Goal: Information Seeking & Learning: Learn about a topic

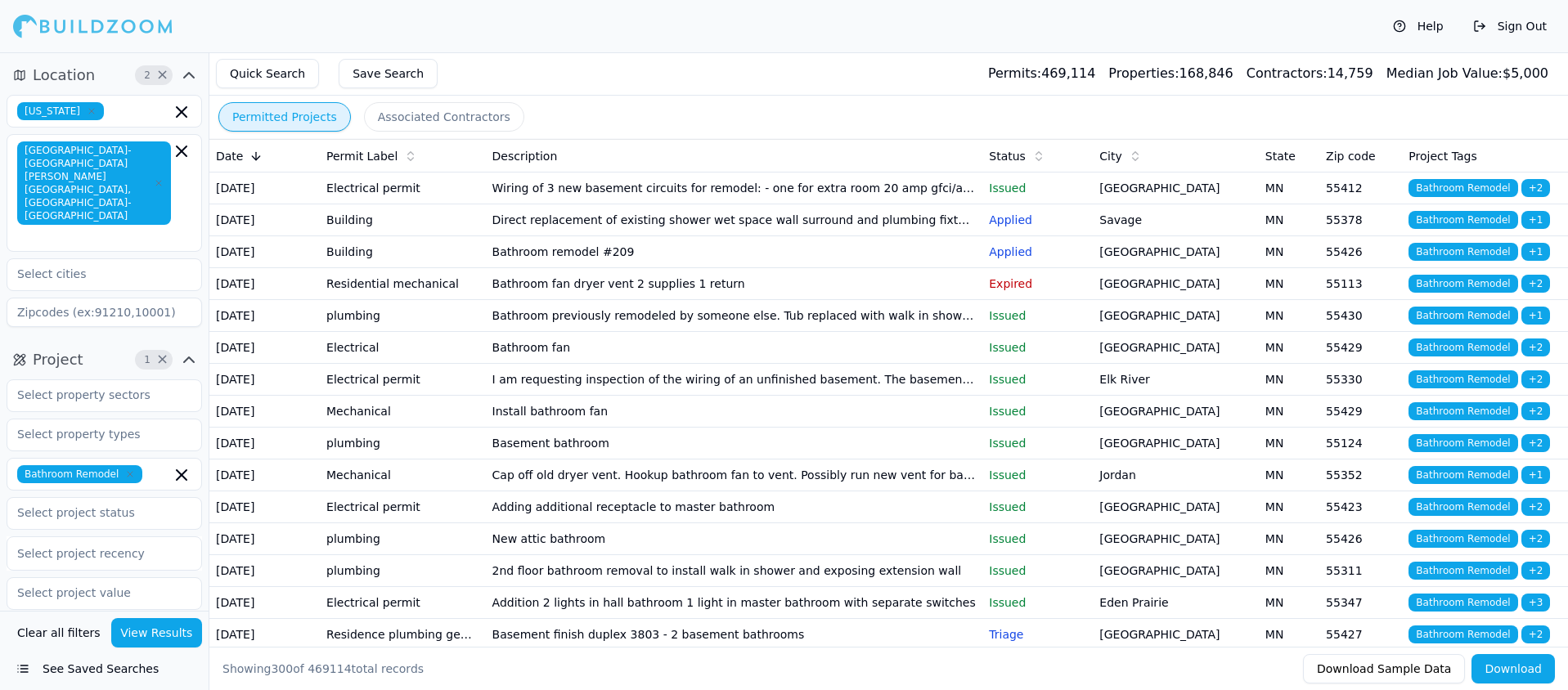
scroll to position [1334, 0]
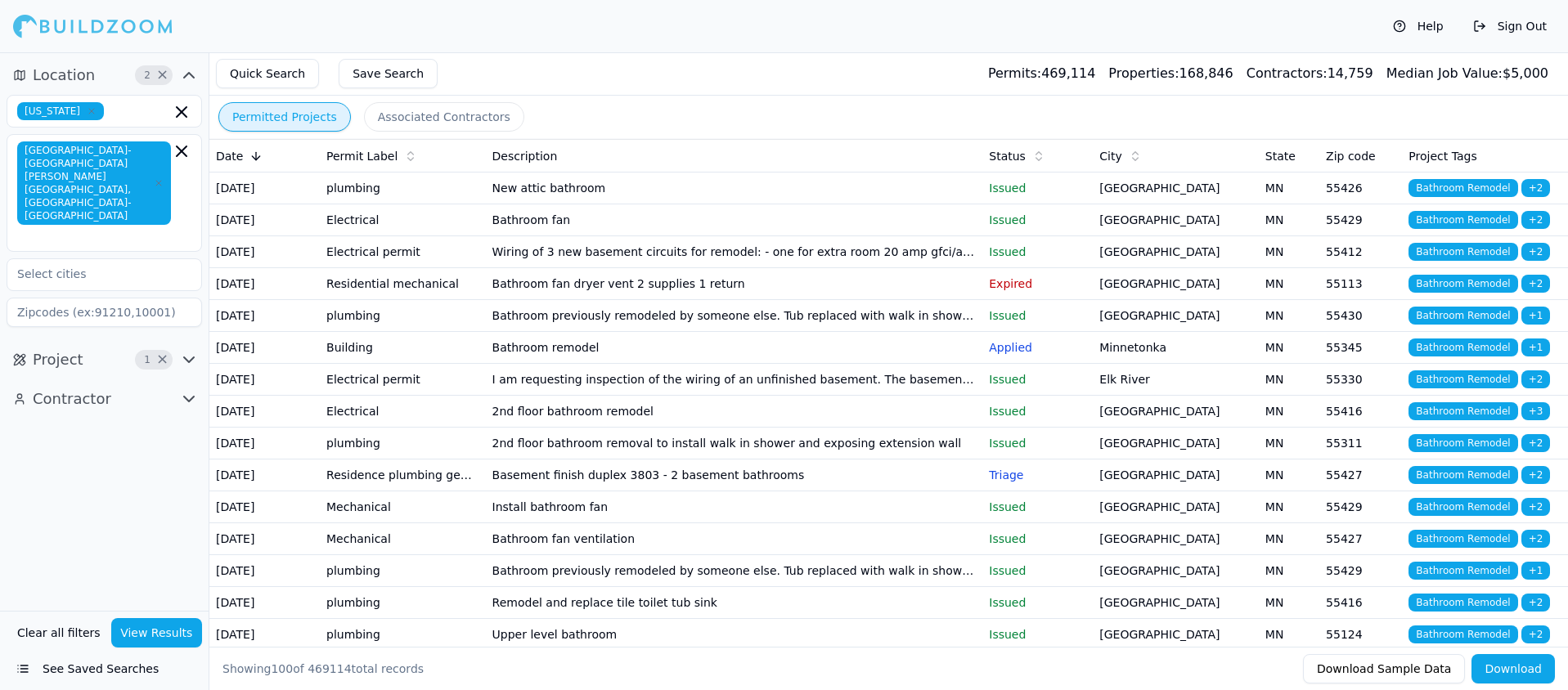
click at [153, 627] on button "View Results" at bounding box center [157, 633] width 92 height 30
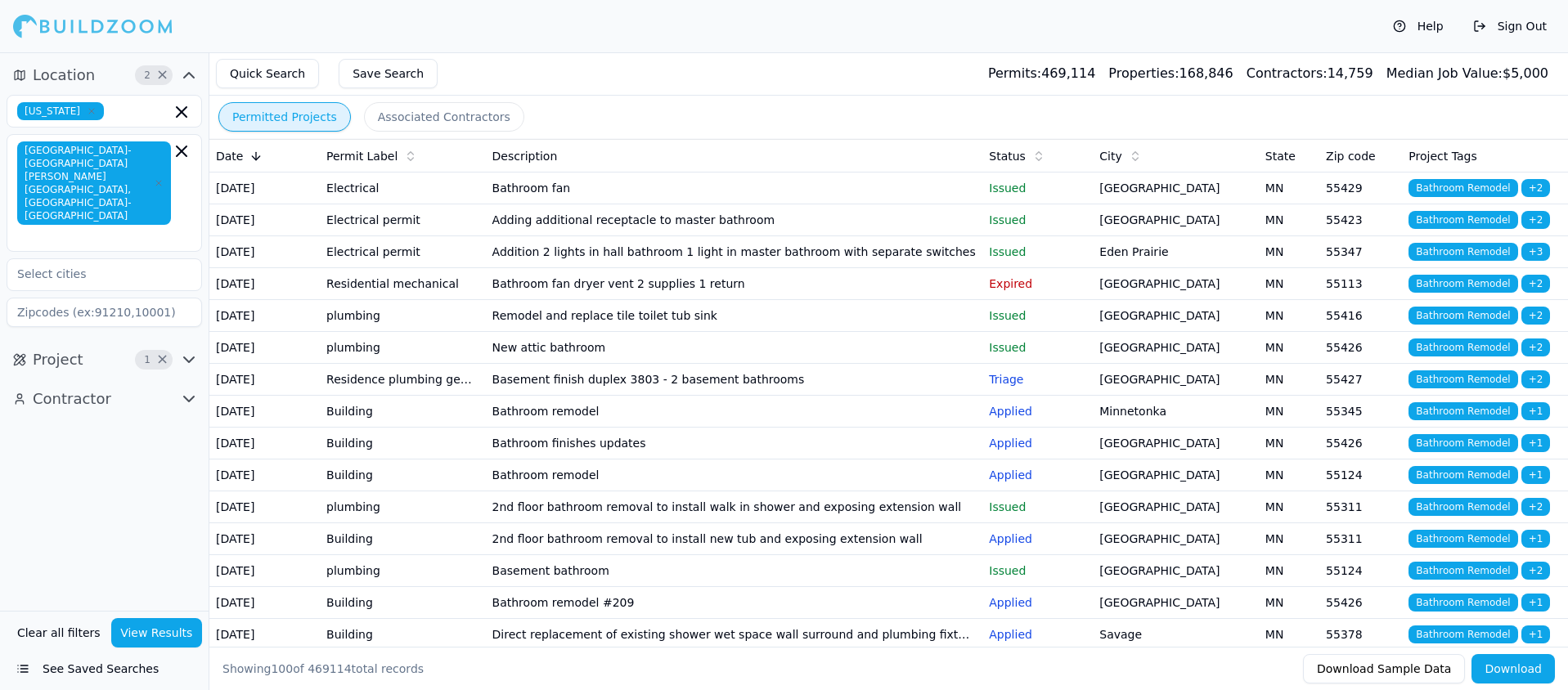
scroll to position [3, 0]
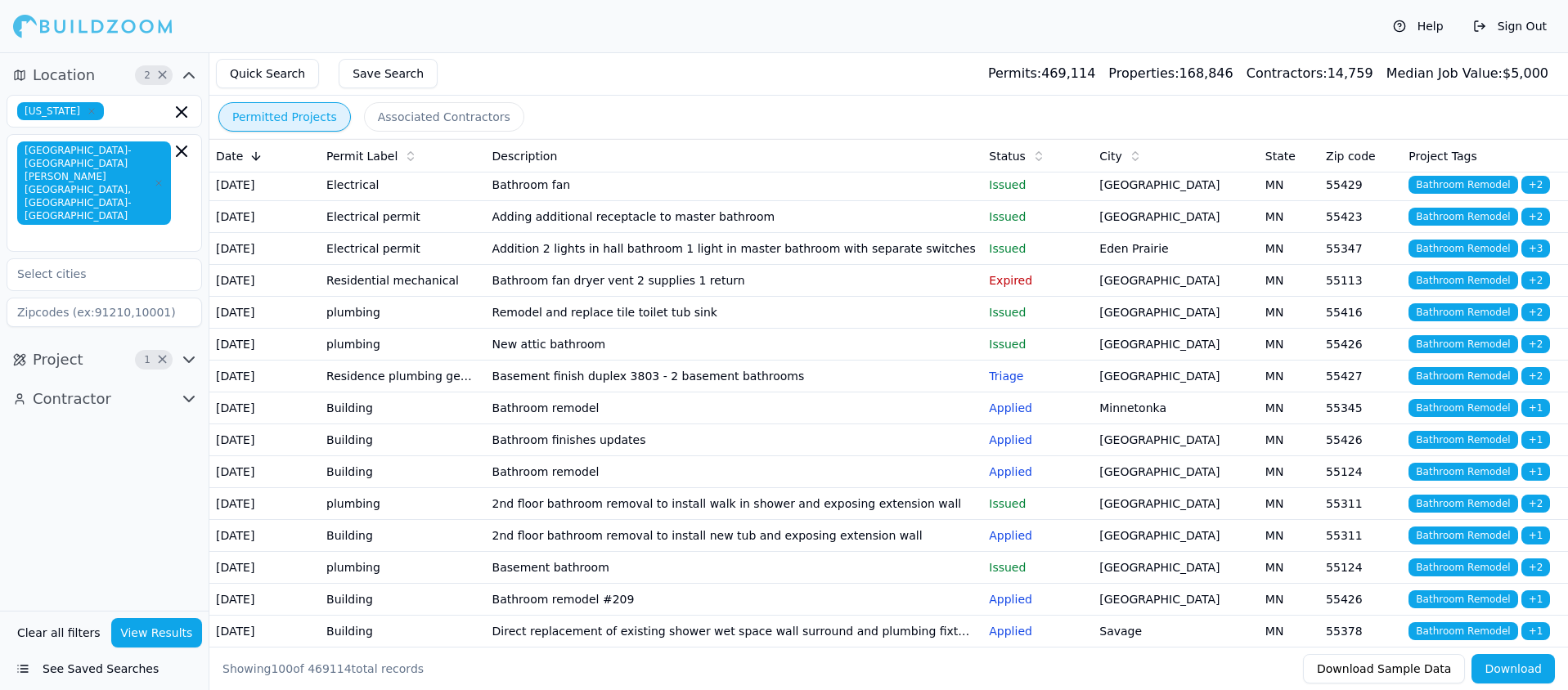
click at [557, 425] on td "Bathroom remodel" at bounding box center [734, 408] width 497 height 32
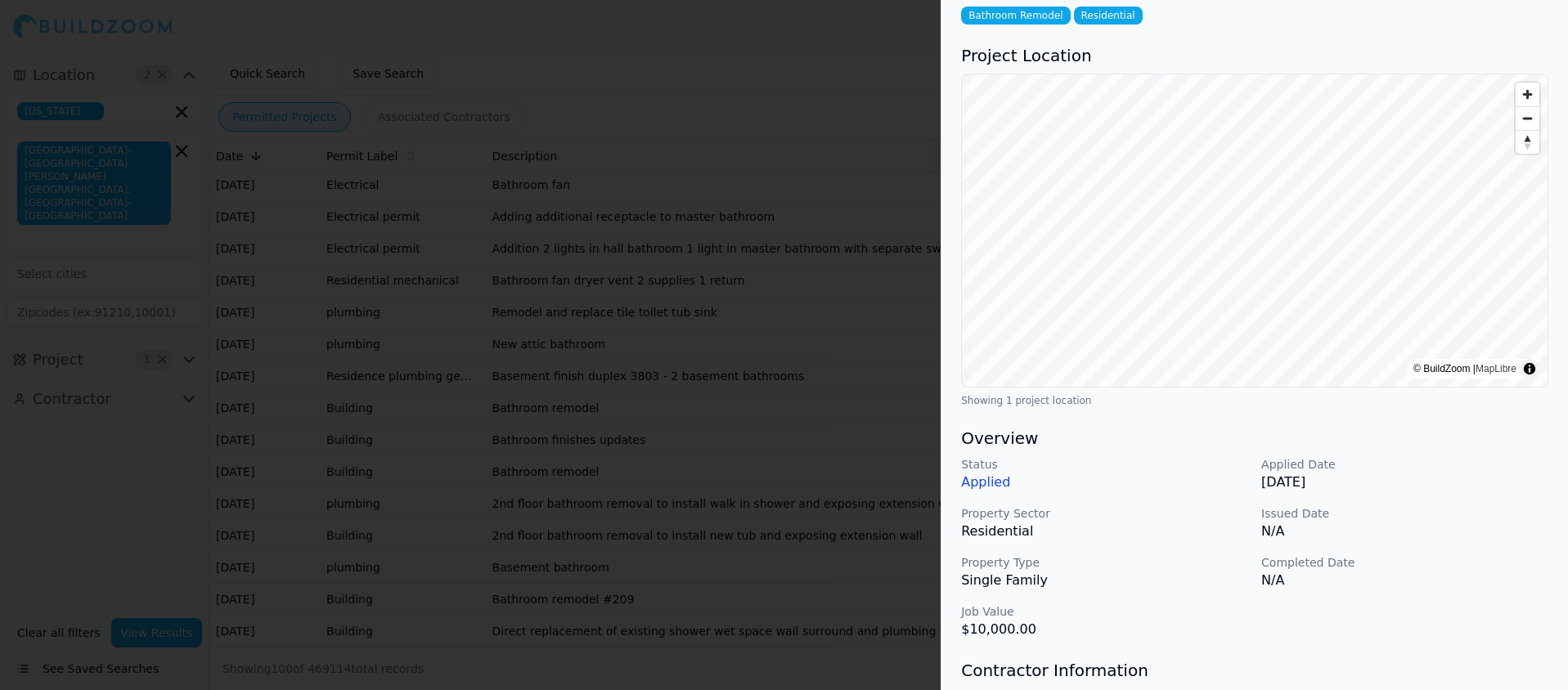
scroll to position [0, 0]
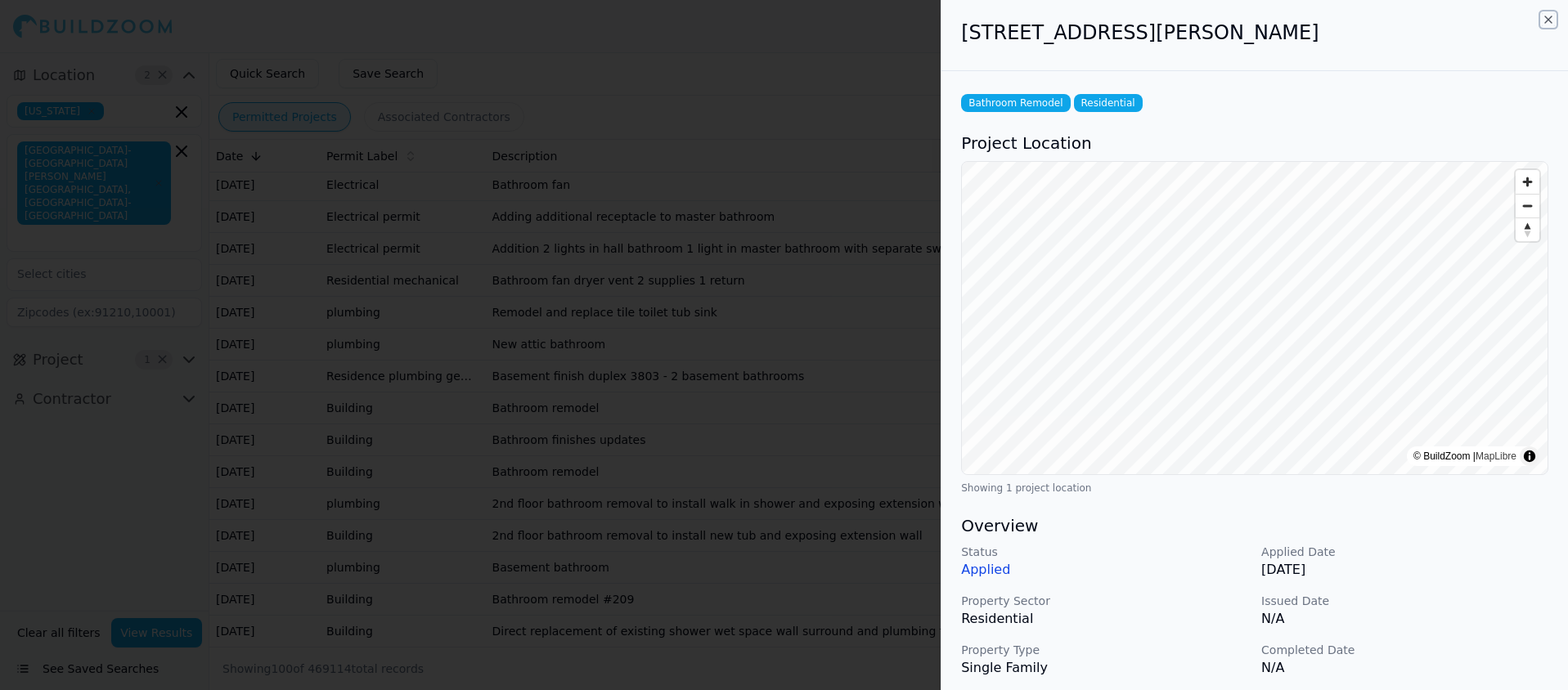
click at [1550, 19] on icon "button" at bounding box center [1548, 20] width 13 height 13
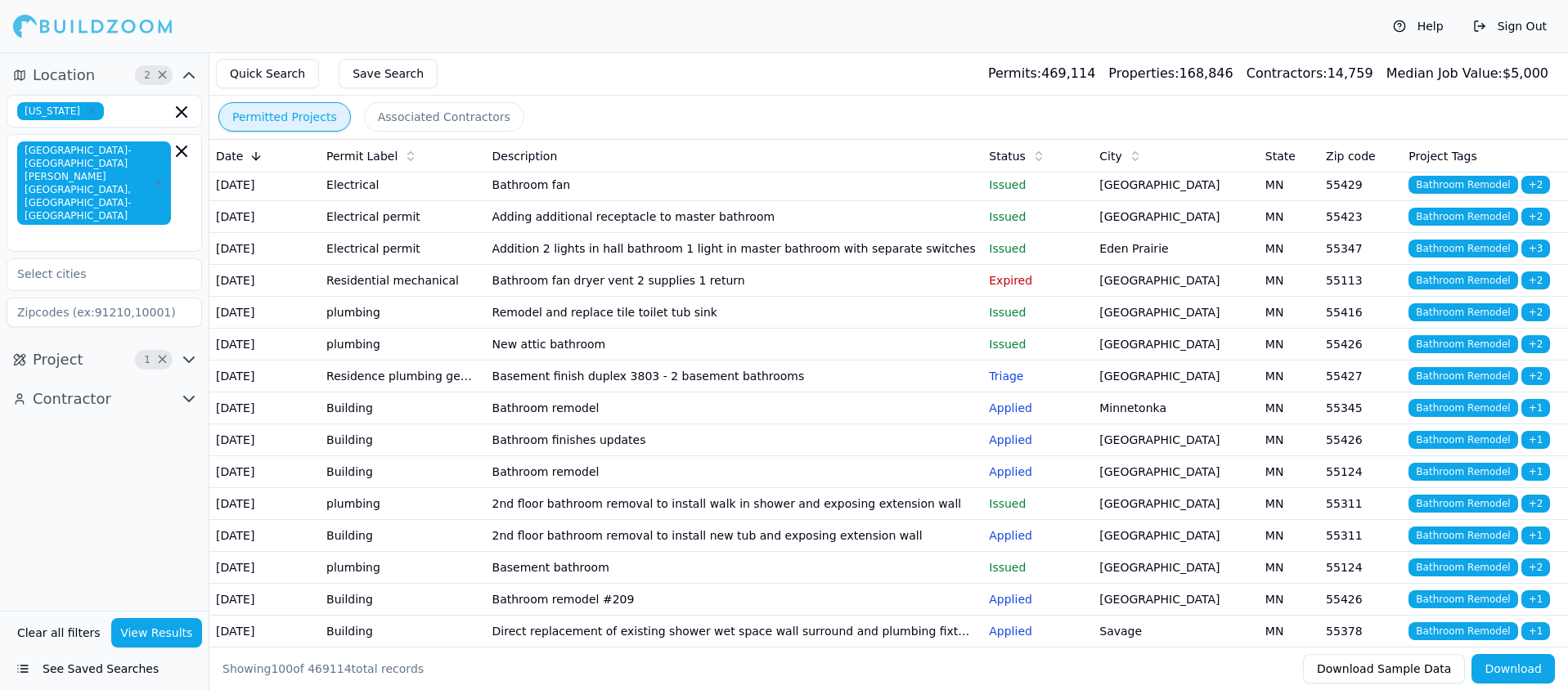
click at [567, 488] on td "Bathroom remodel" at bounding box center [734, 472] width 497 height 32
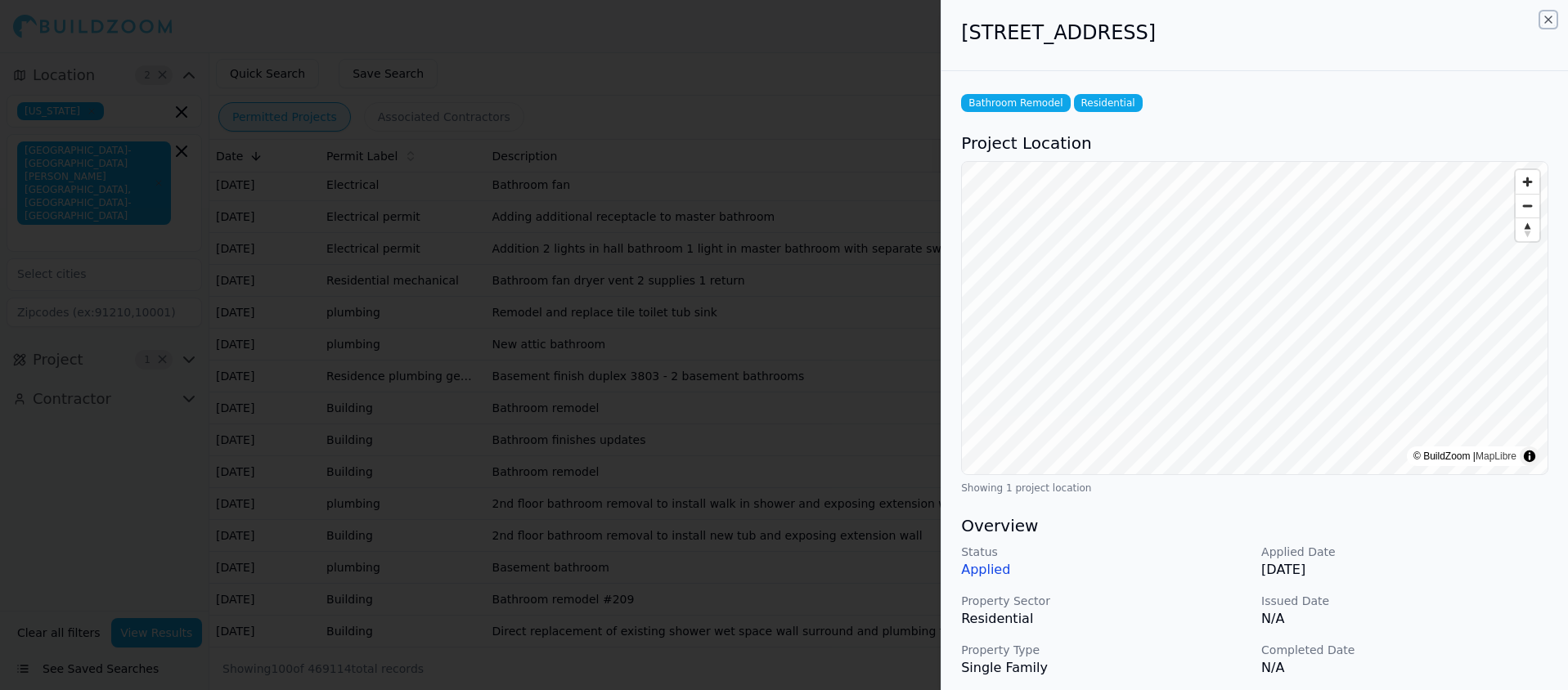
click at [1547, 21] on icon "button" at bounding box center [1548, 20] width 13 height 13
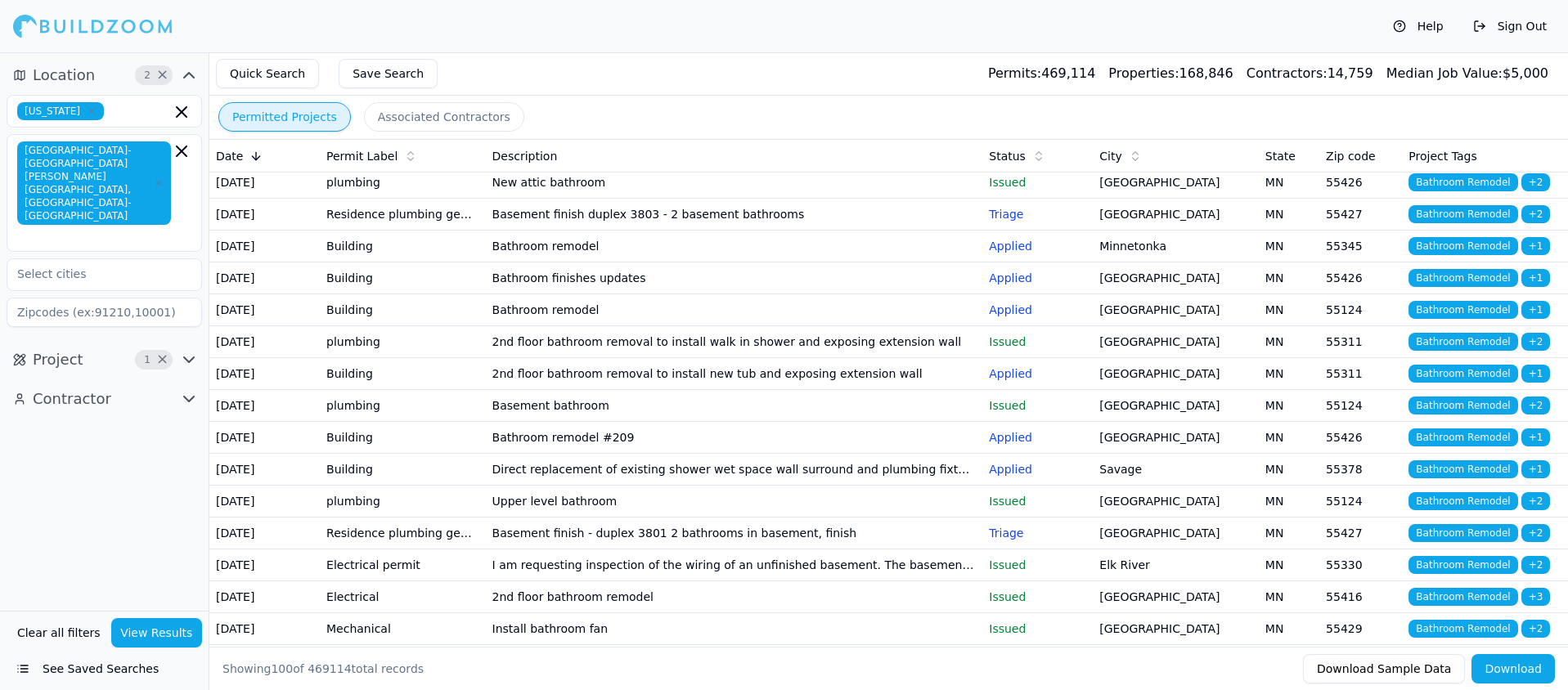
scroll to position [167, 0]
click at [748, 388] on td "2nd floor bathroom removal to install new tub and exposing extension wall" at bounding box center [734, 372] width 497 height 32
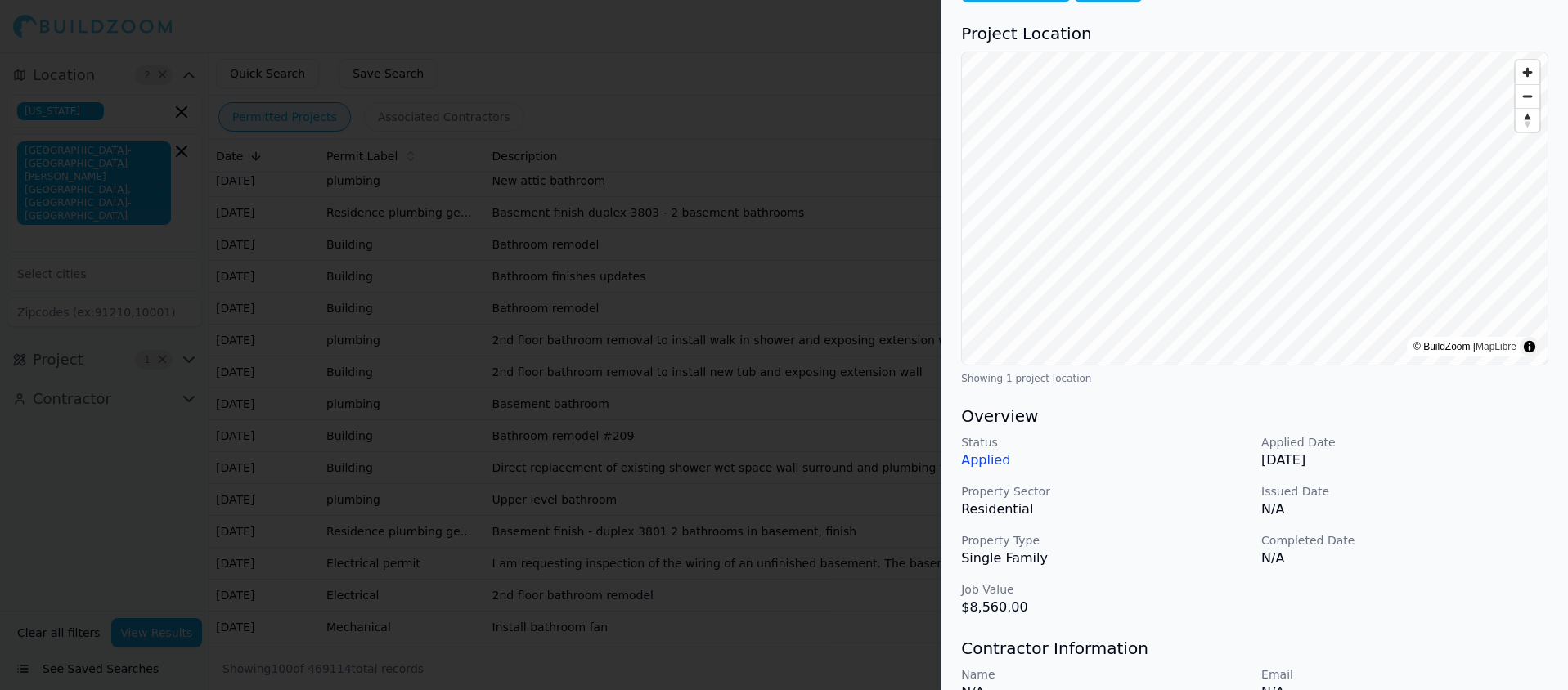
scroll to position [0, 0]
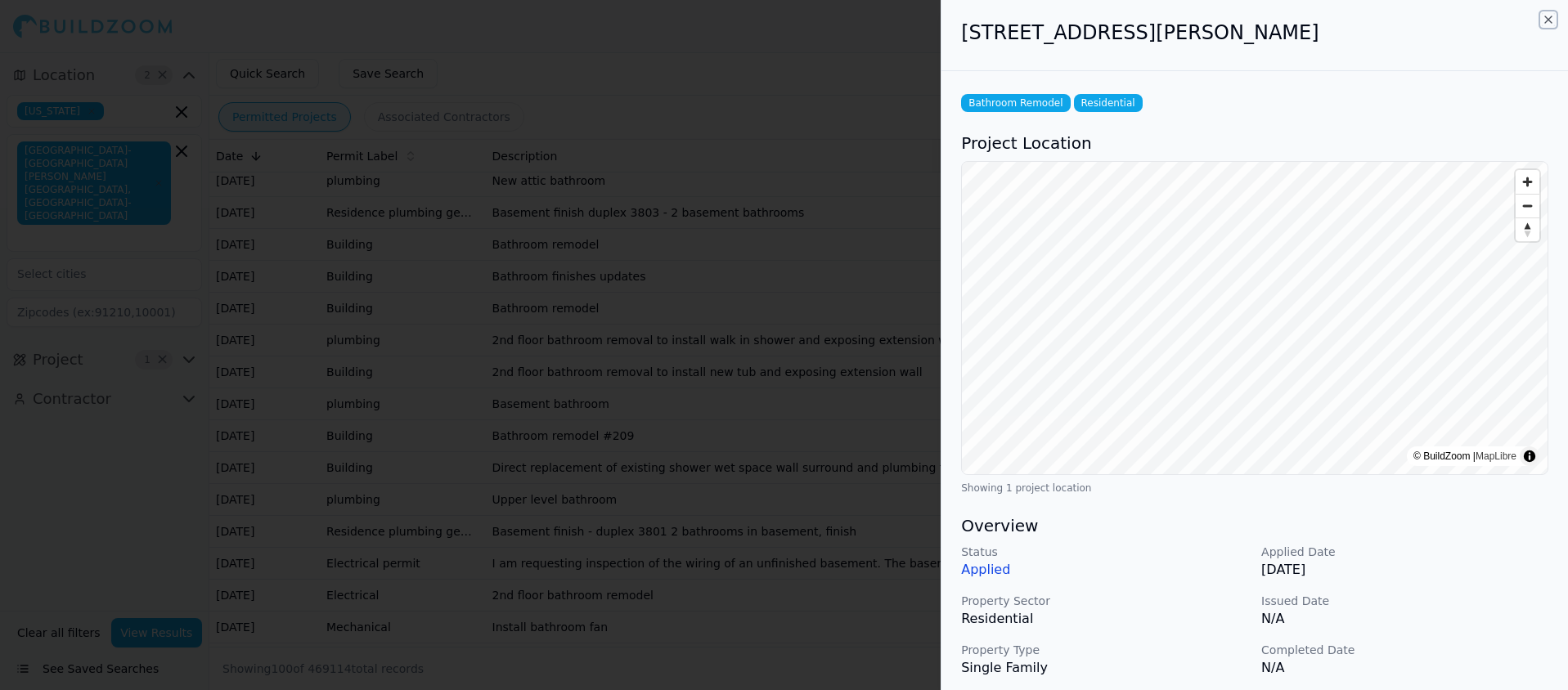
click at [1546, 18] on icon "button" at bounding box center [1548, 20] width 7 height 7
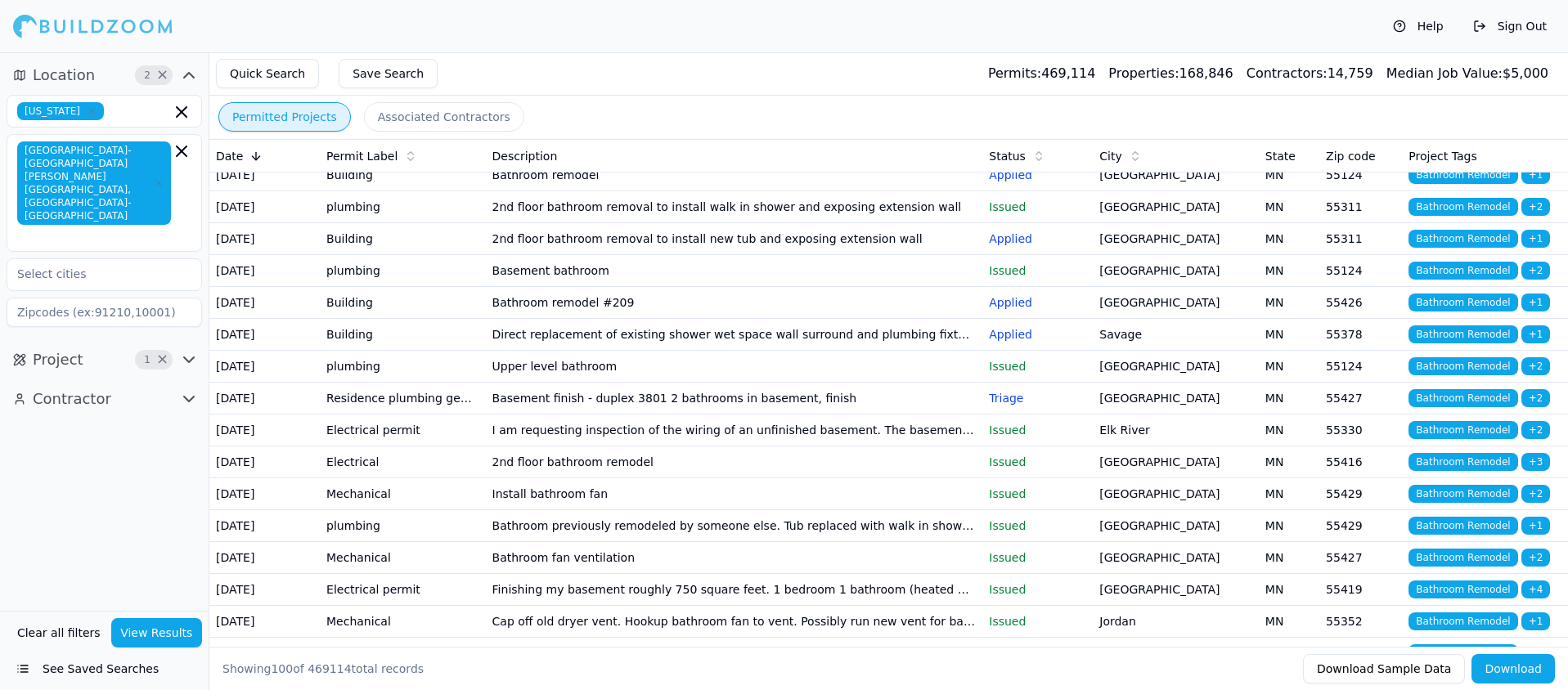
scroll to position [303, 0]
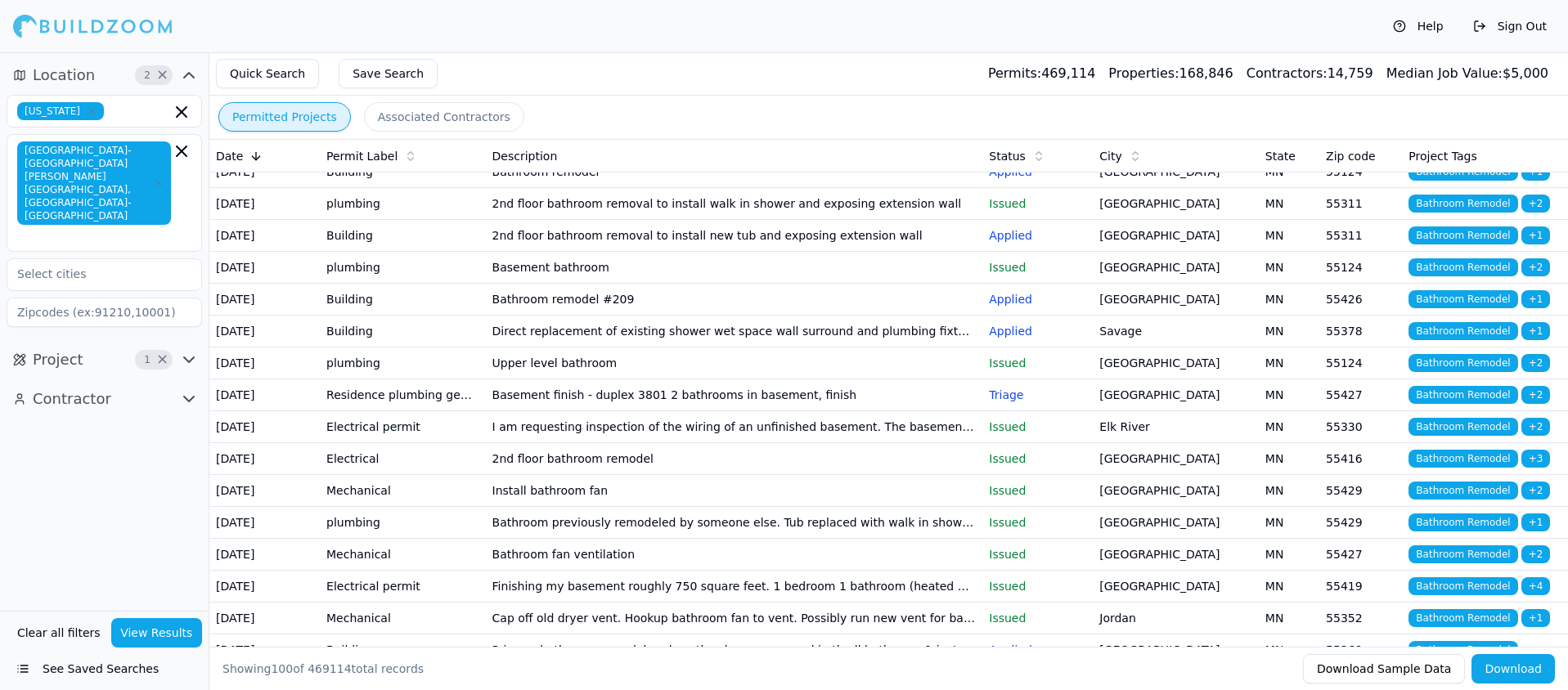
click at [723, 347] on td "Direct replacement of existing shower wet space wall surround and plumbing fixt…" at bounding box center [734, 331] width 497 height 32
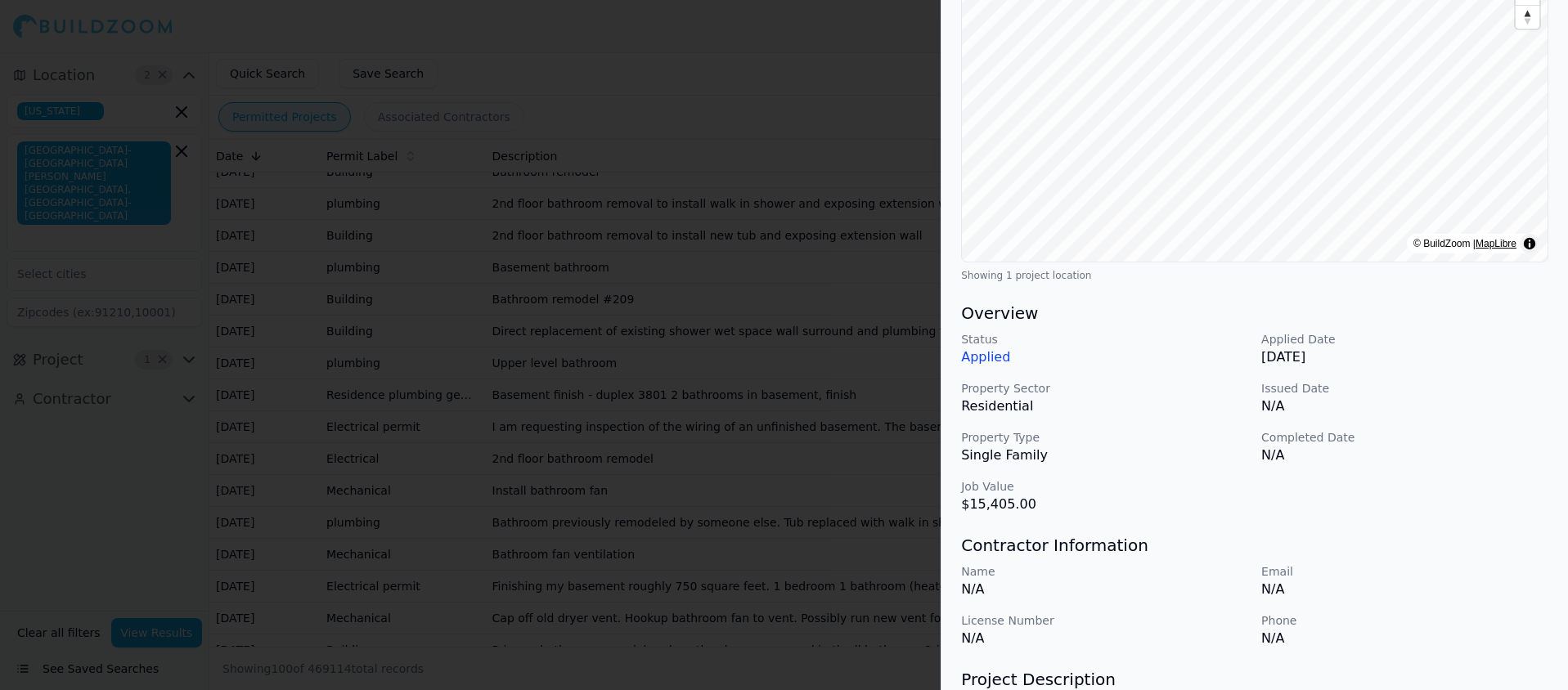
scroll to position [0, 0]
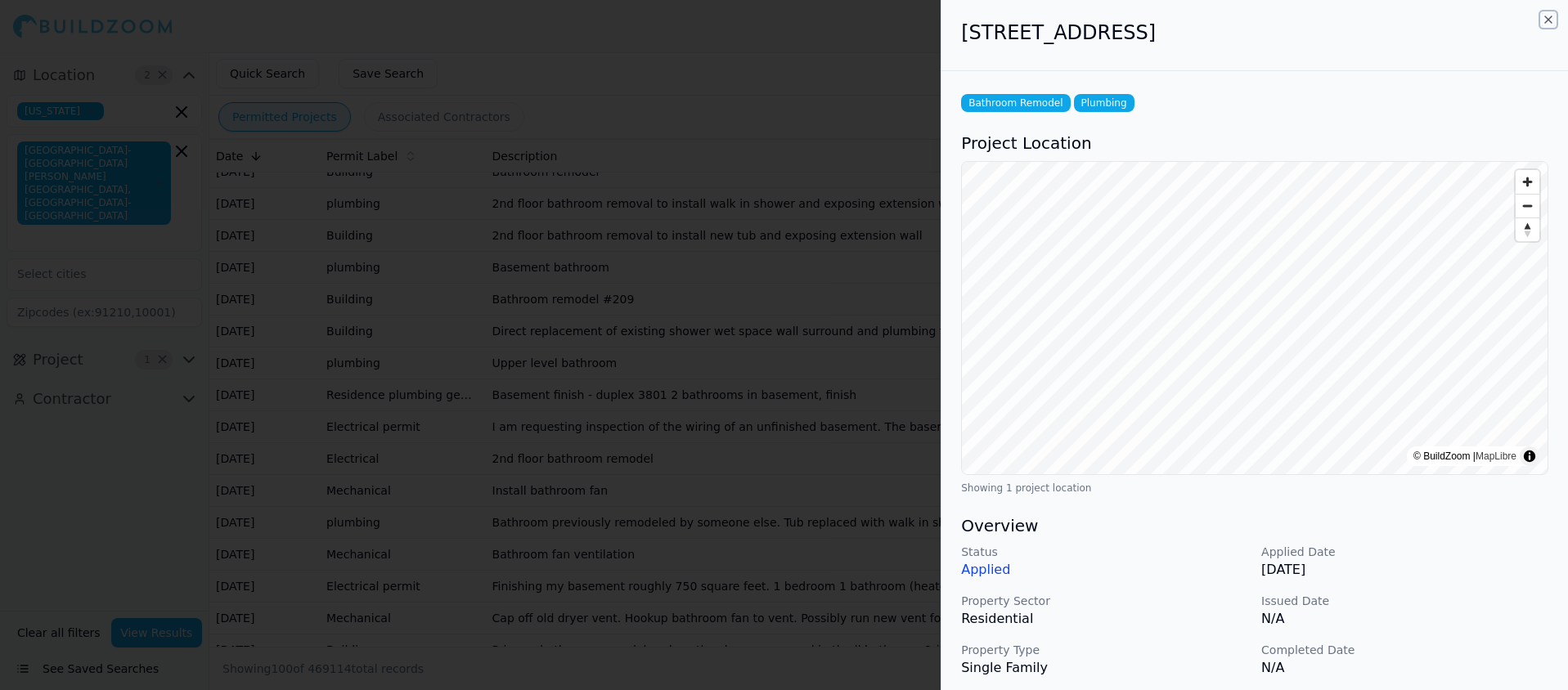
drag, startPoint x: 1552, startPoint y: 15, endPoint x: 1508, endPoint y: 27, distance: 45.6
click at [1549, 16] on icon "button" at bounding box center [1548, 20] width 13 height 13
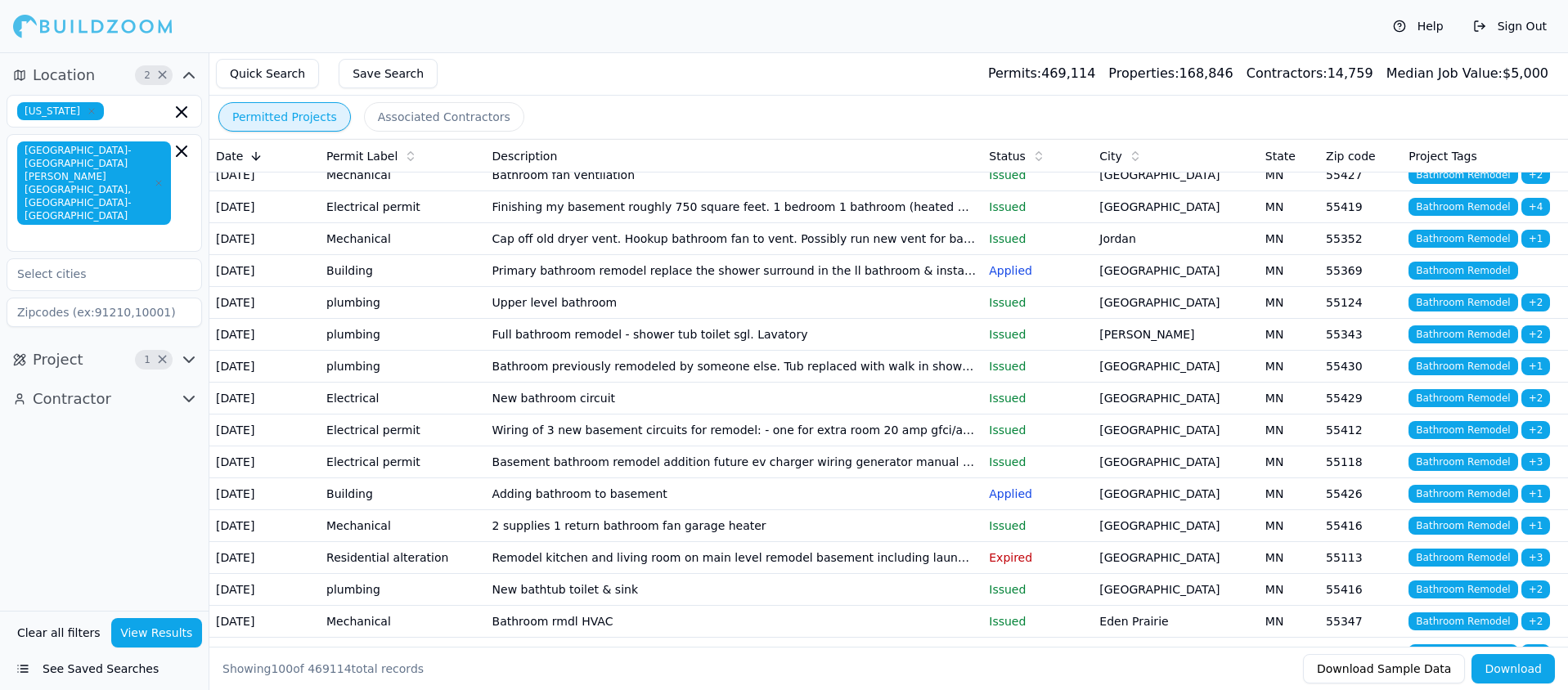
scroll to position [683, 0]
click at [743, 286] on td "Primary bathroom remodel replace the shower surround in the ll bathroom & insta…" at bounding box center [734, 270] width 497 height 32
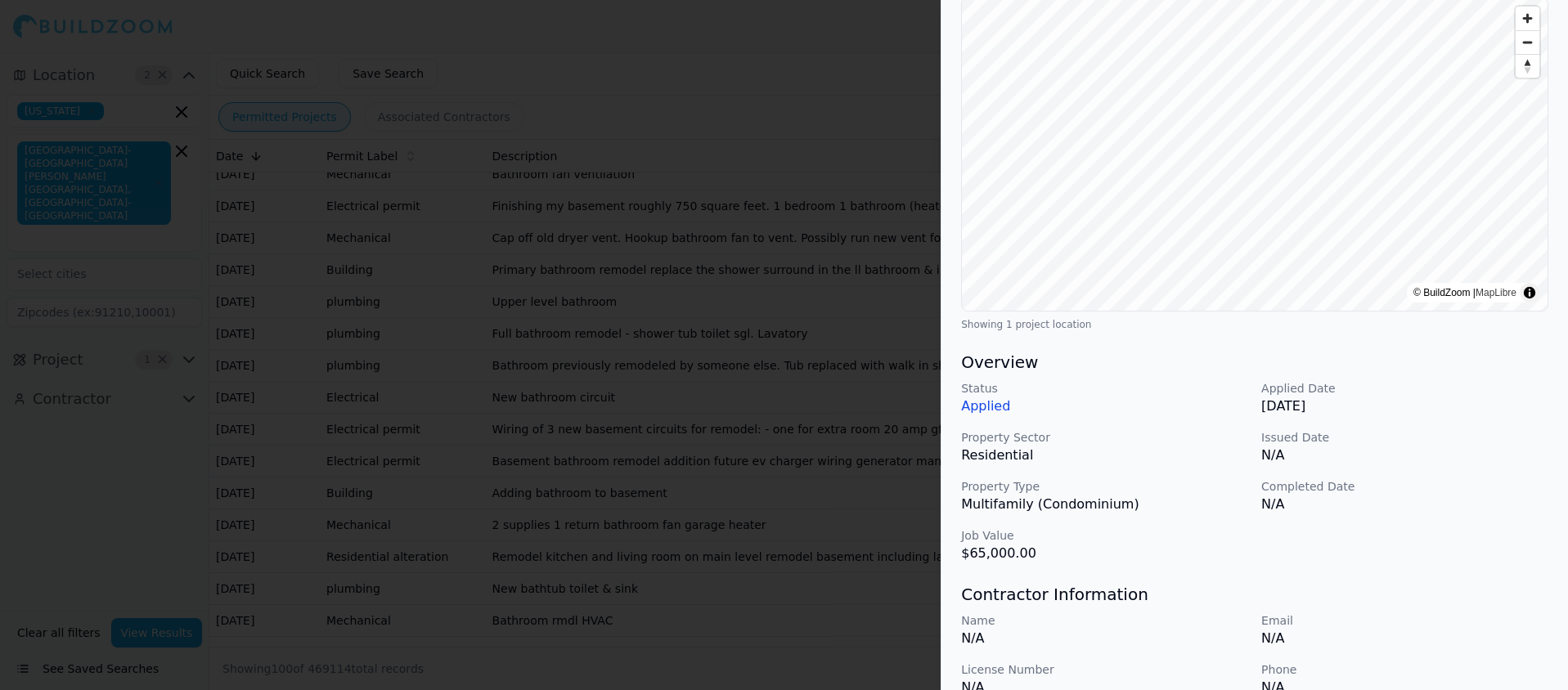
scroll to position [0, 0]
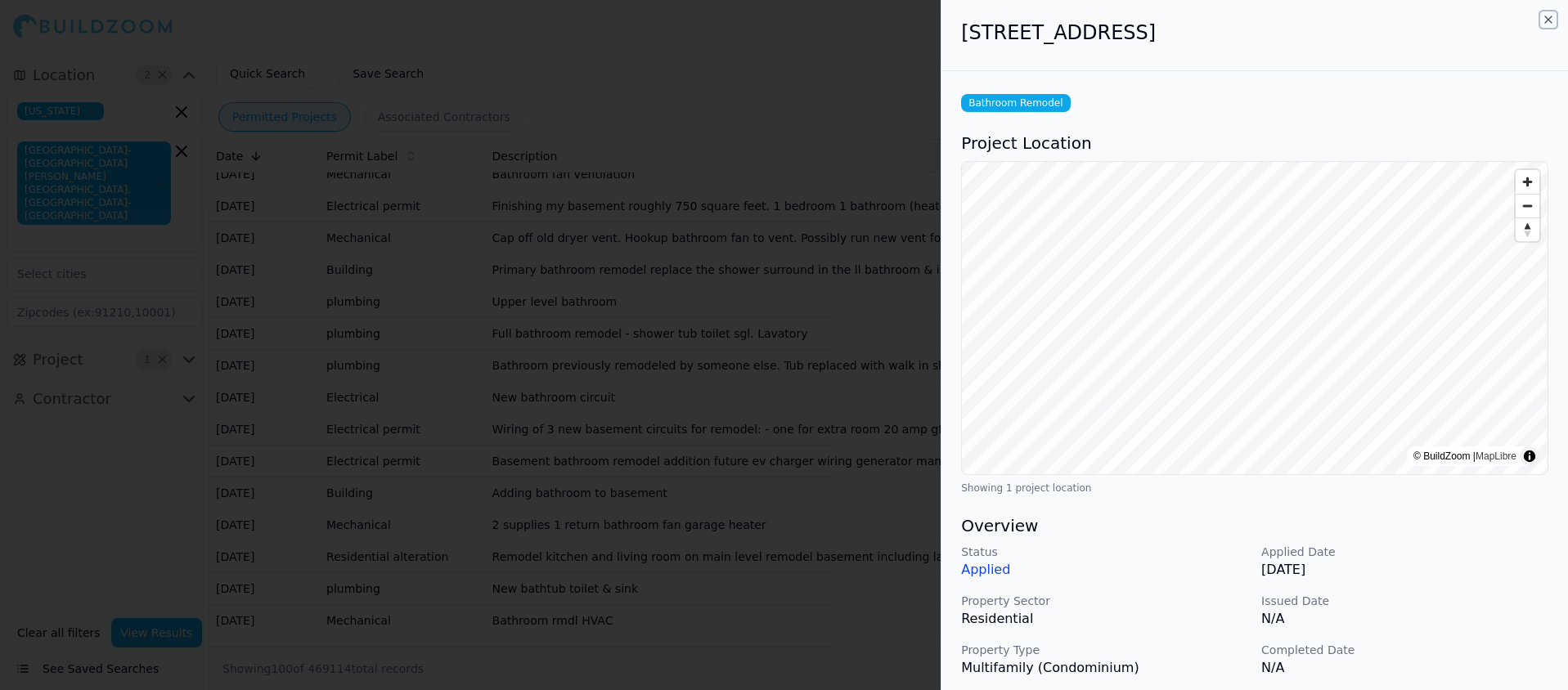
click at [1550, 19] on icon "button" at bounding box center [1548, 20] width 13 height 13
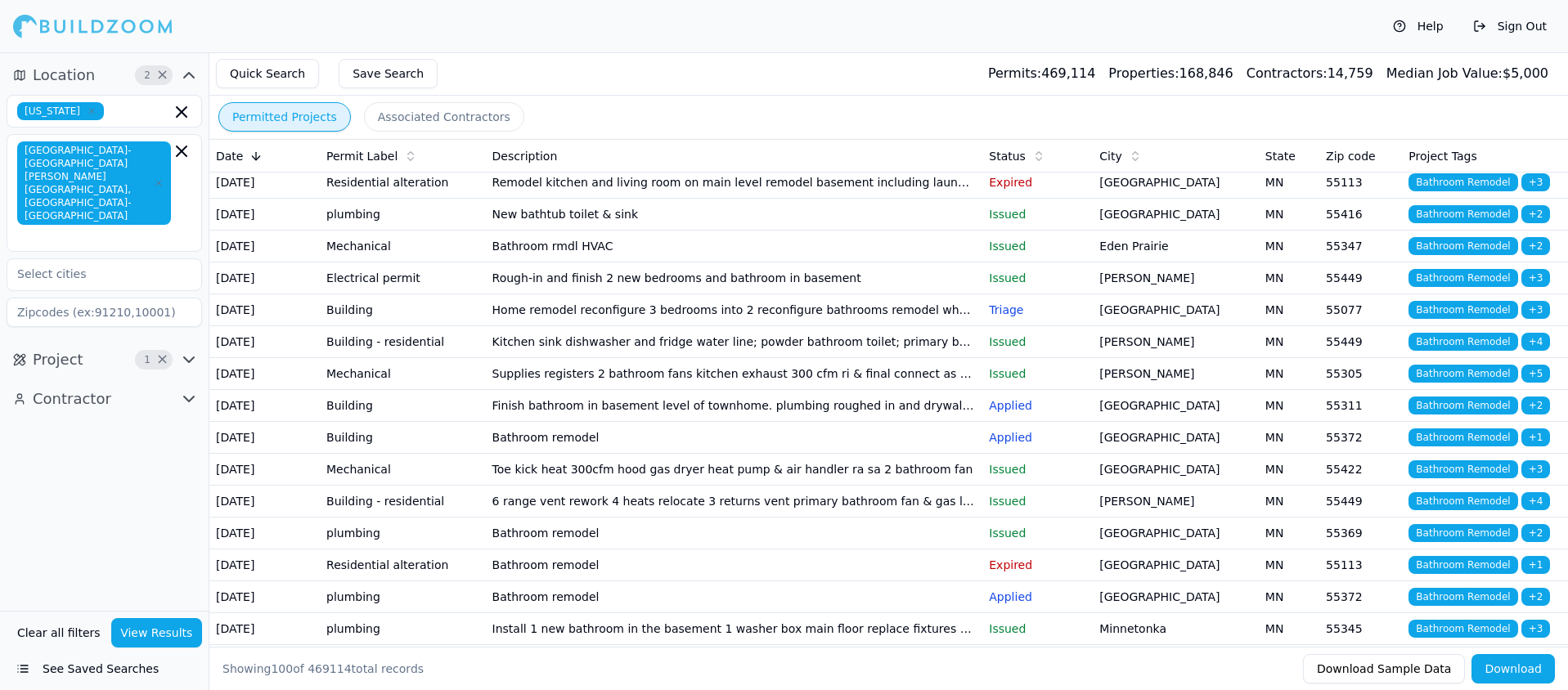
scroll to position [1062, 0]
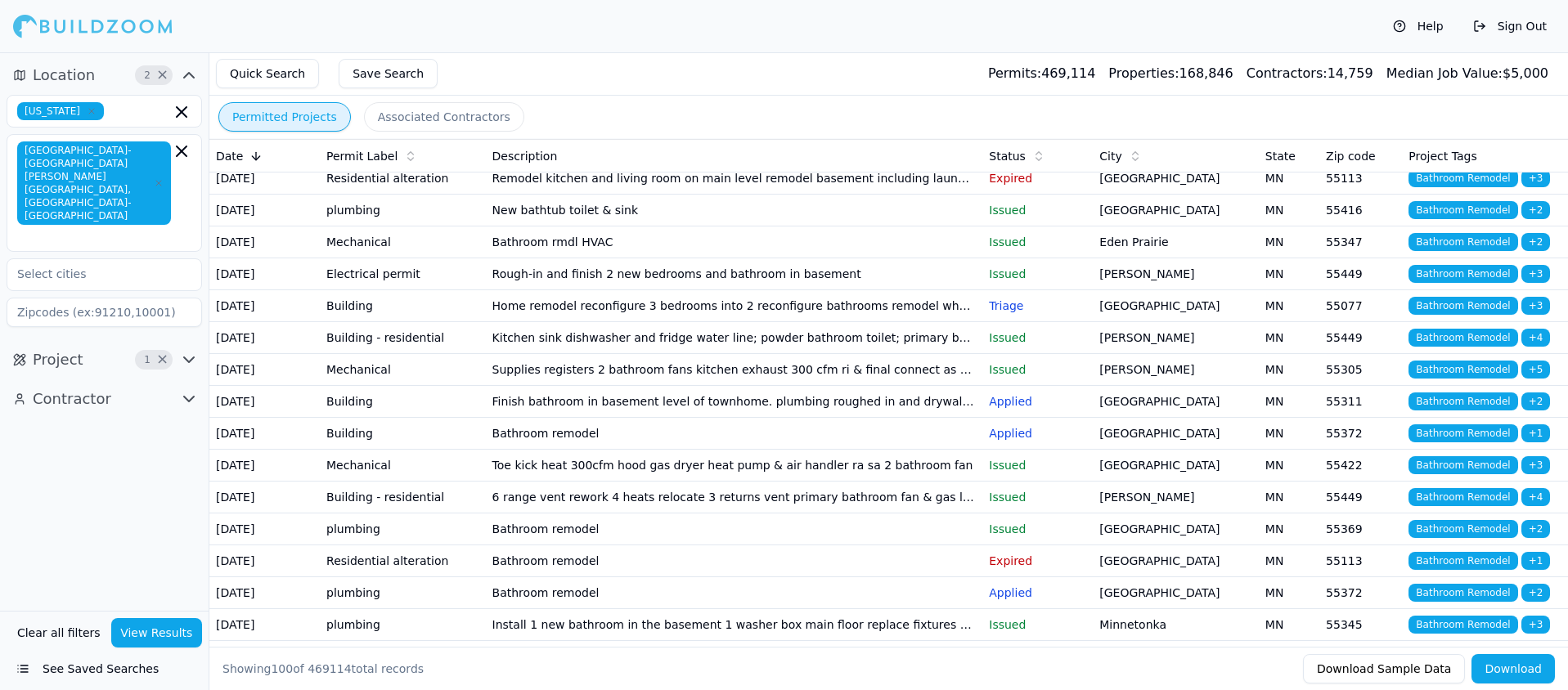
click at [640, 131] on td "Adding bathroom to basement" at bounding box center [734, 115] width 497 height 32
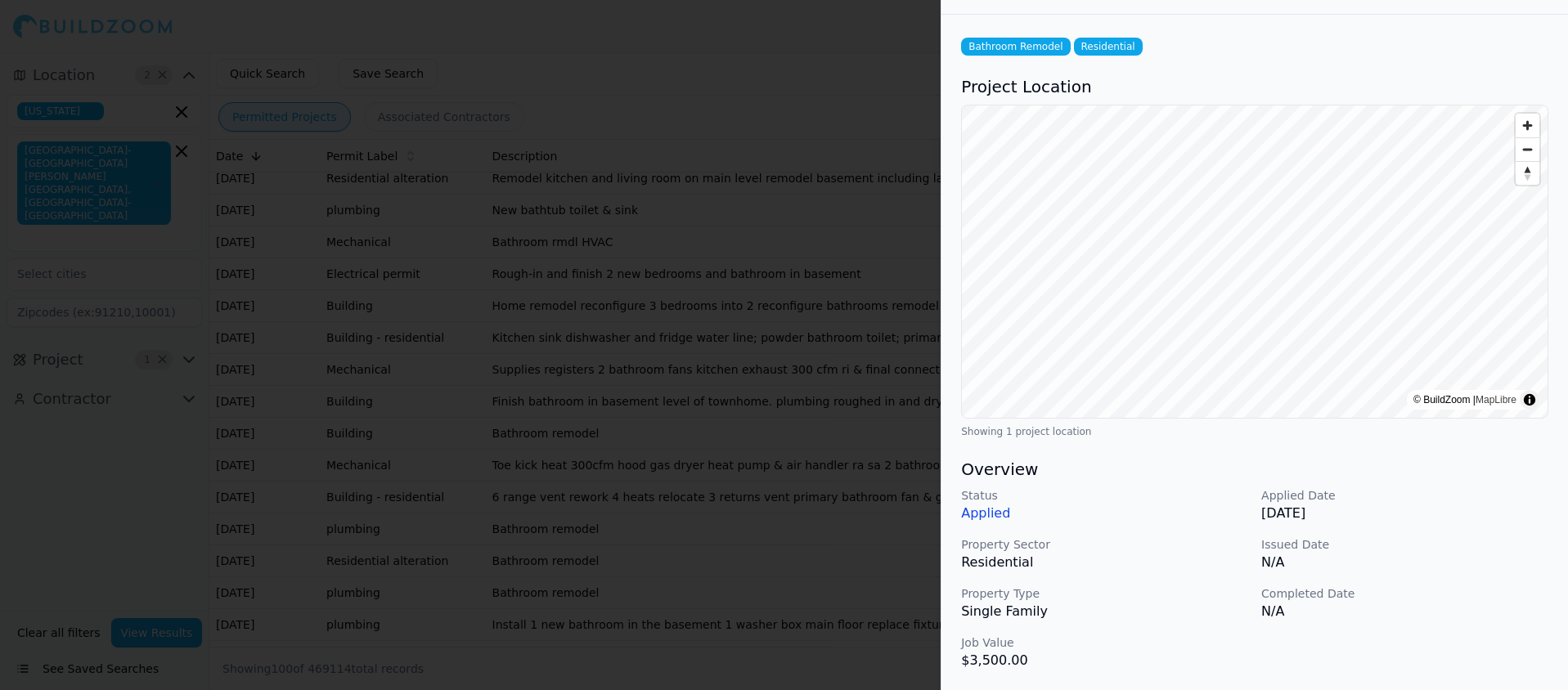
scroll to position [0, 0]
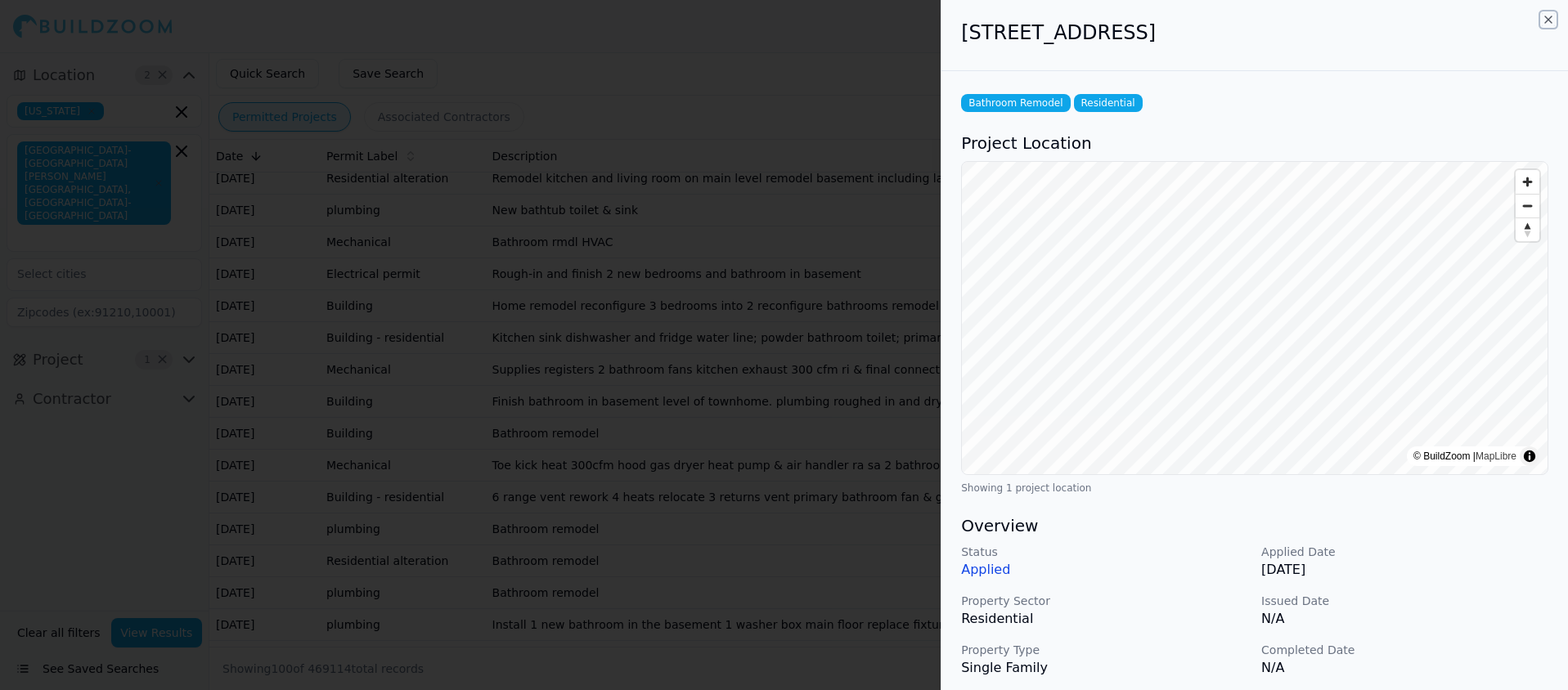
click at [1553, 20] on icon "button" at bounding box center [1548, 20] width 13 height 13
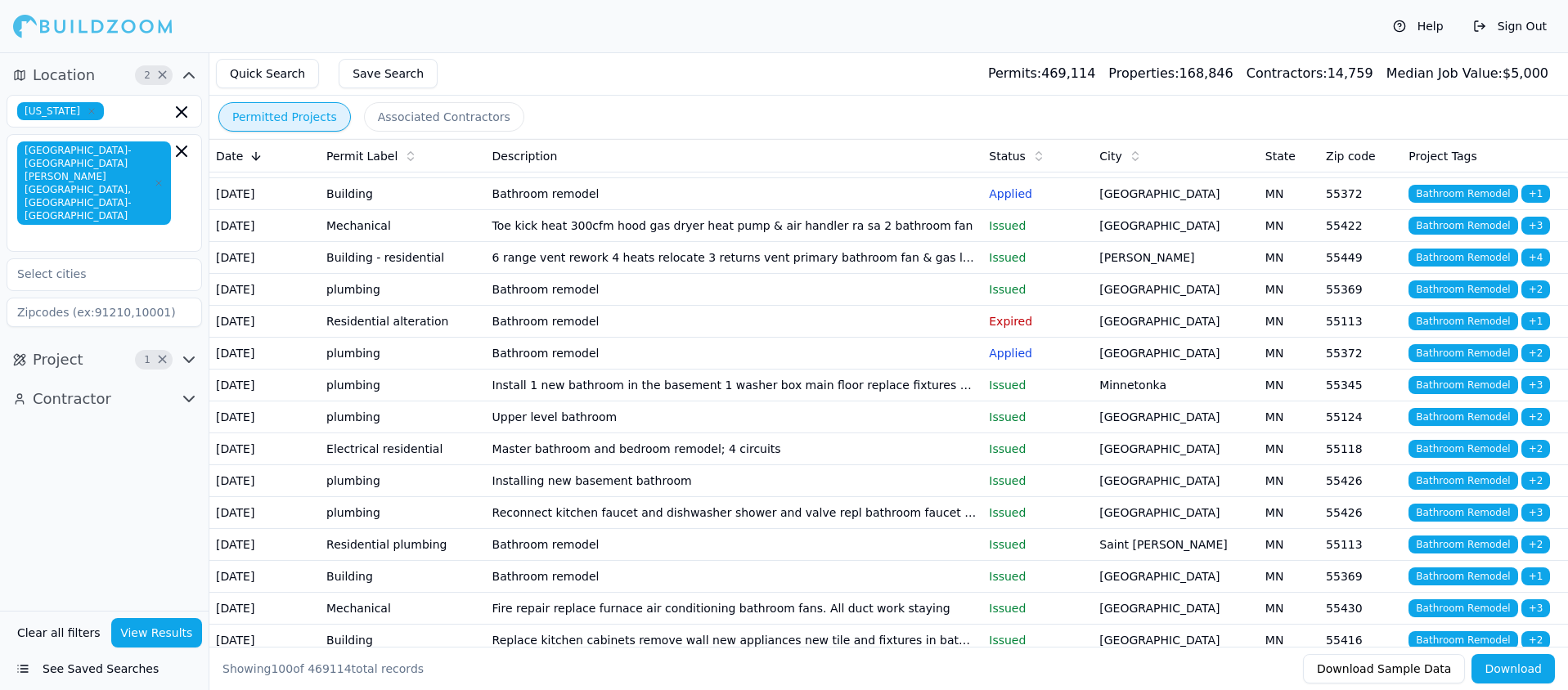
scroll to position [1303, 0]
click at [806, 82] on td "Home remodel reconfigure 3 bedrooms into 2 reconfigure bathrooms remodel whole …" at bounding box center [734, 65] width 497 height 32
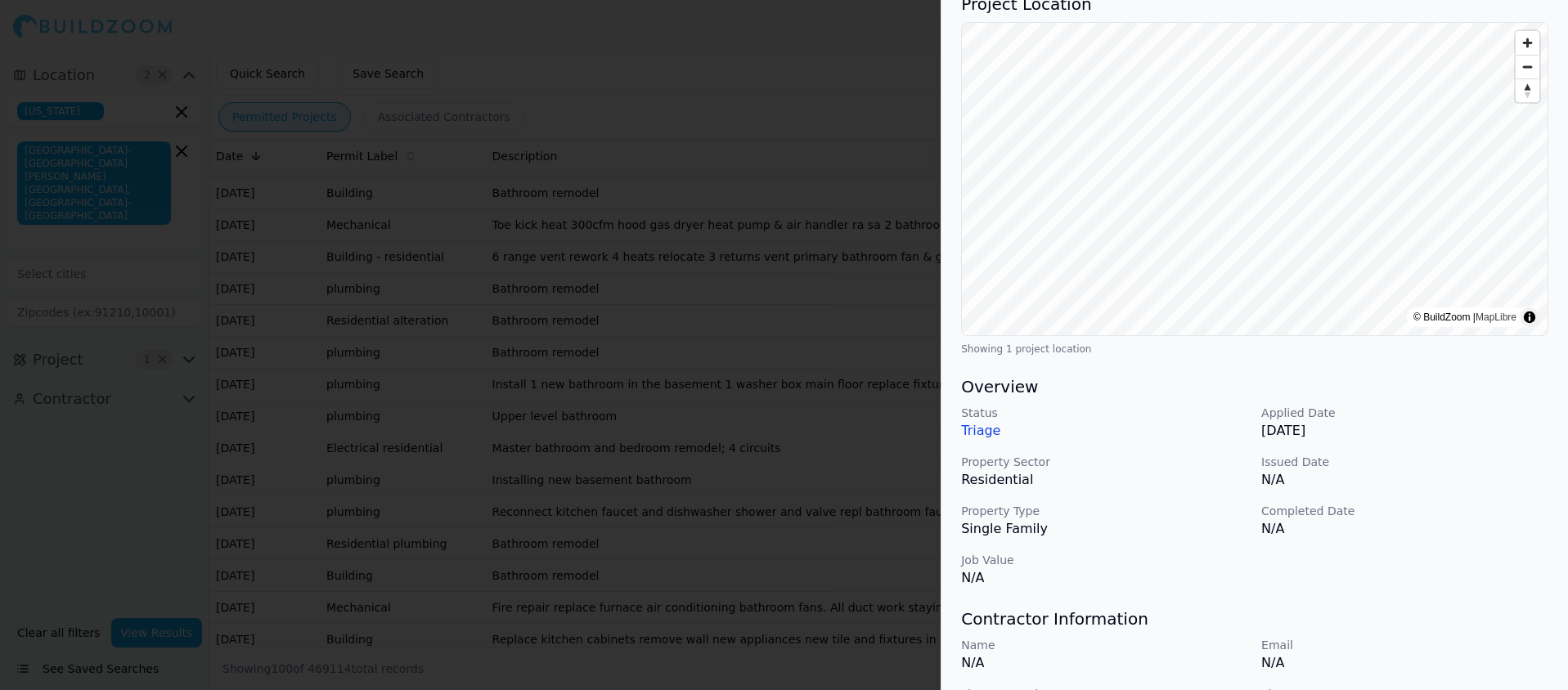
scroll to position [0, 0]
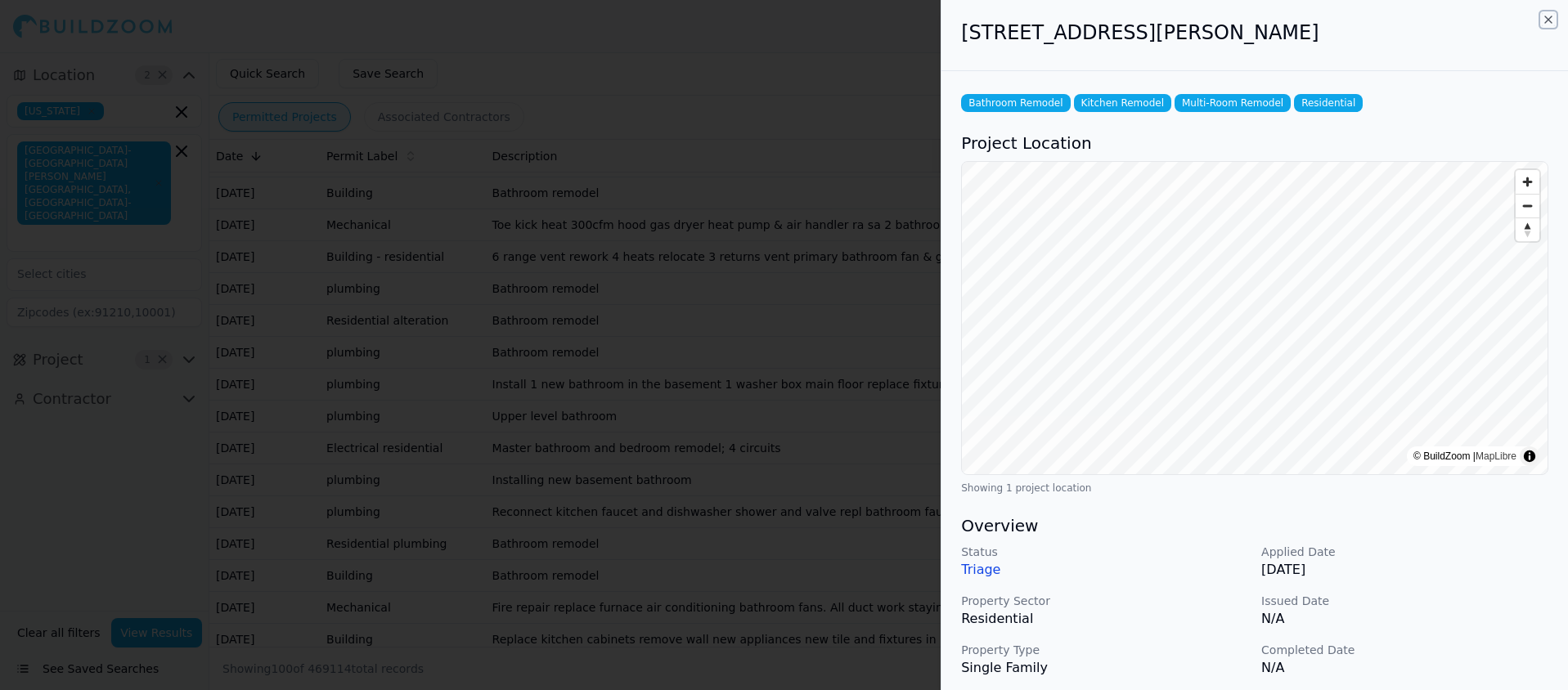
click at [1546, 15] on icon "button" at bounding box center [1548, 20] width 13 height 13
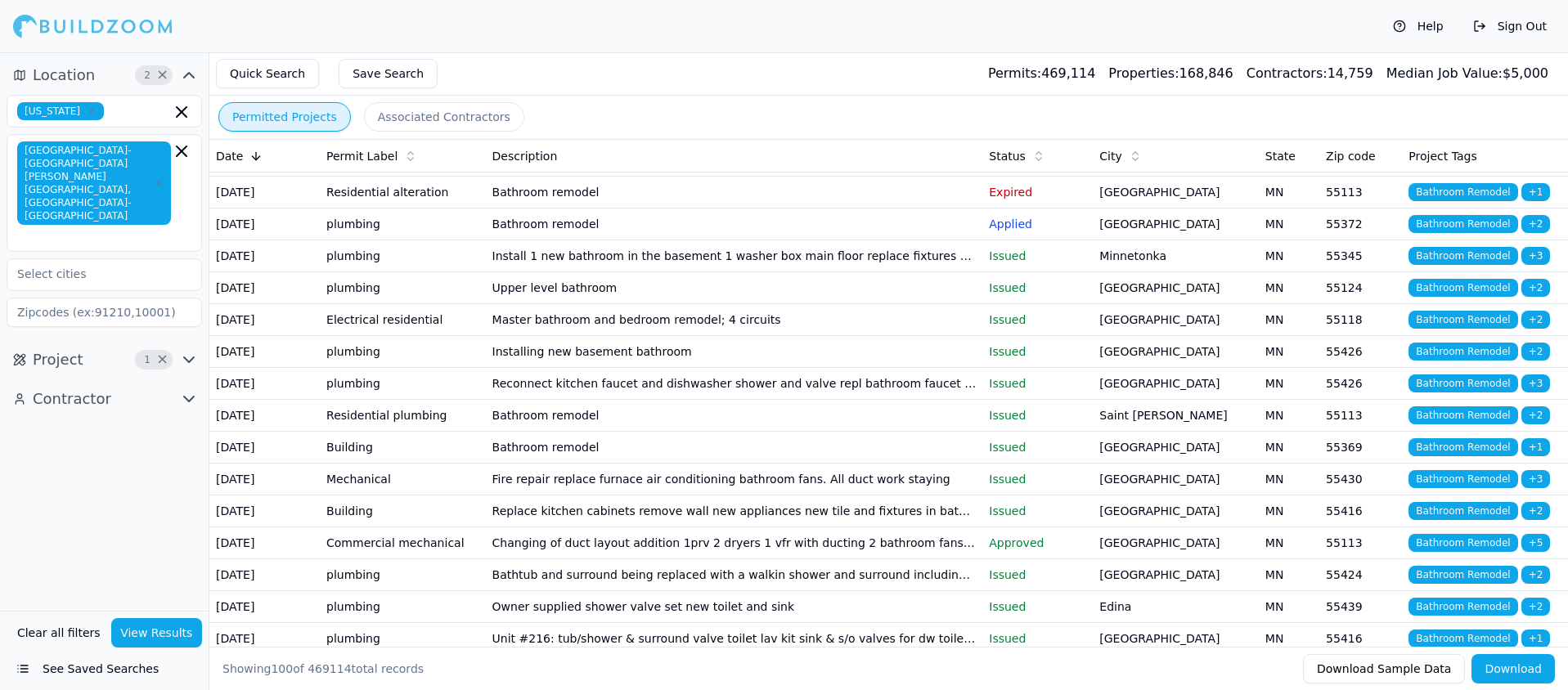
scroll to position [1444, 0]
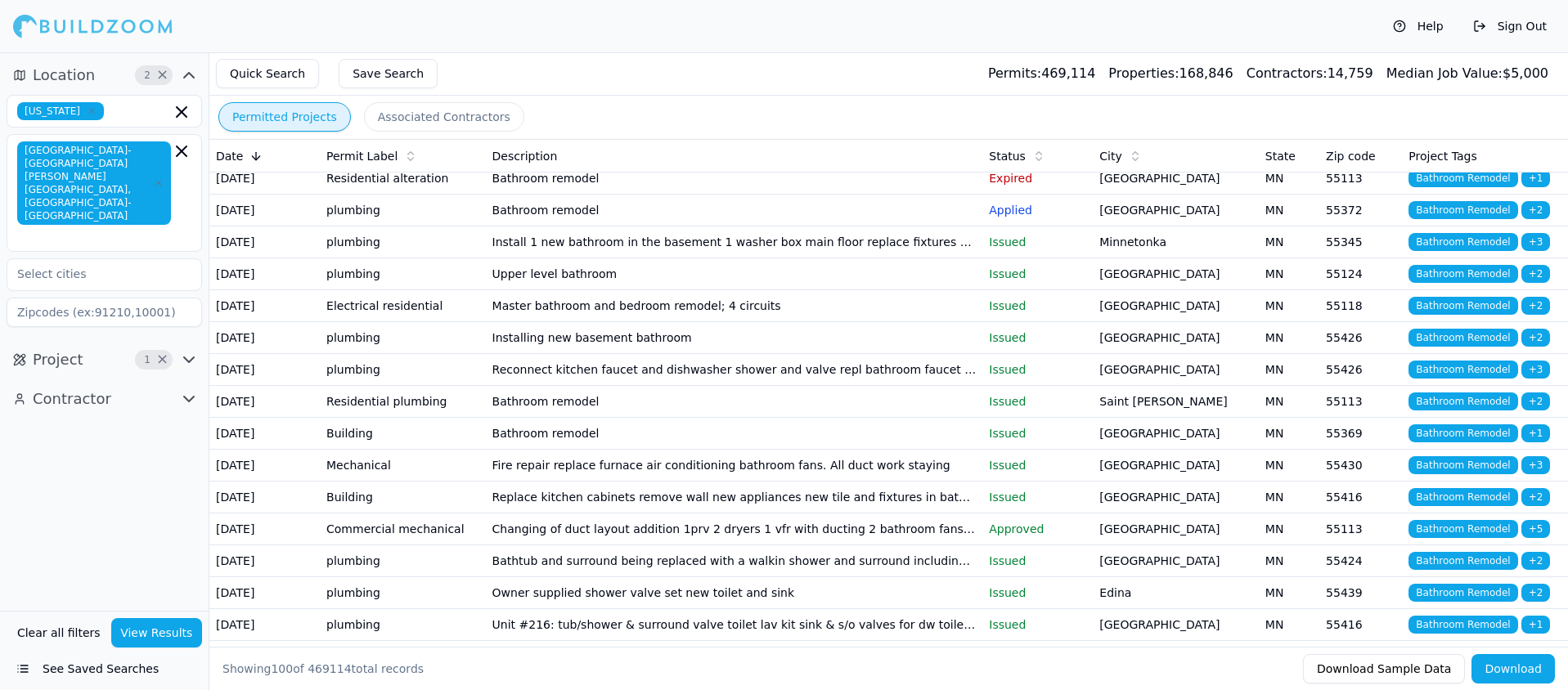
click at [560, 67] on td "Bathroom remodel" at bounding box center [734, 51] width 497 height 32
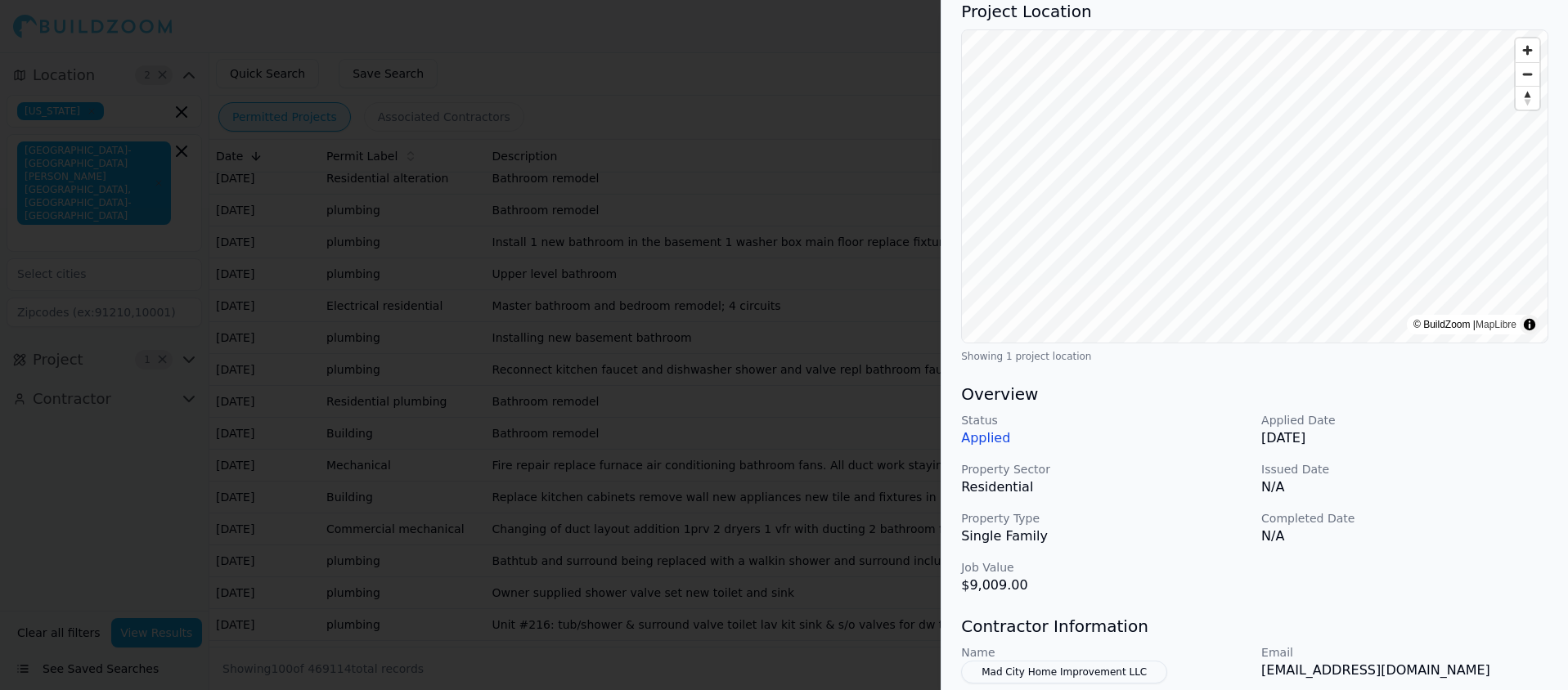
scroll to position [0, 0]
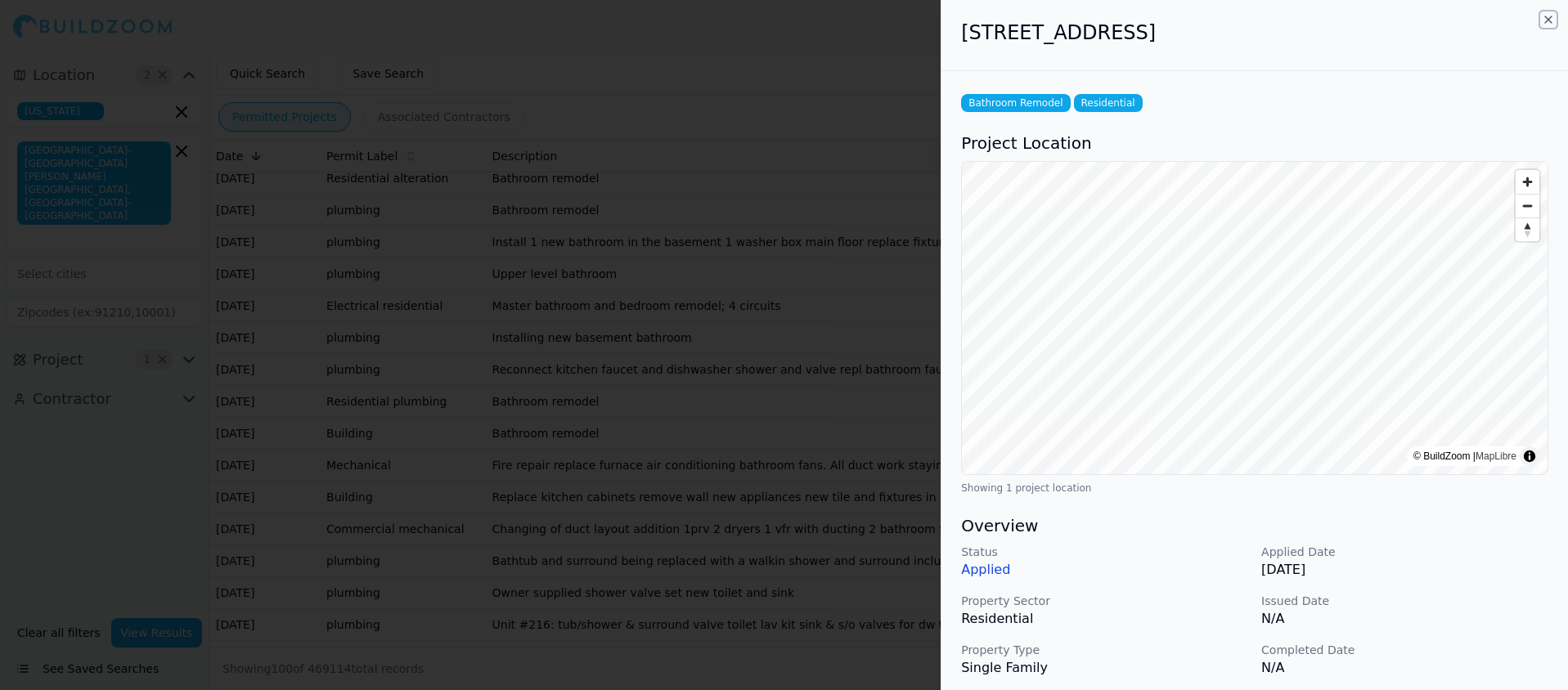
click at [1545, 20] on icon "button" at bounding box center [1548, 20] width 13 height 13
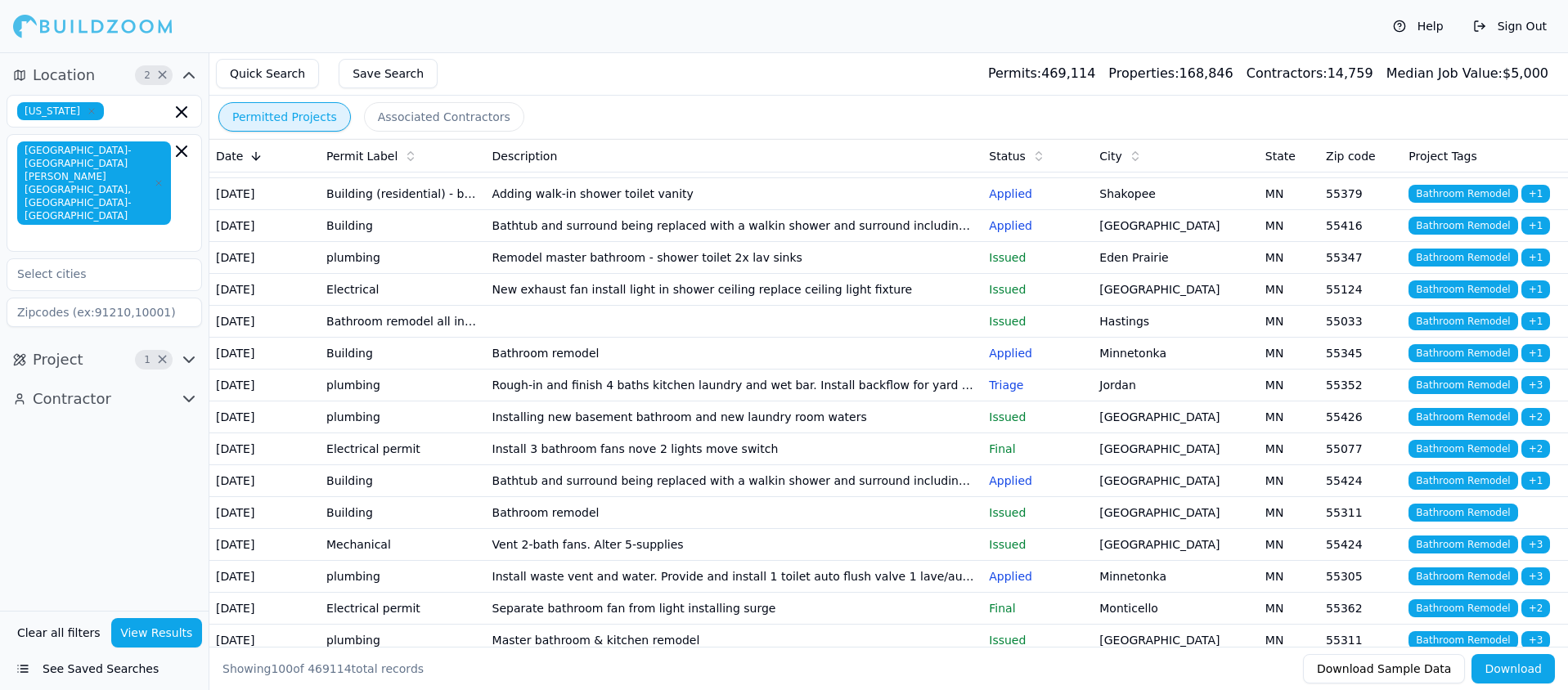
scroll to position [1926, 0]
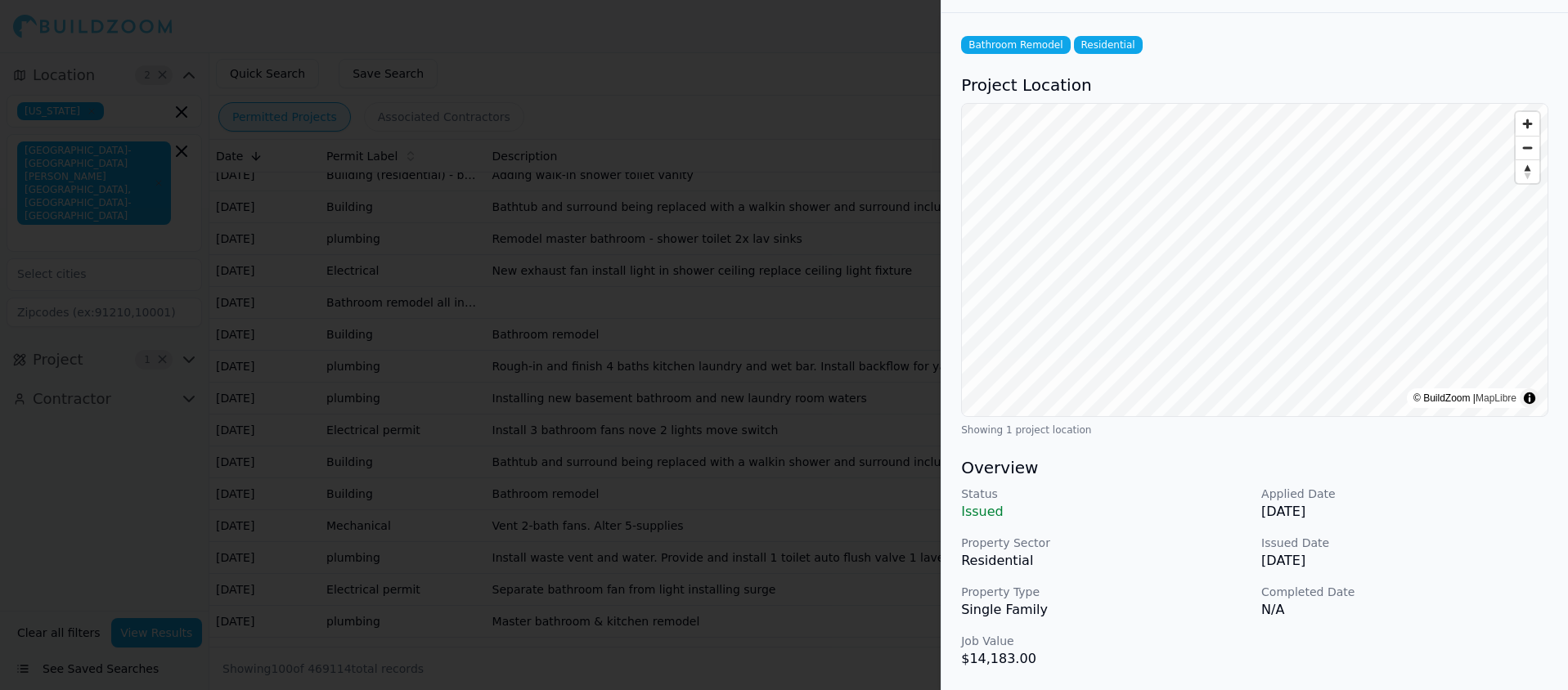
scroll to position [0, 0]
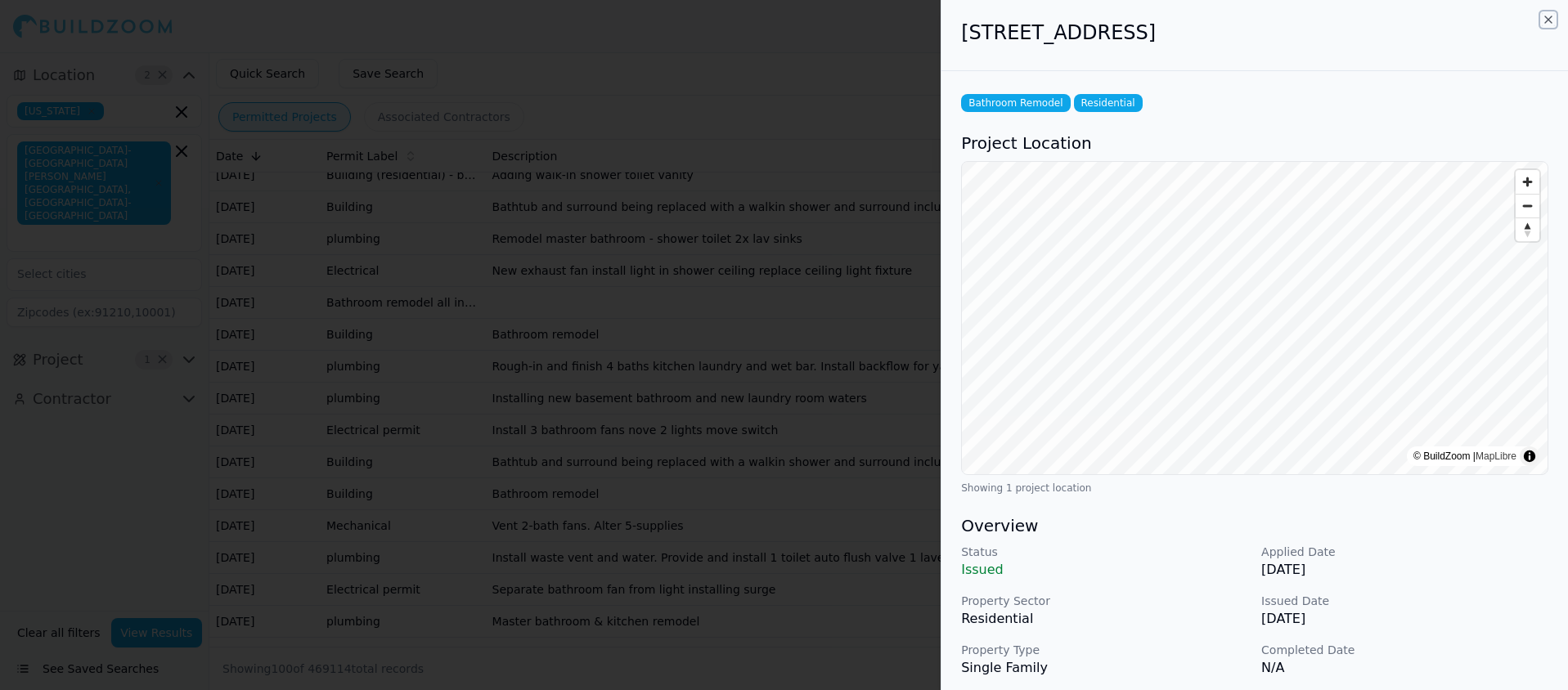
click at [1547, 19] on icon "button" at bounding box center [1548, 20] width 7 height 7
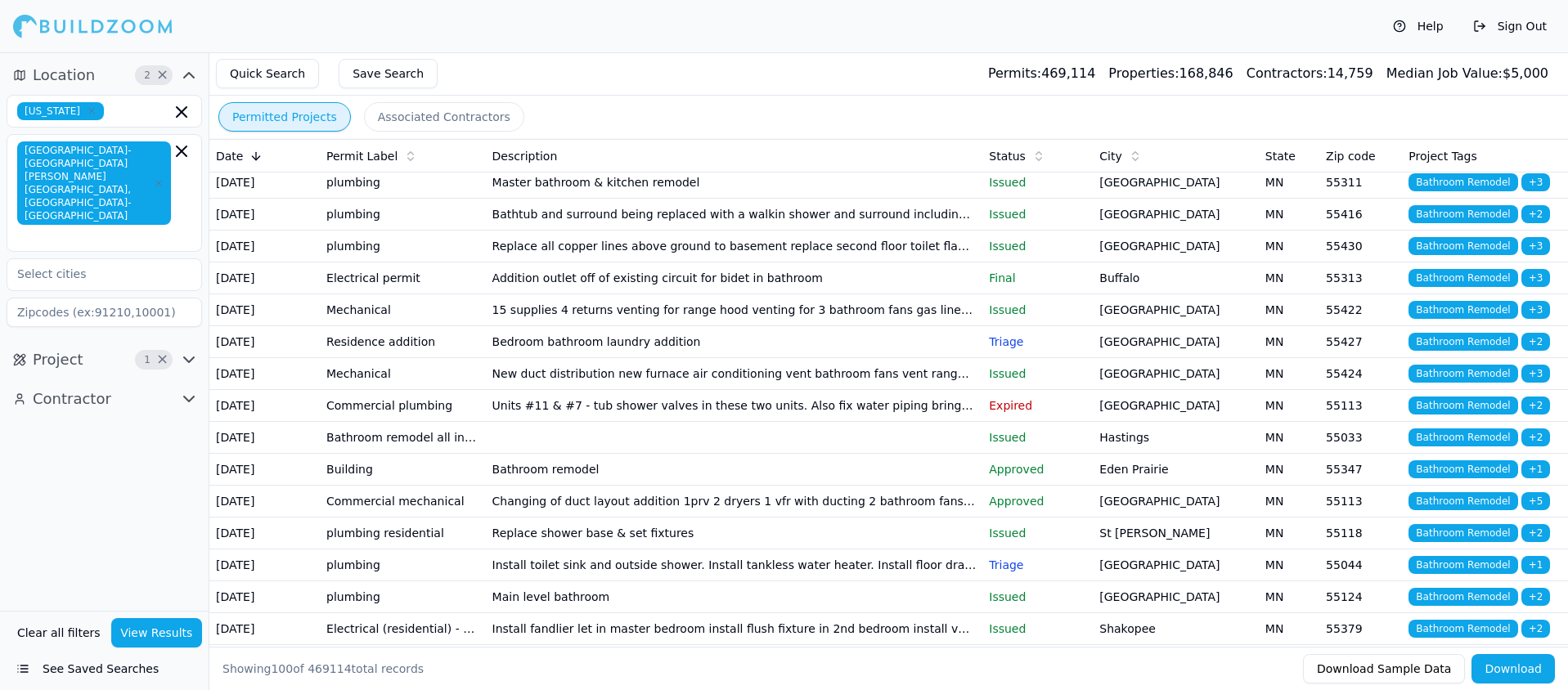
scroll to position [2365, 0]
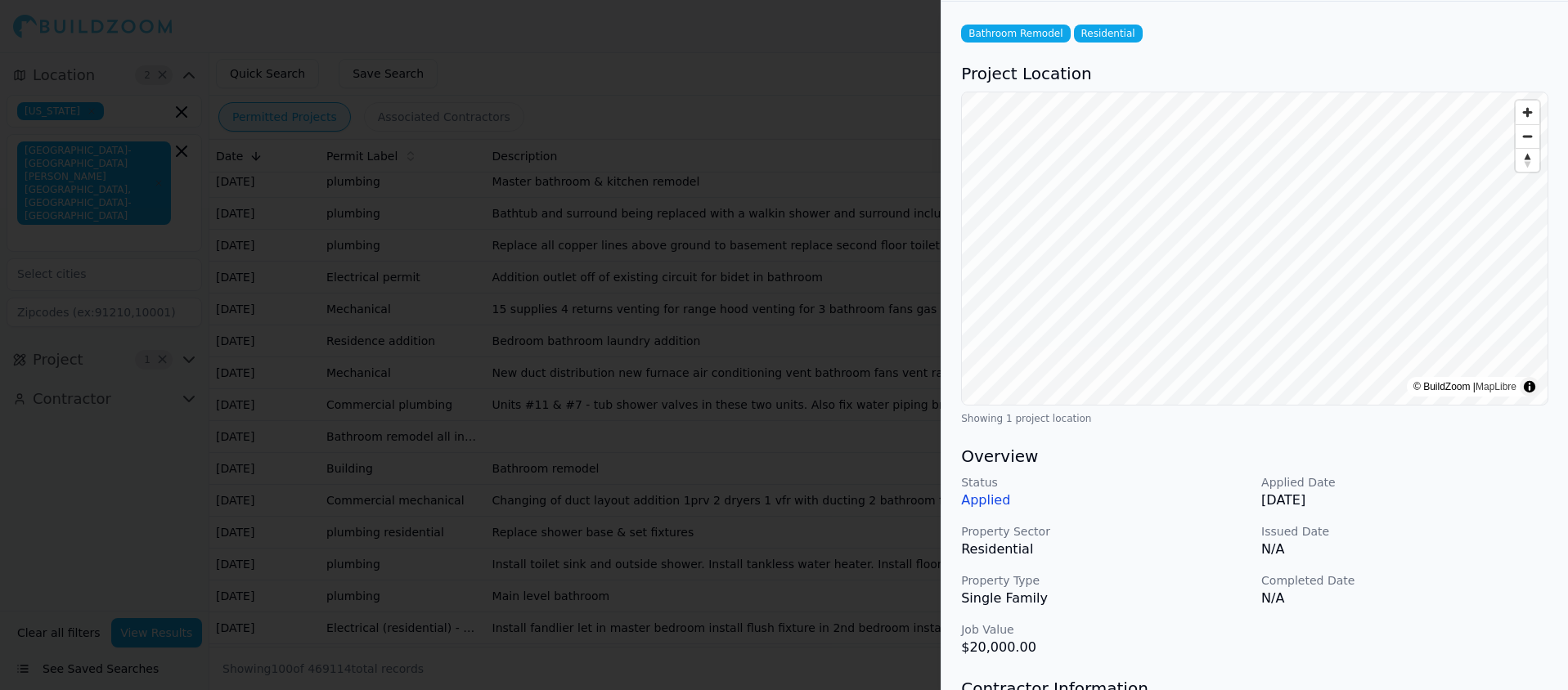
scroll to position [0, 0]
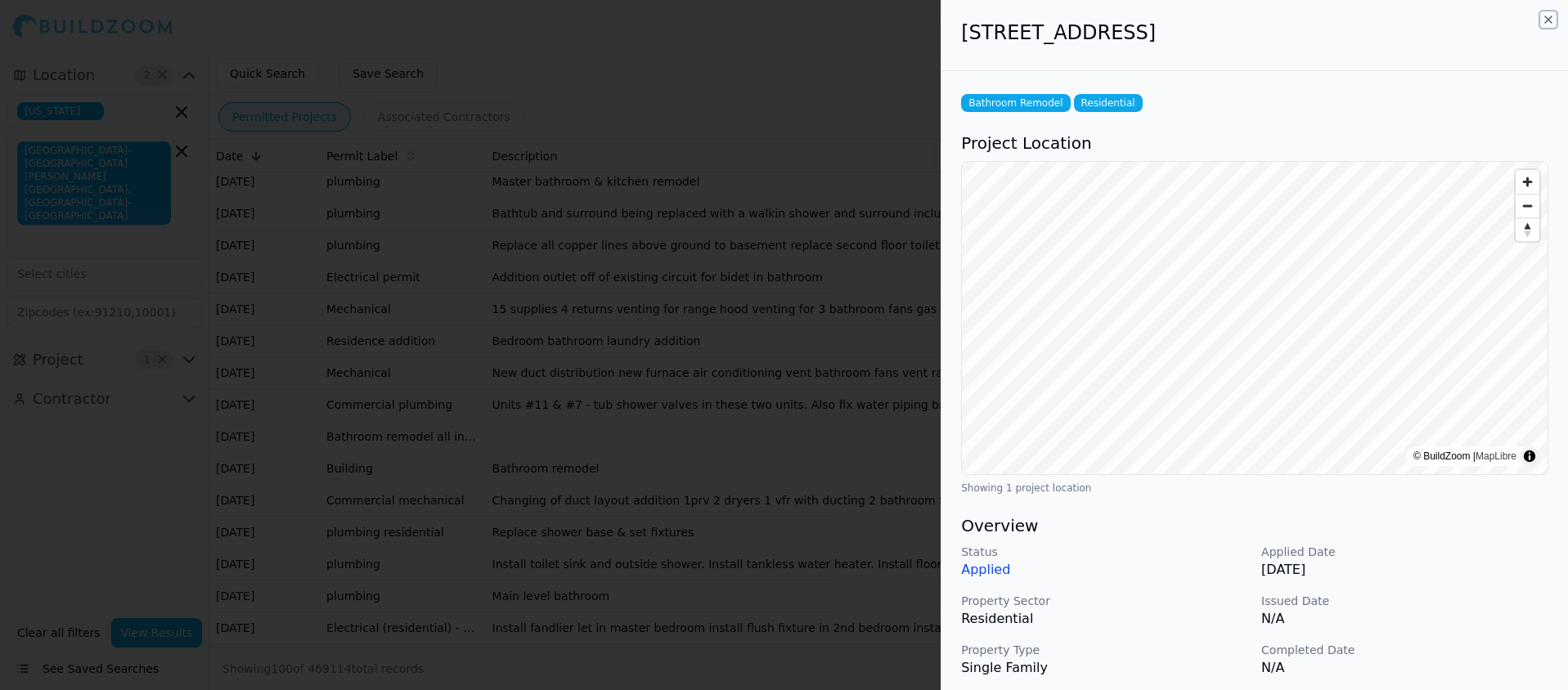
click at [1545, 22] on icon "button" at bounding box center [1548, 20] width 7 height 7
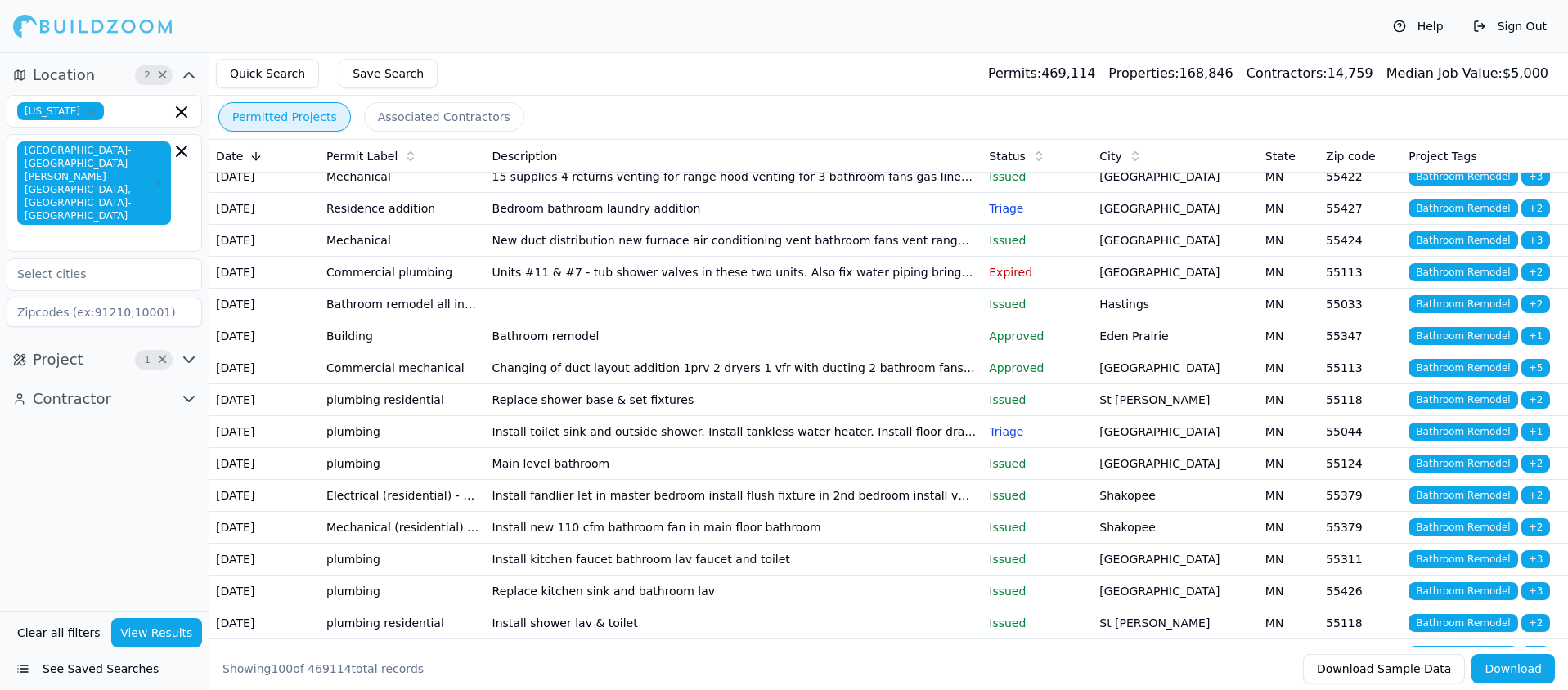
scroll to position [2537, 0]
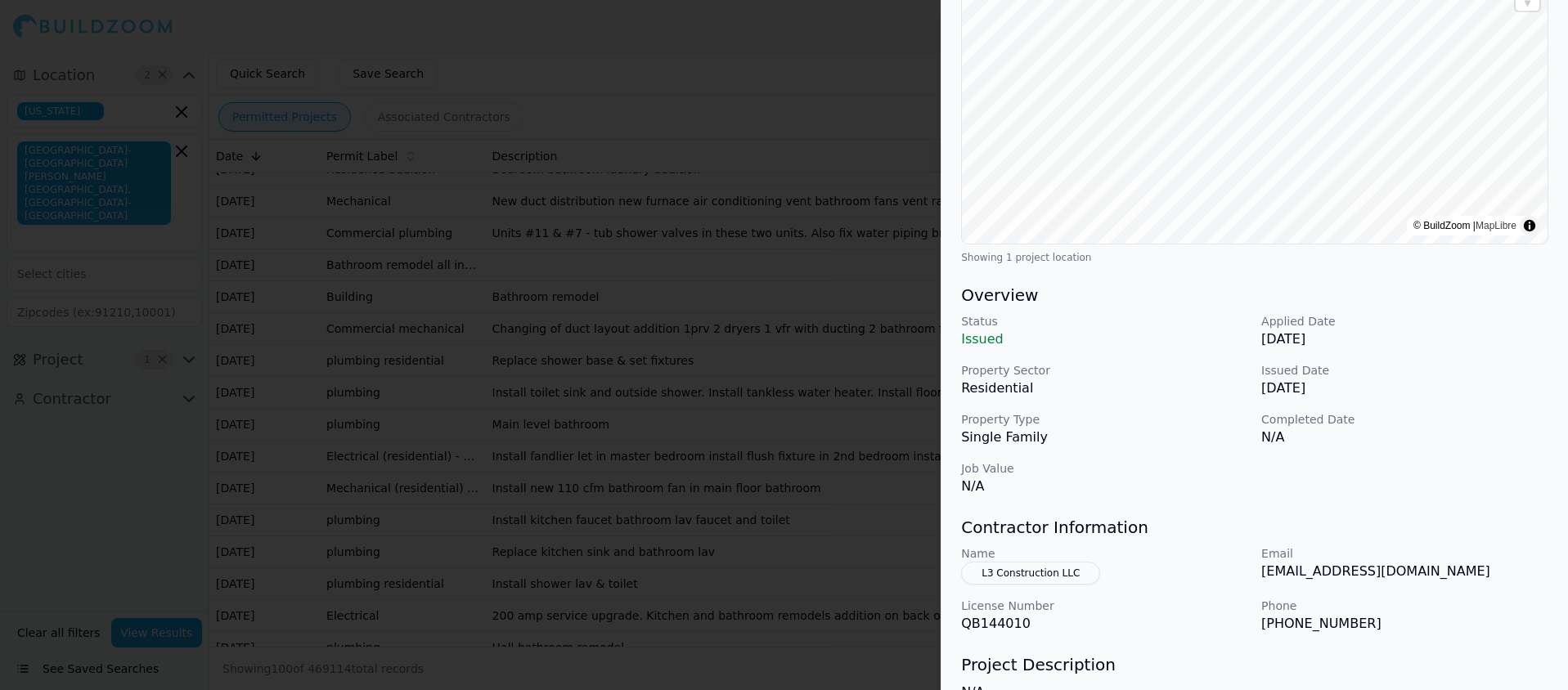
scroll to position [0, 0]
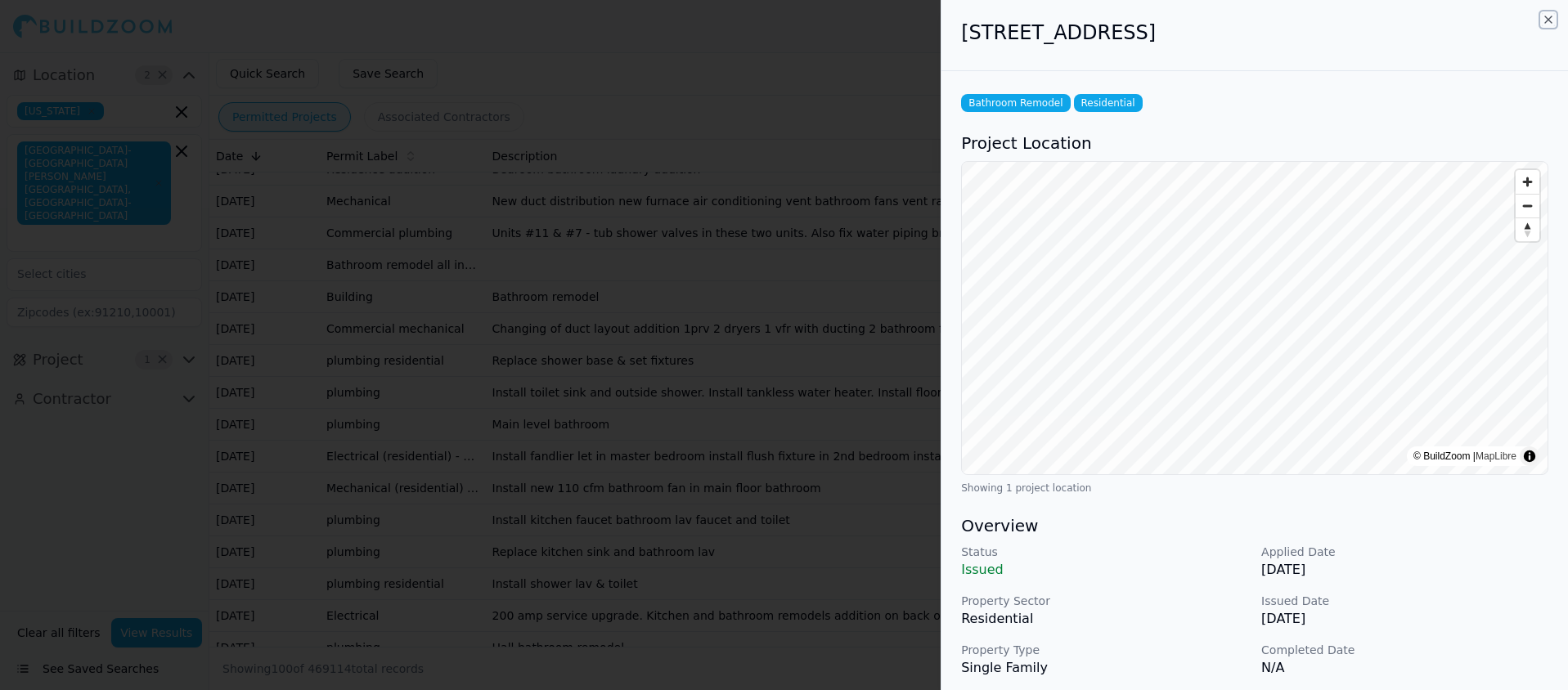
click at [1551, 21] on icon "button" at bounding box center [1548, 20] width 13 height 13
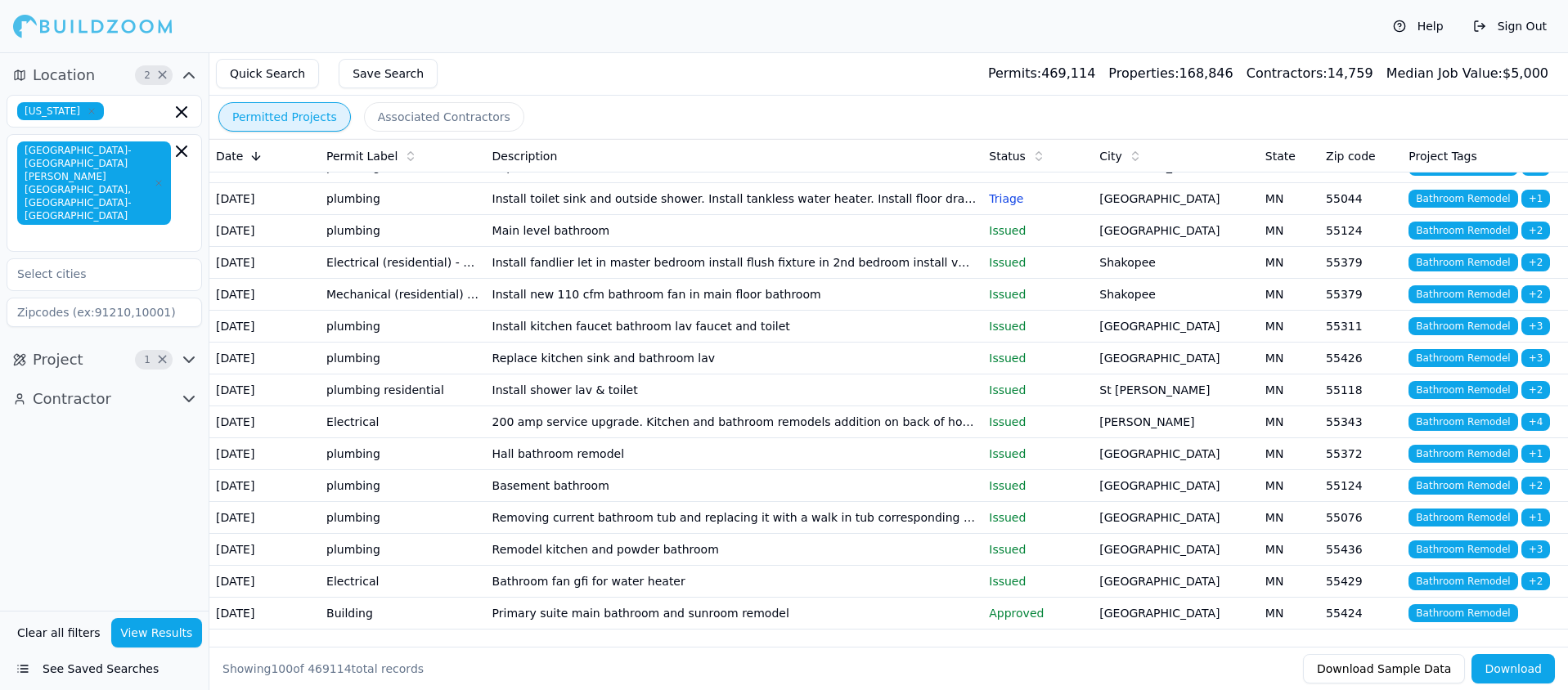
scroll to position [2732, 0]
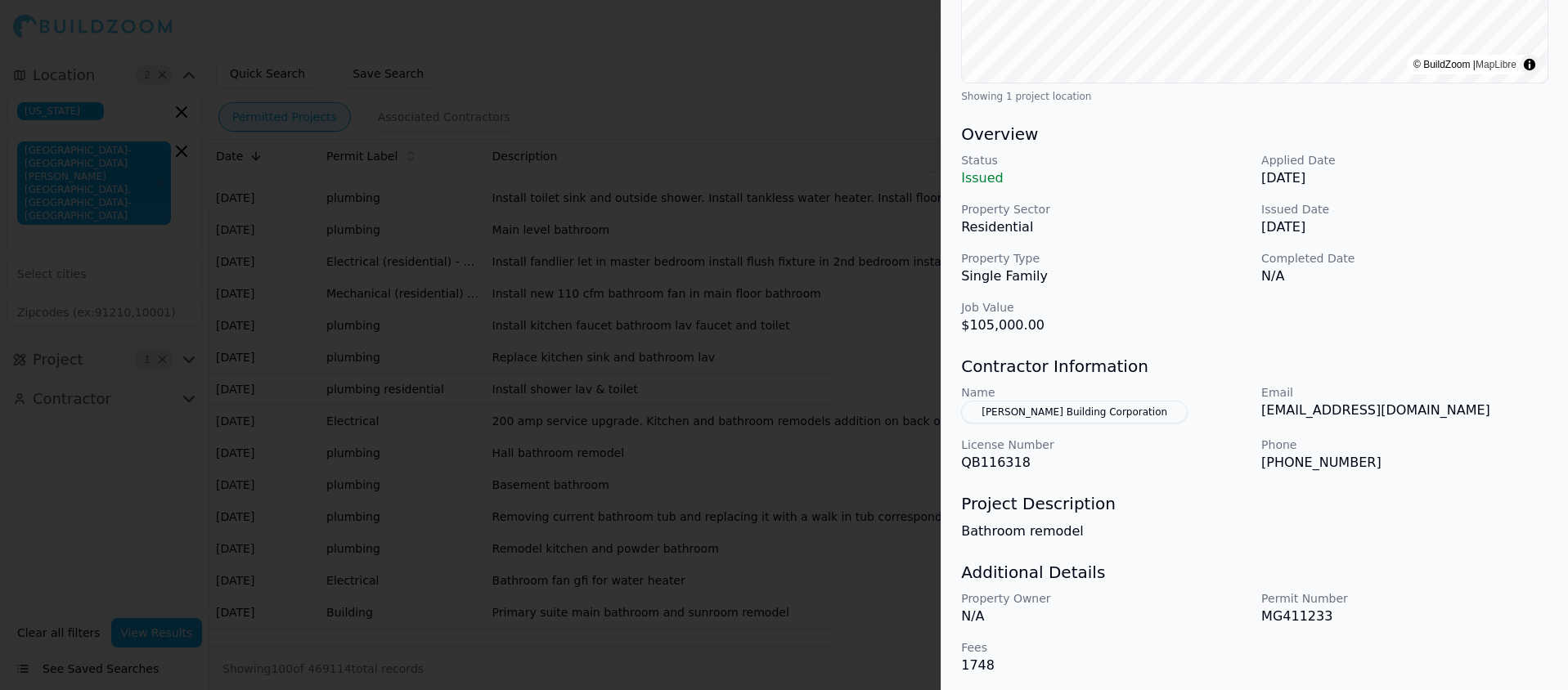
scroll to position [397, 0]
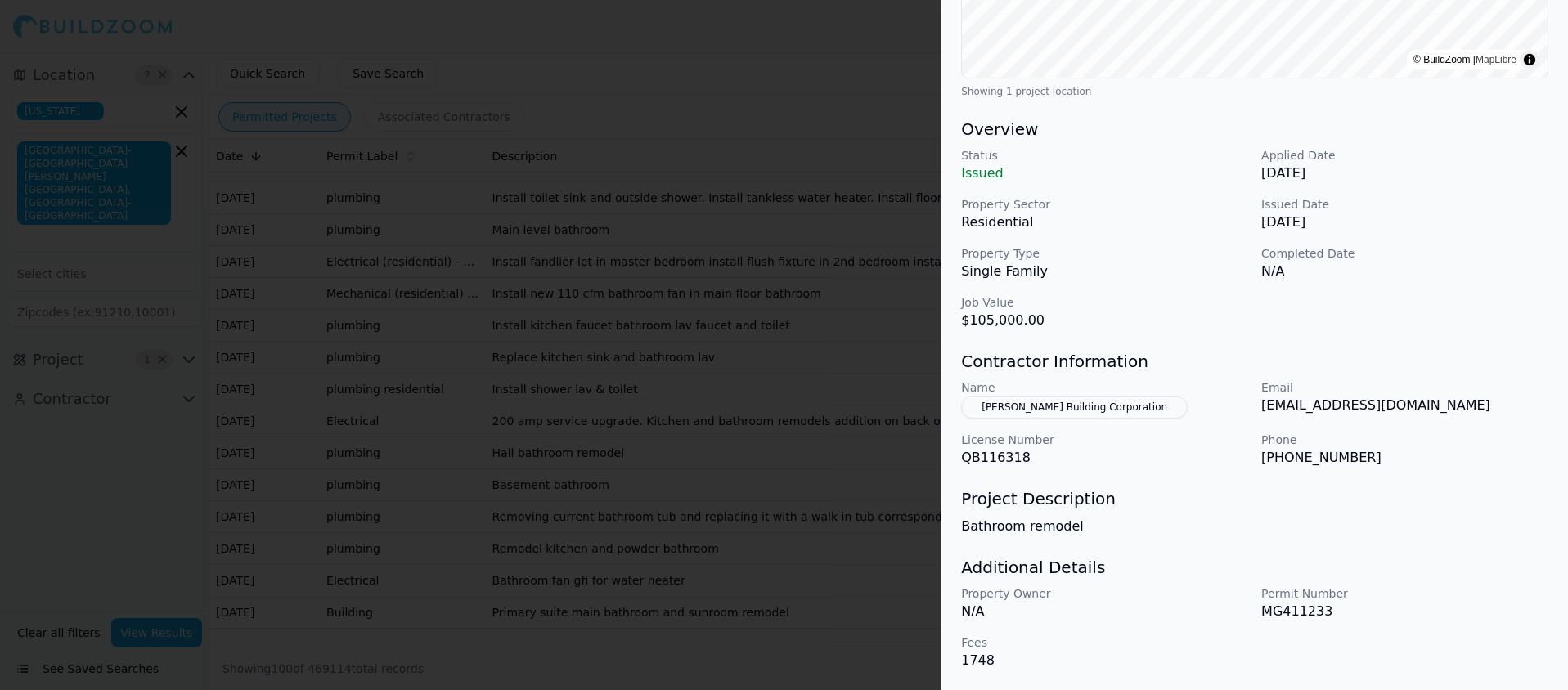
click at [1017, 399] on button "Boyer Building Corporation" at bounding box center [1074, 407] width 227 height 23
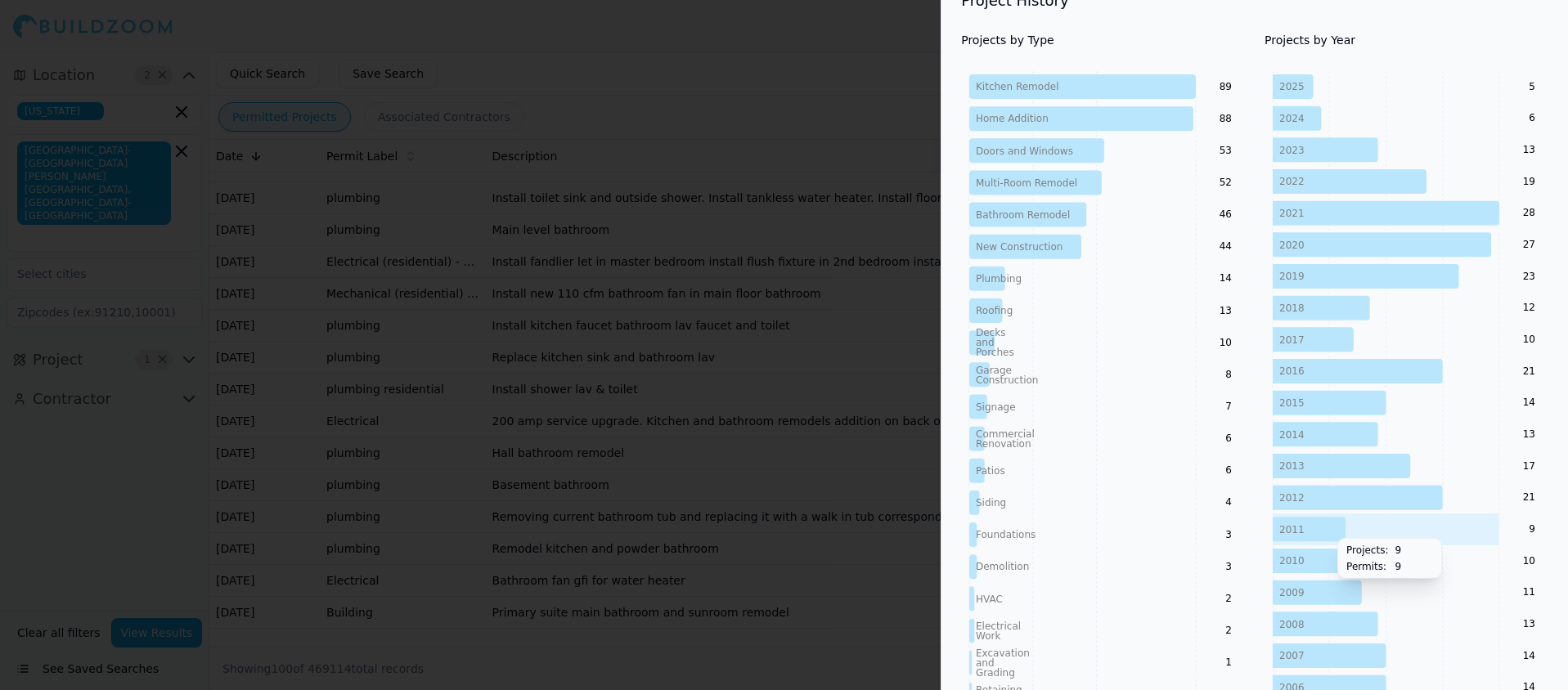
scroll to position [0, 0]
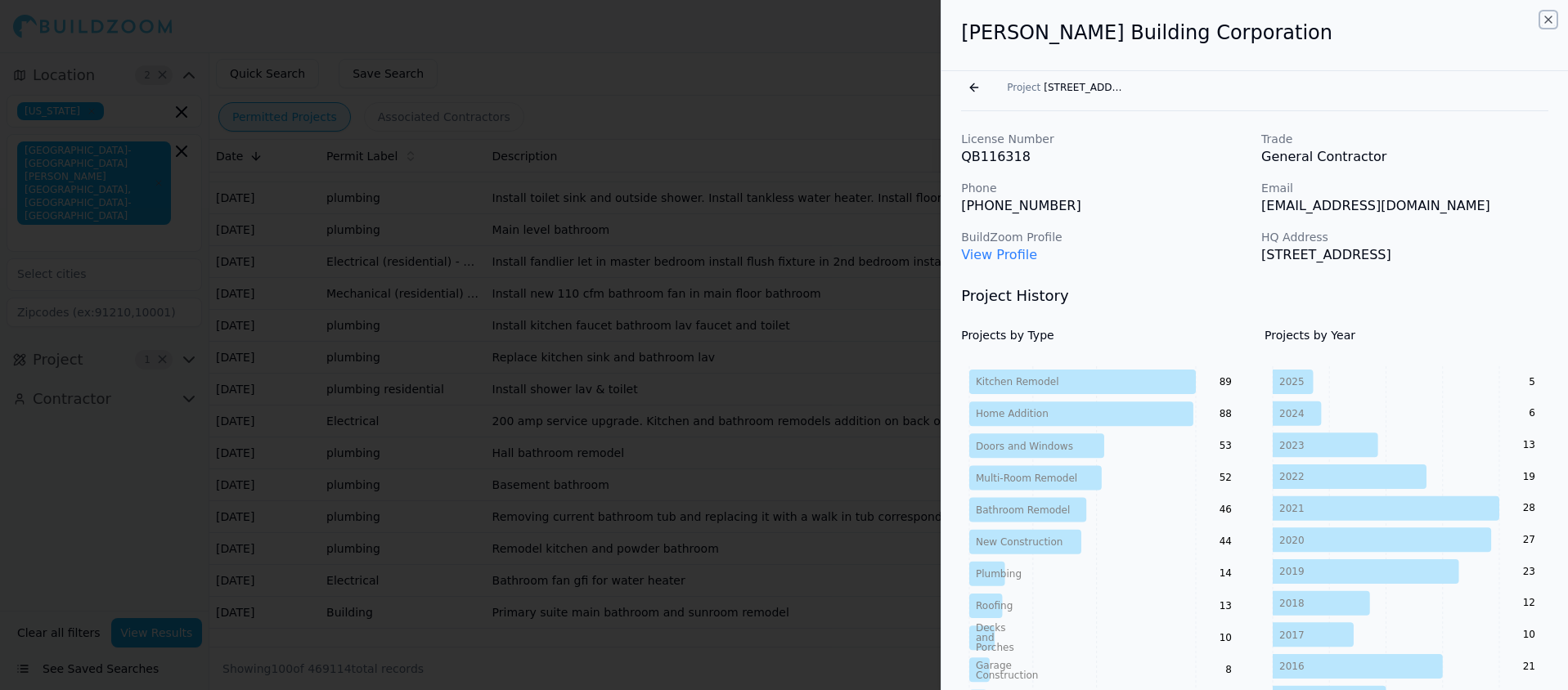
click at [1548, 21] on icon "button" at bounding box center [1548, 20] width 13 height 13
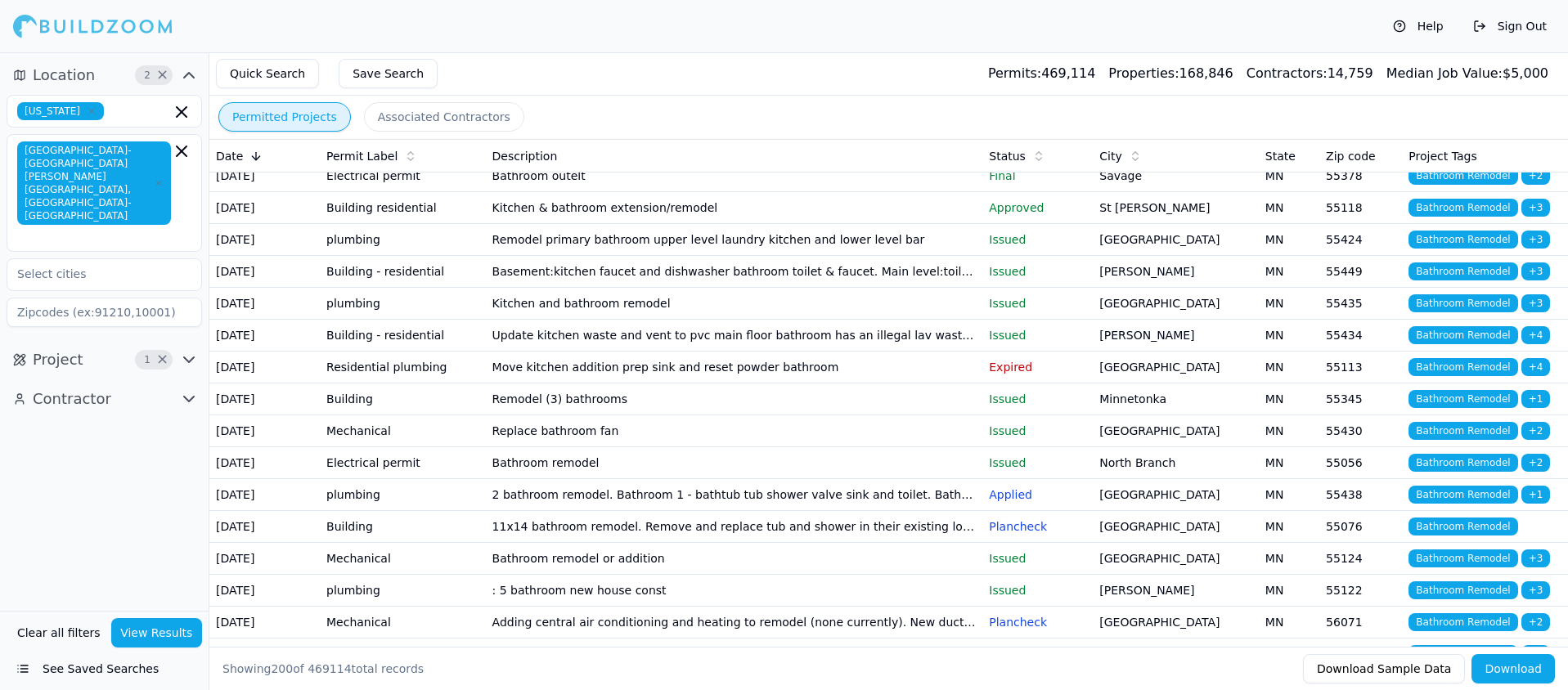
scroll to position [3852, 0]
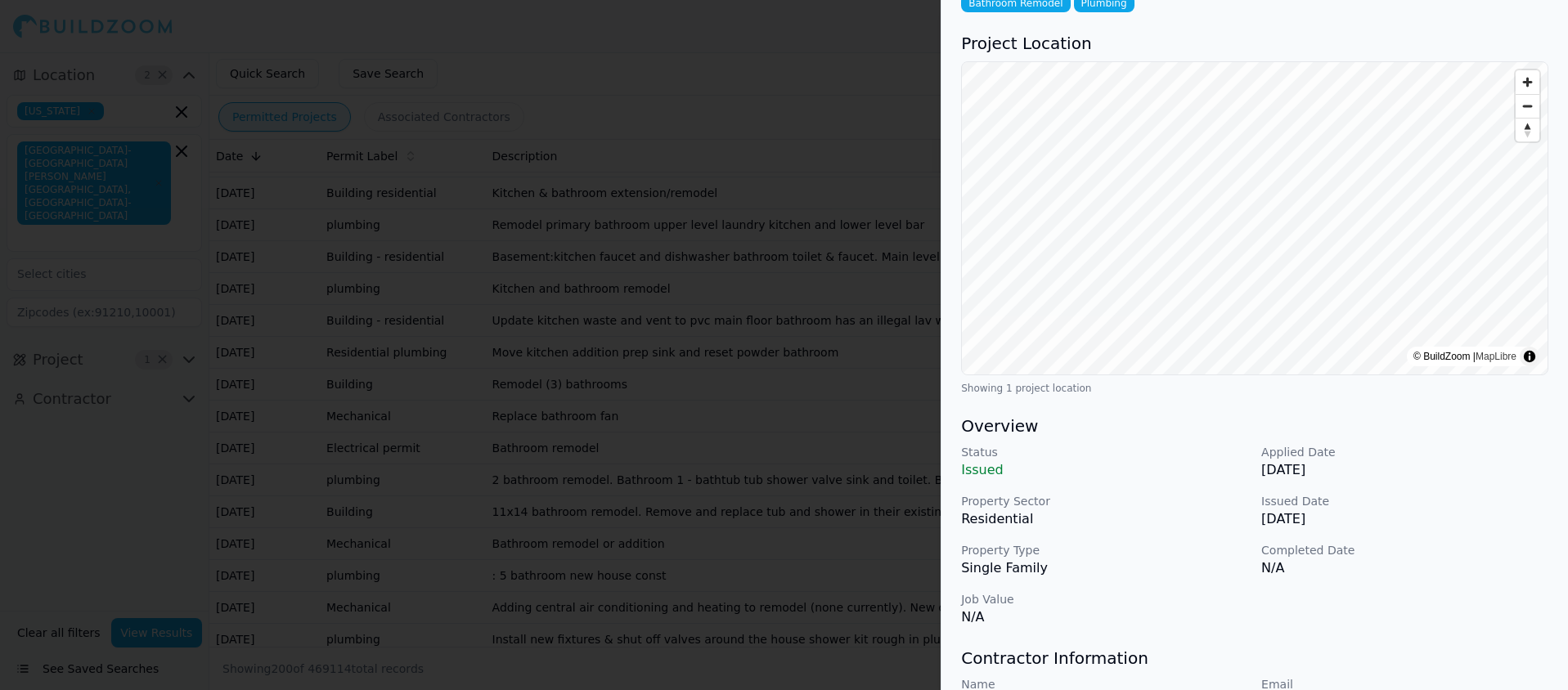
scroll to position [0, 0]
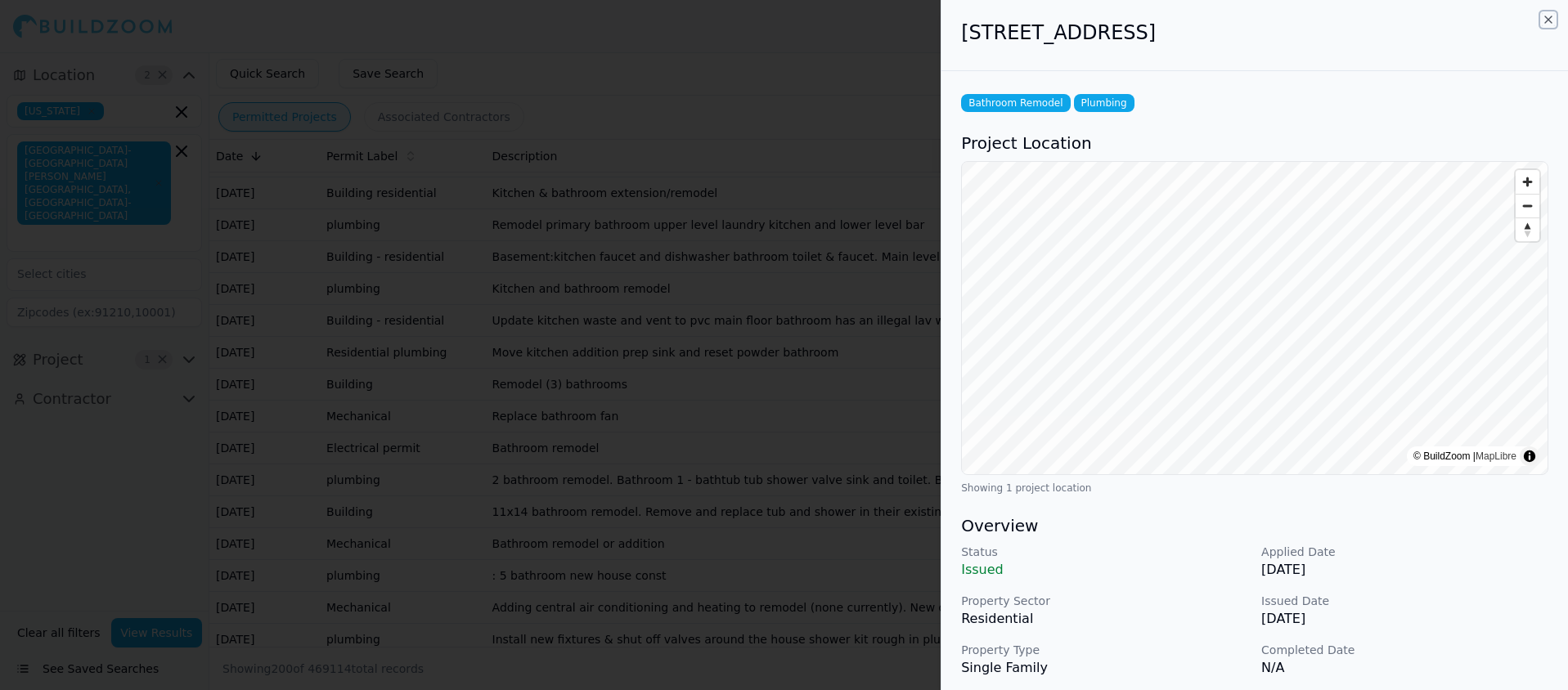
click at [1543, 22] on icon "button" at bounding box center [1548, 20] width 13 height 13
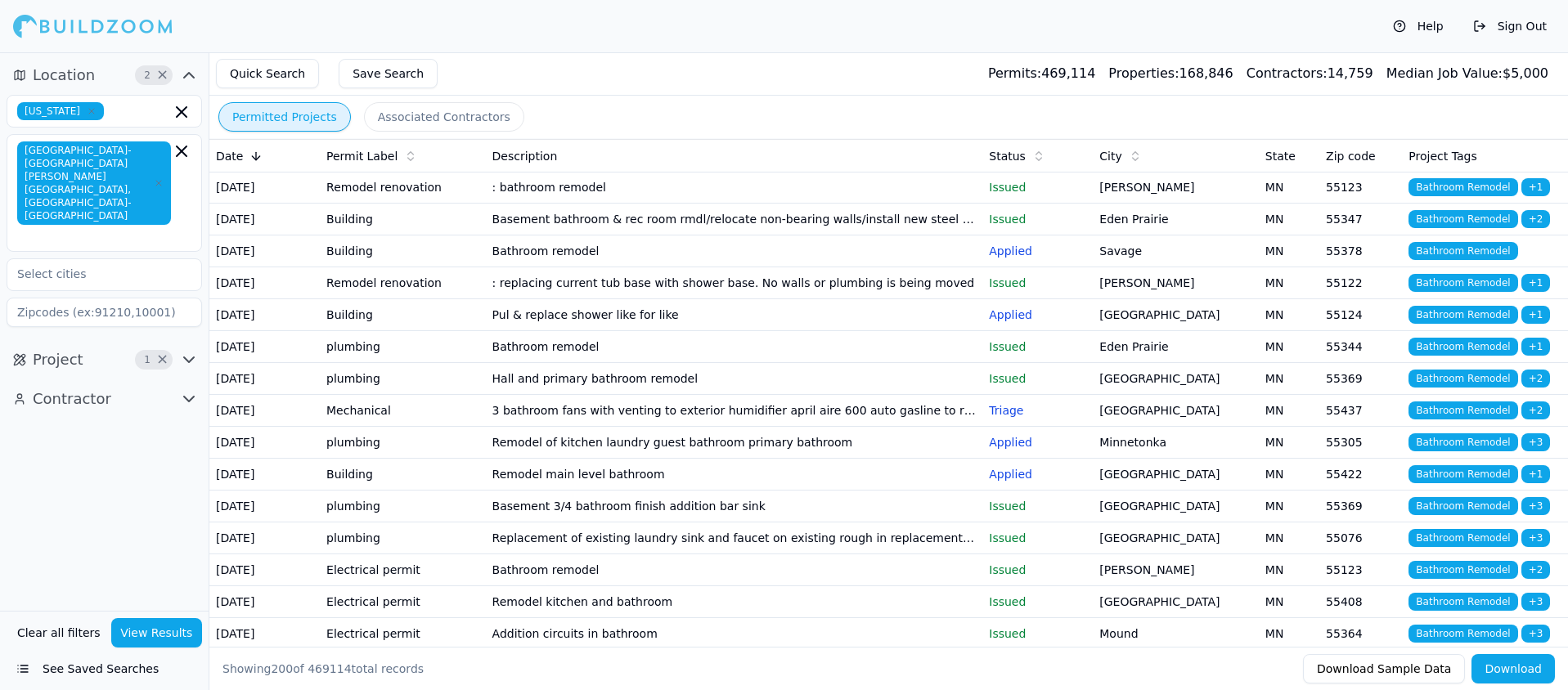
scroll to position [4450, 0]
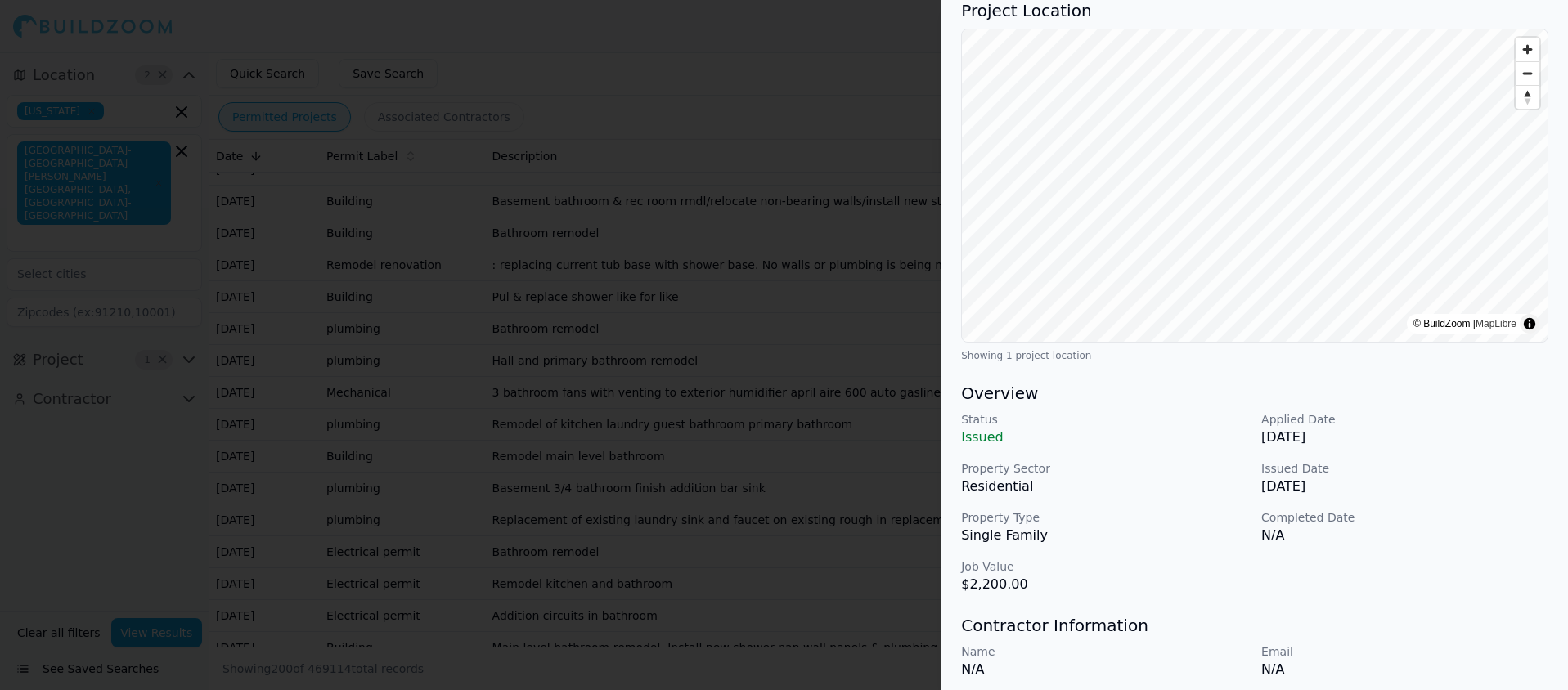
scroll to position [0, 0]
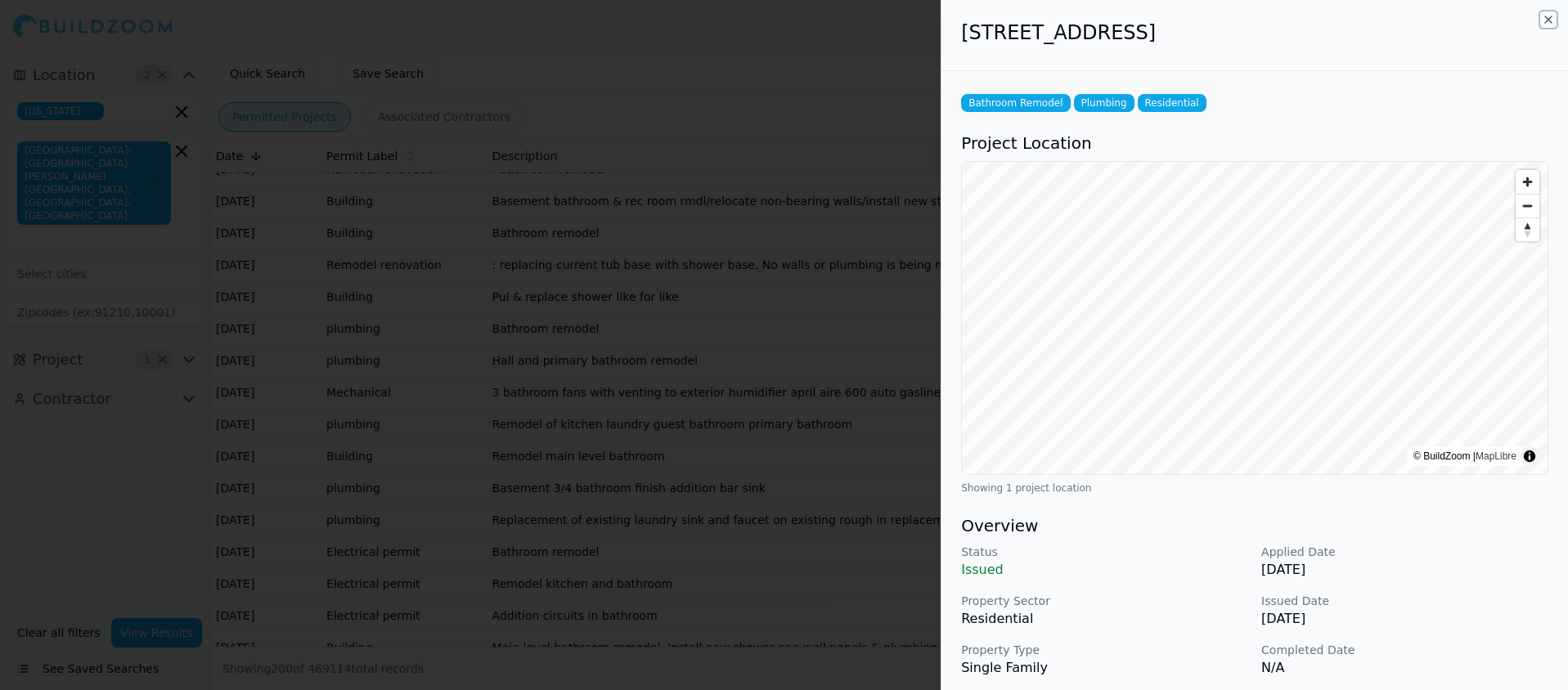
click at [1549, 15] on icon "button" at bounding box center [1548, 20] width 13 height 13
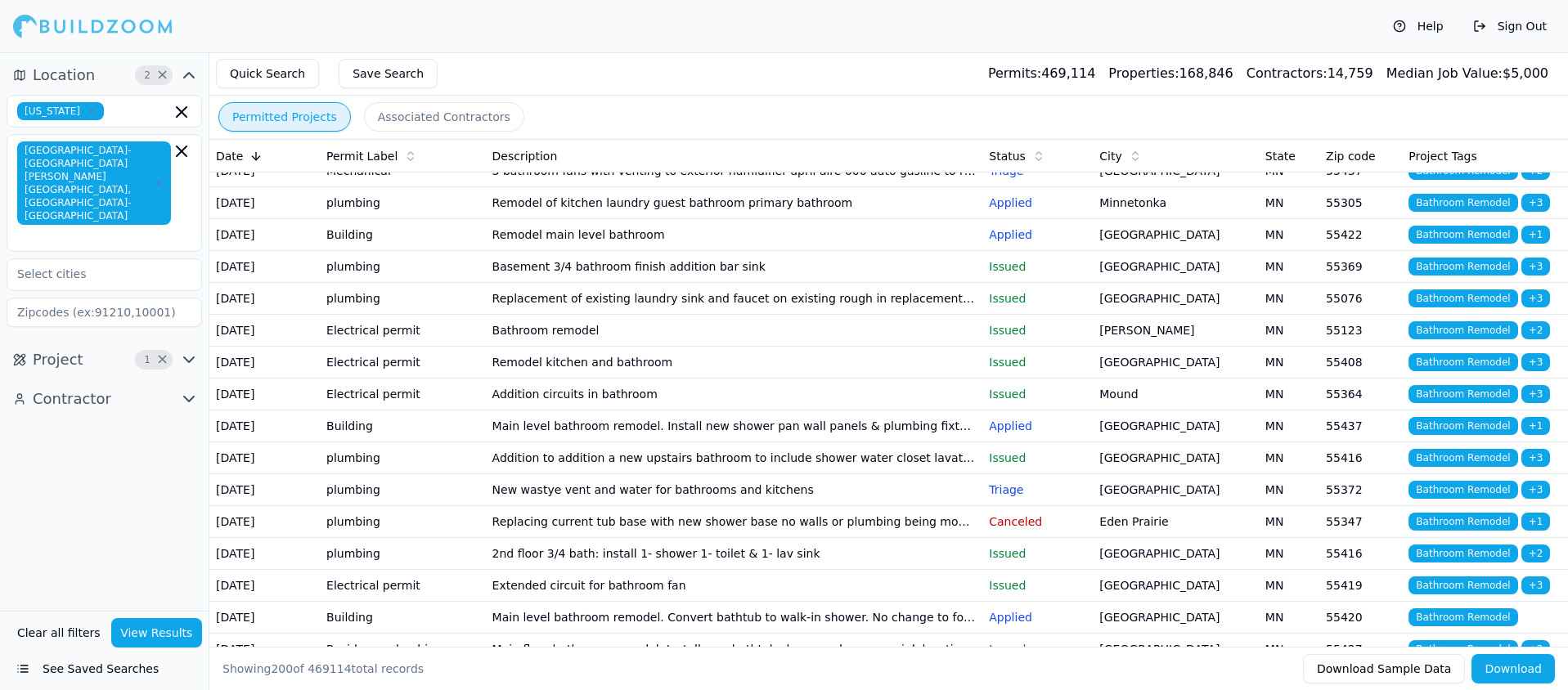
scroll to position [4682, 0]
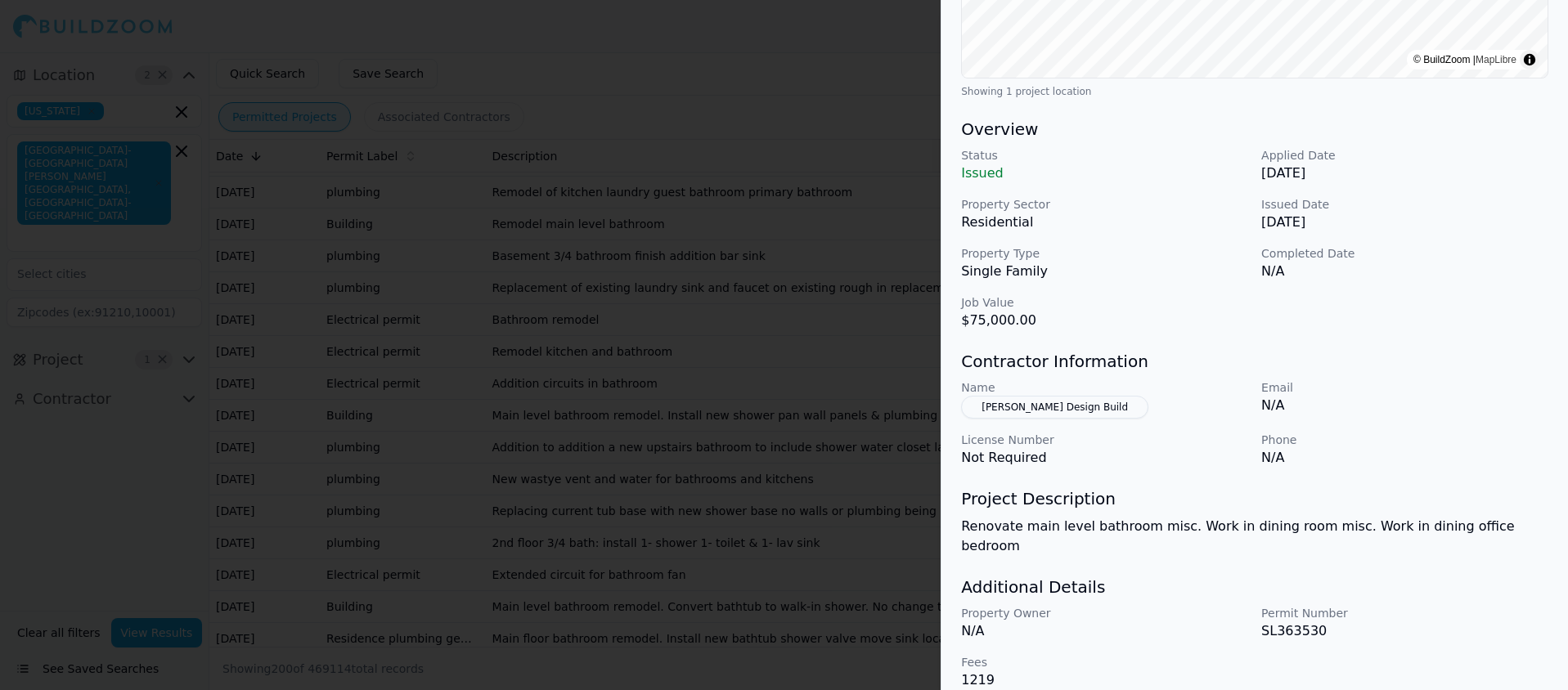
scroll to position [0, 0]
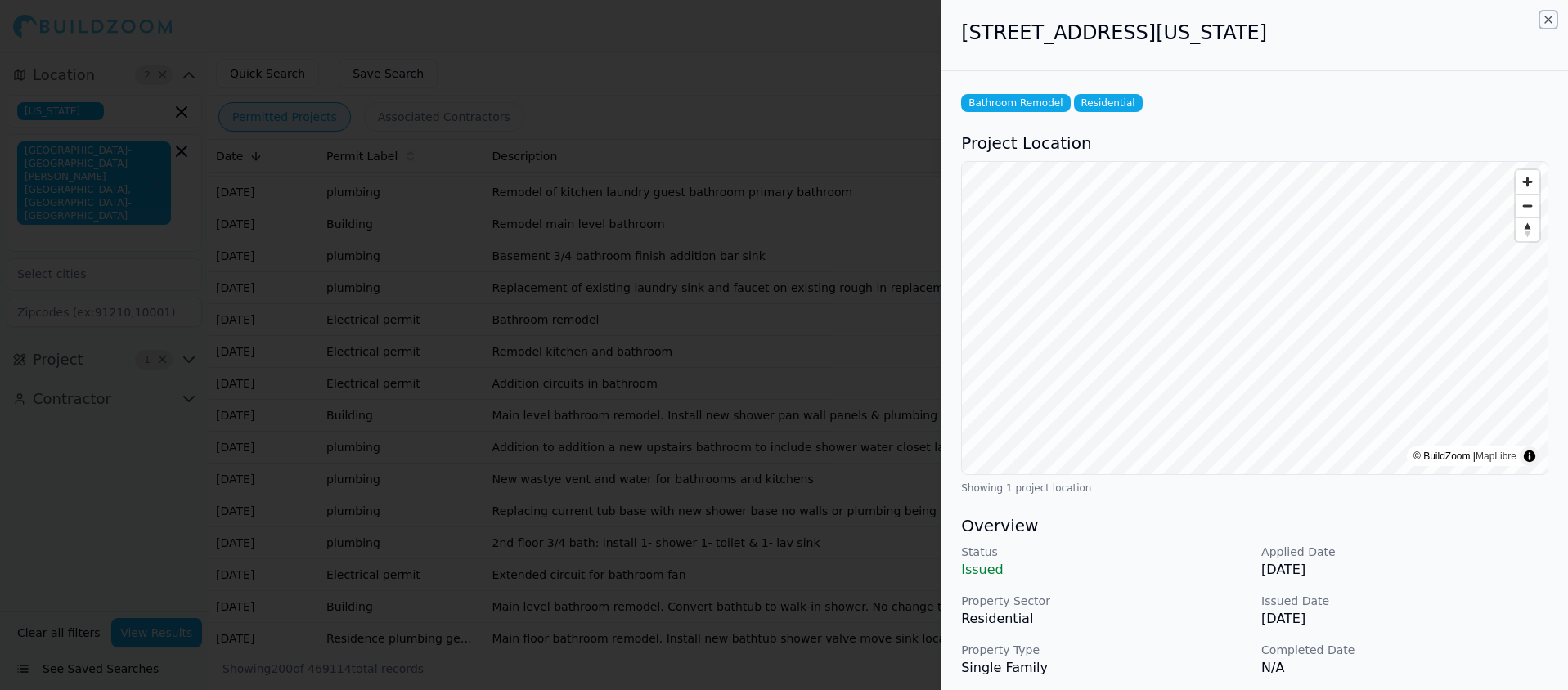
click at [1545, 16] on icon "button" at bounding box center [1548, 20] width 7 height 7
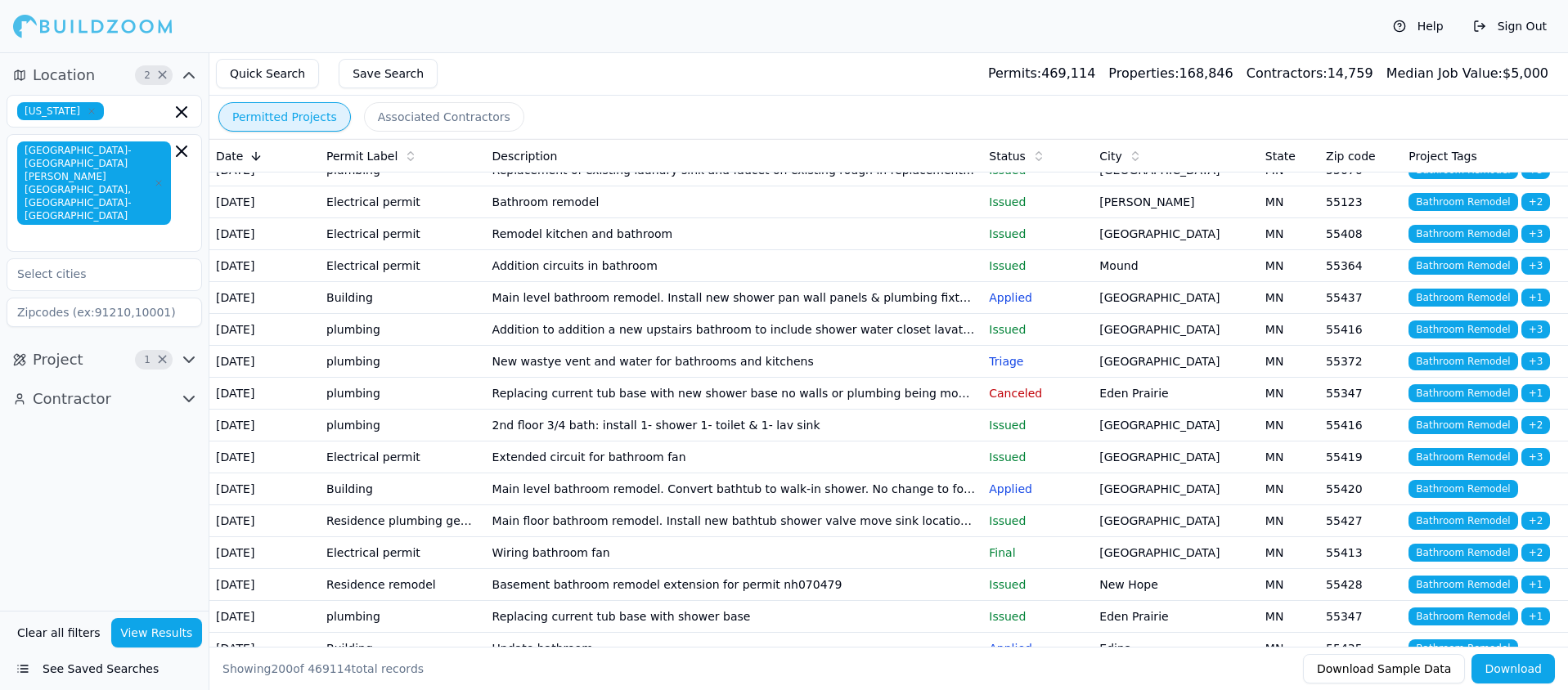
scroll to position [4821, 0]
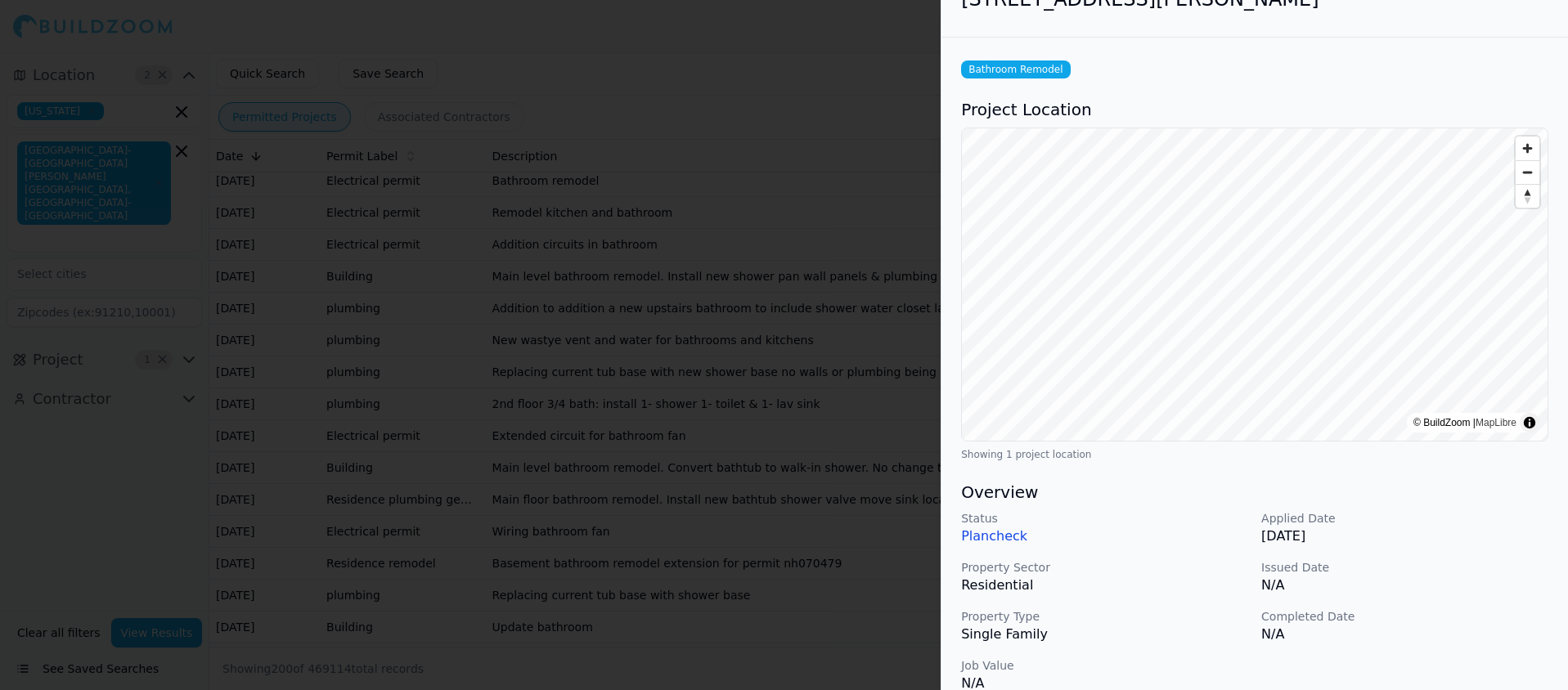
scroll to position [0, 0]
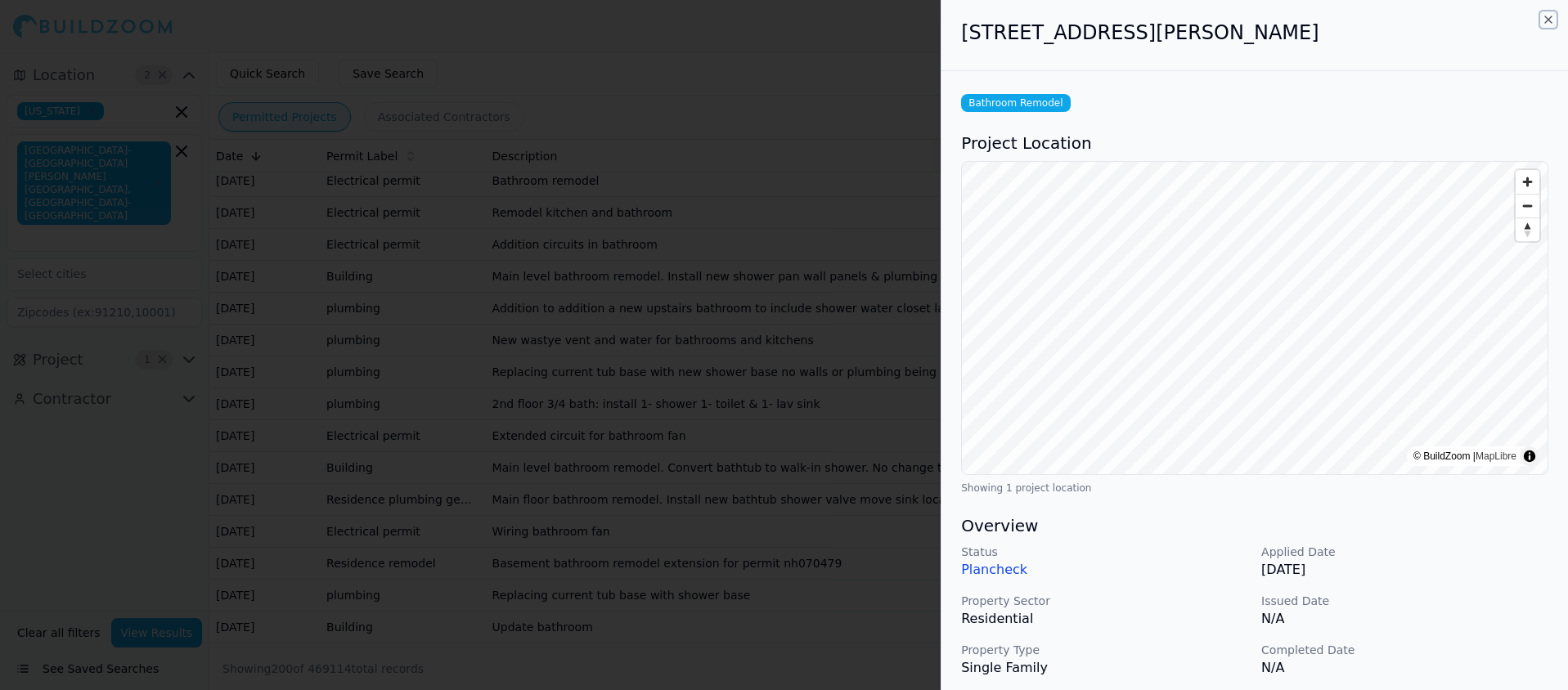
click at [1551, 16] on icon "button" at bounding box center [1548, 20] width 7 height 7
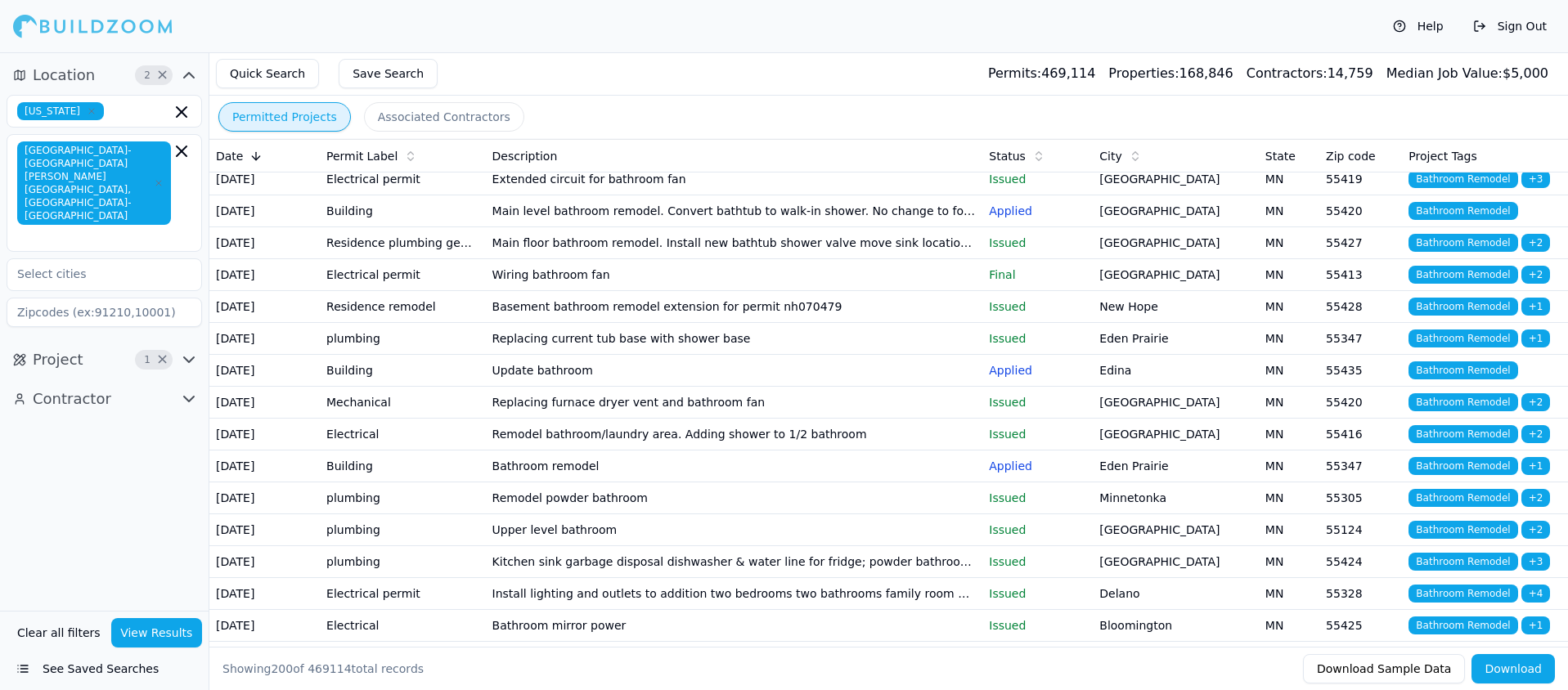
scroll to position [5101, 0]
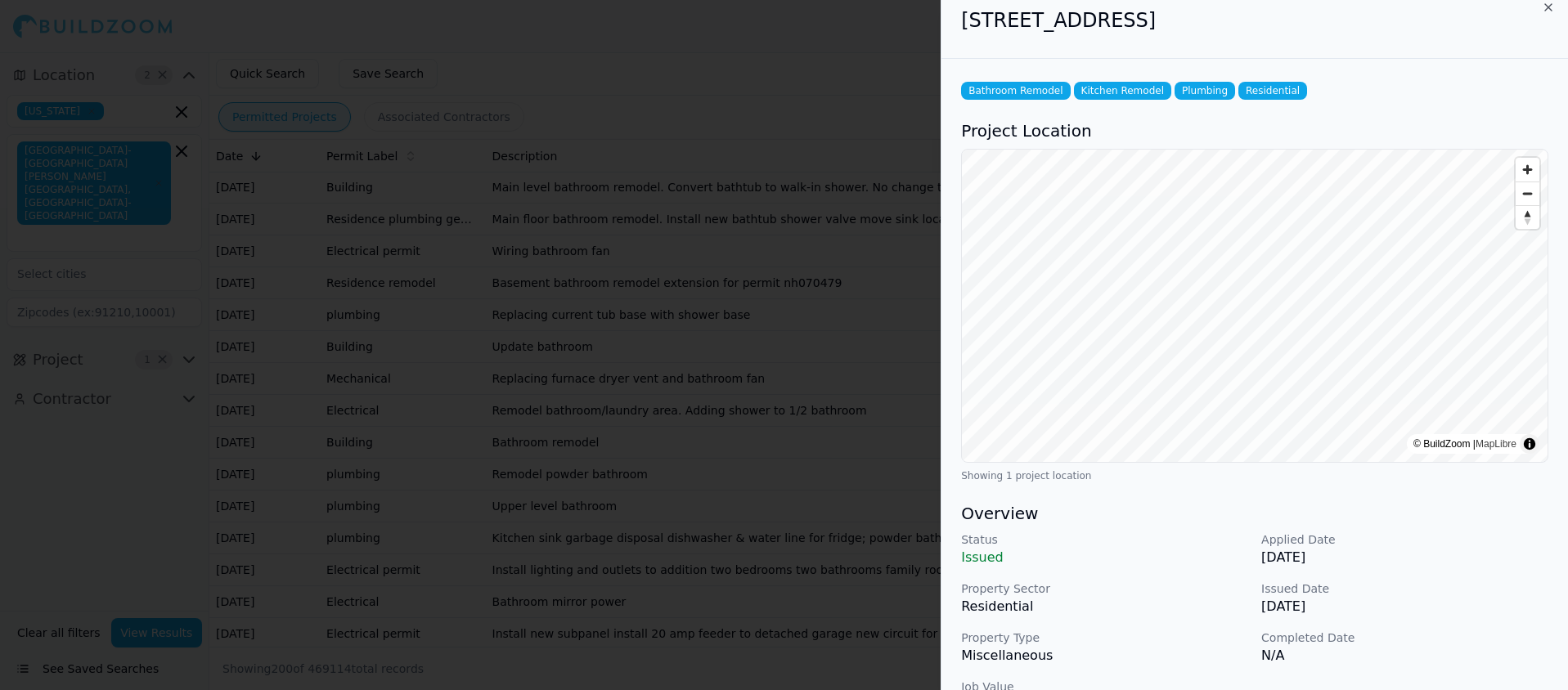
scroll to position [0, 0]
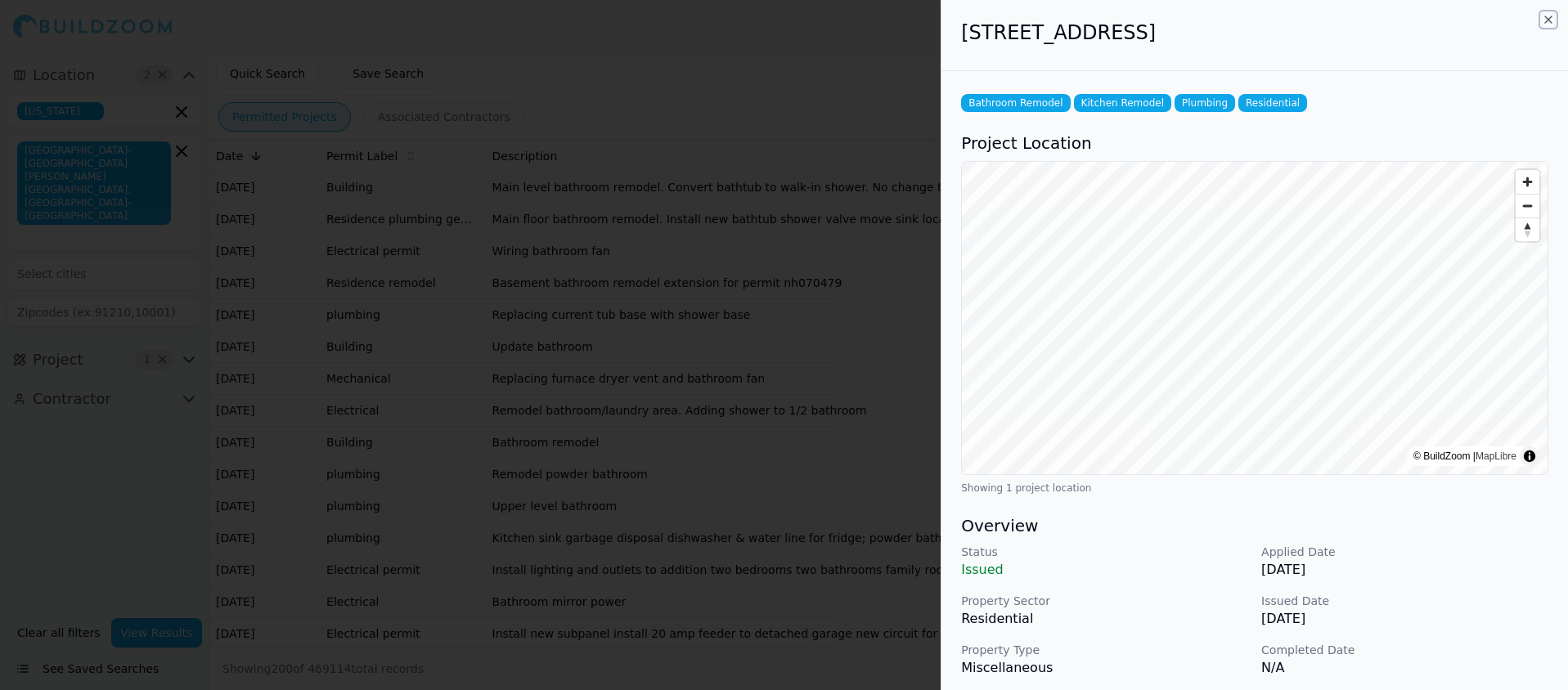
click at [1549, 18] on icon "button" at bounding box center [1548, 20] width 7 height 7
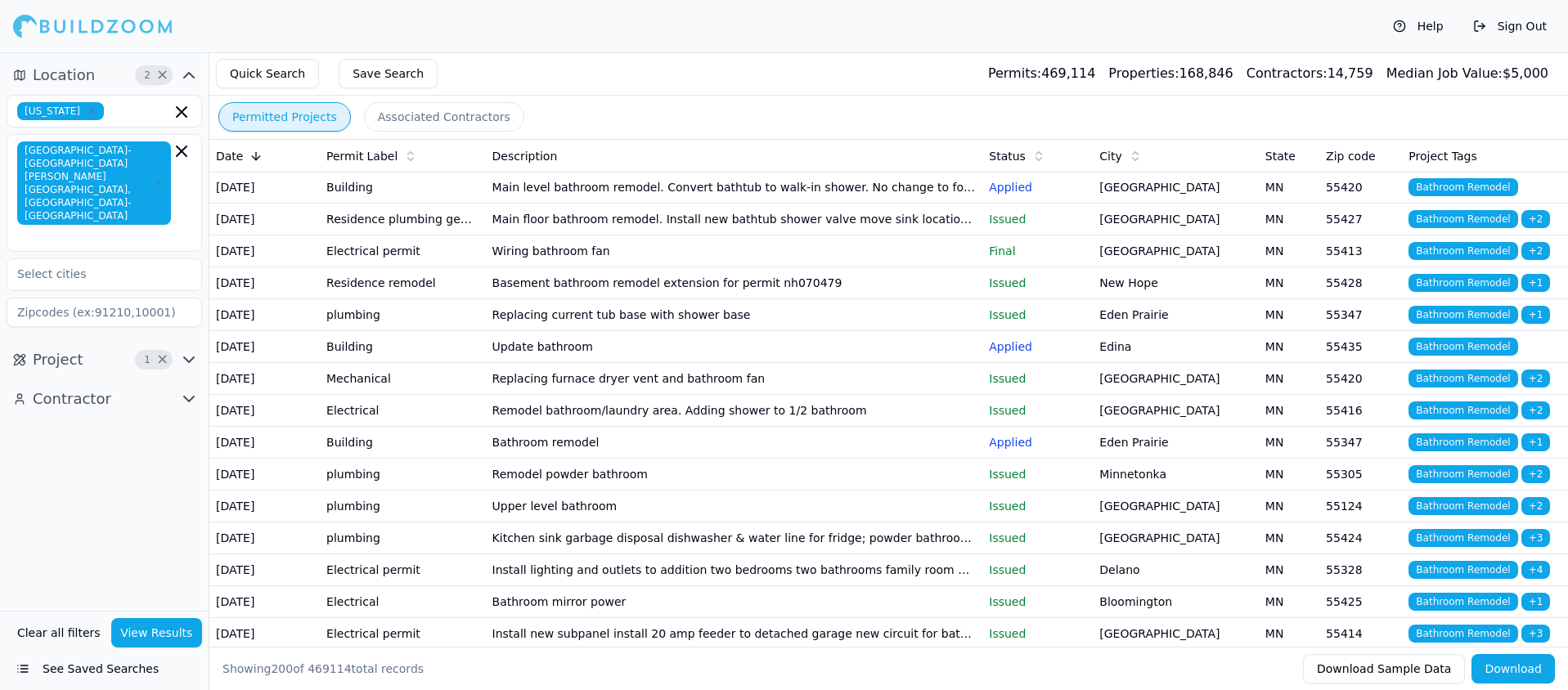
click at [190, 389] on icon "button" at bounding box center [189, 399] width 20 height 20
click at [188, 350] on icon "button" at bounding box center [189, 359] width 20 height 20
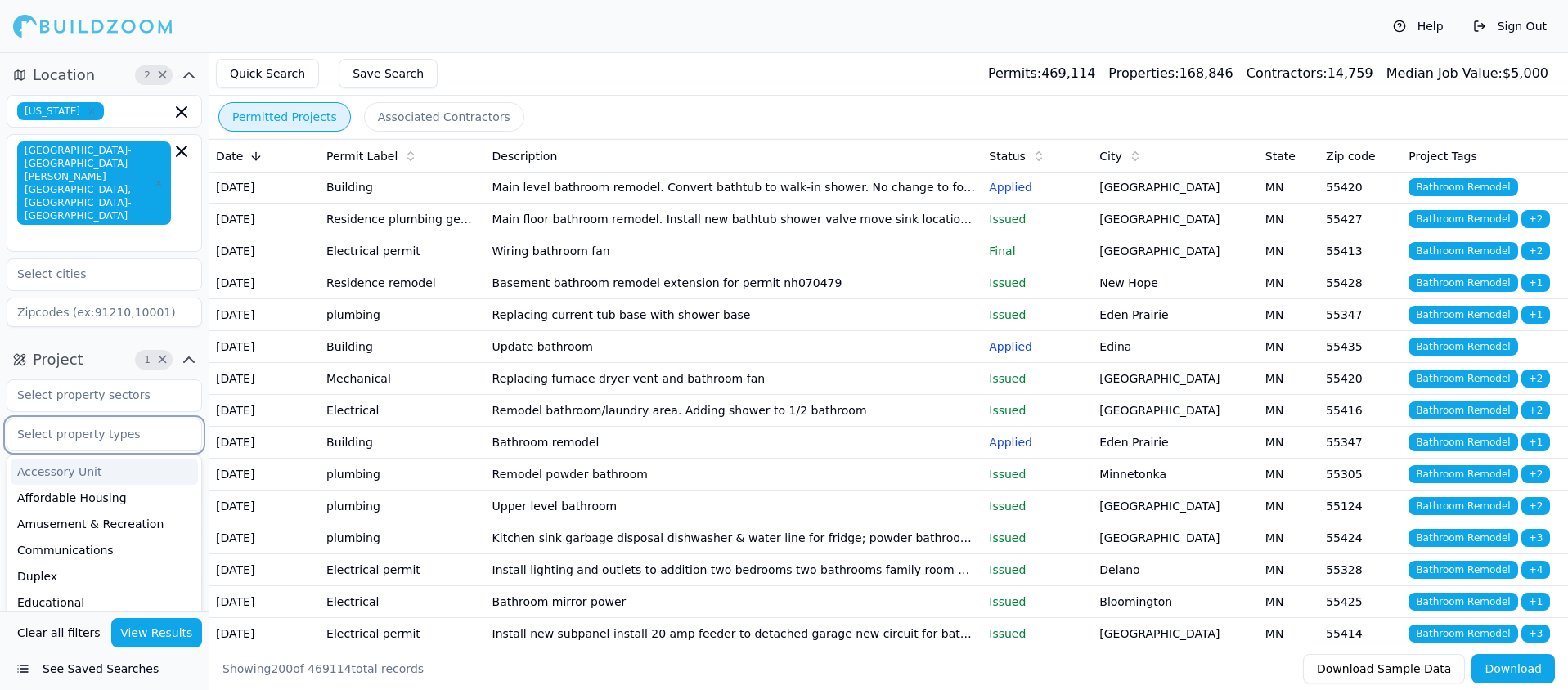
click at [126, 420] on input "text" at bounding box center [94, 434] width 173 height 30
click at [67, 565] on div "Single Family" at bounding box center [104, 578] width 187 height 26
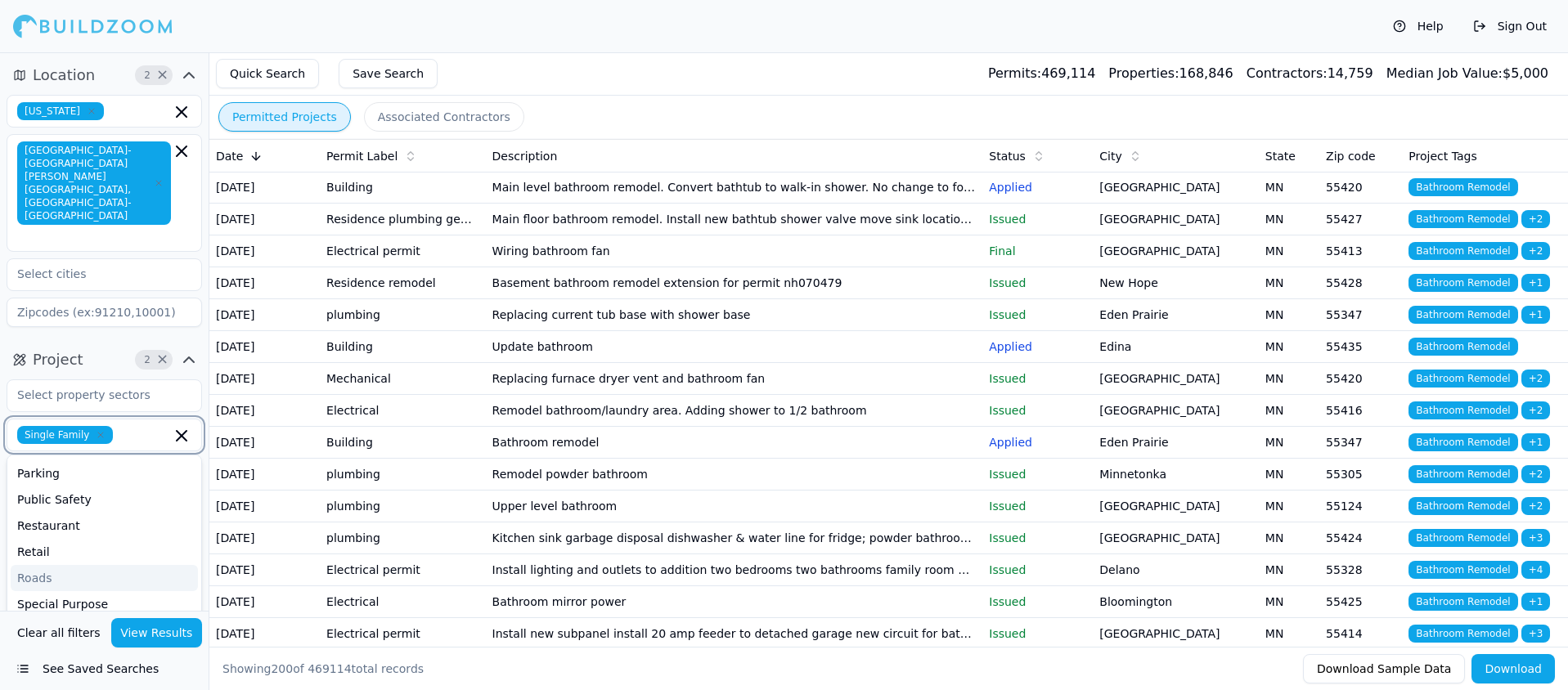
scroll to position [417, 0]
click at [129, 630] on button "View Results" at bounding box center [157, 633] width 92 height 30
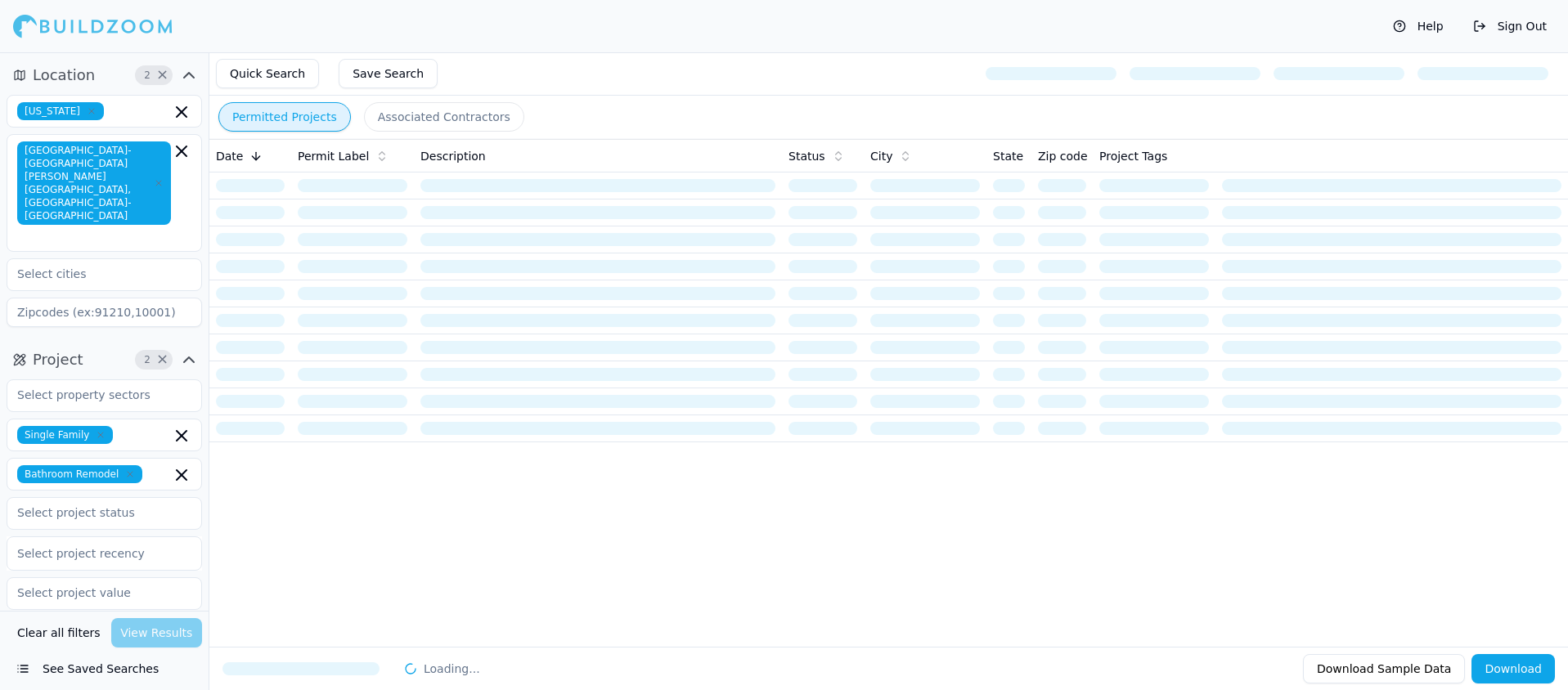
scroll to position [0, 0]
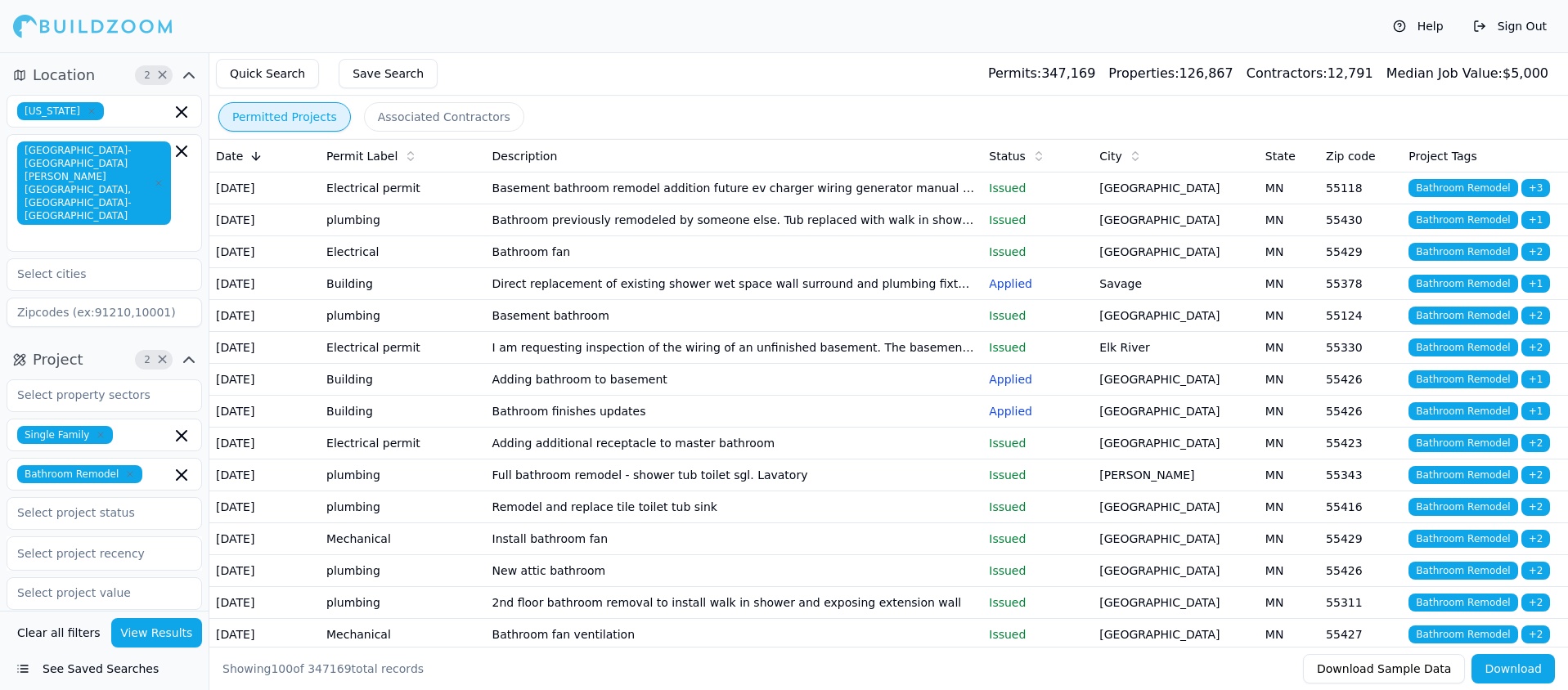
click at [164, 627] on button "View Results" at bounding box center [157, 633] width 92 height 30
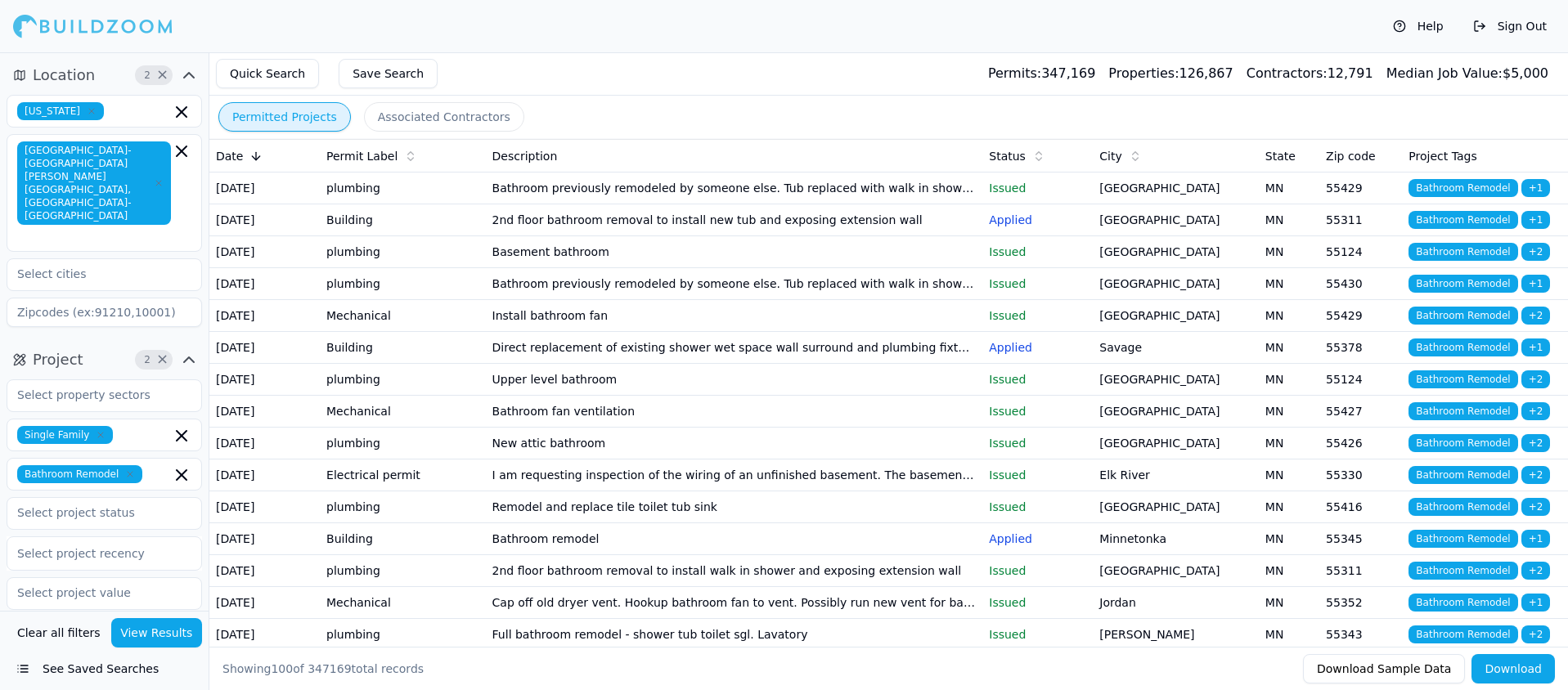
click at [570, 227] on td "2nd floor bathroom removal to install new tub and exposing extension wall" at bounding box center [734, 220] width 497 height 32
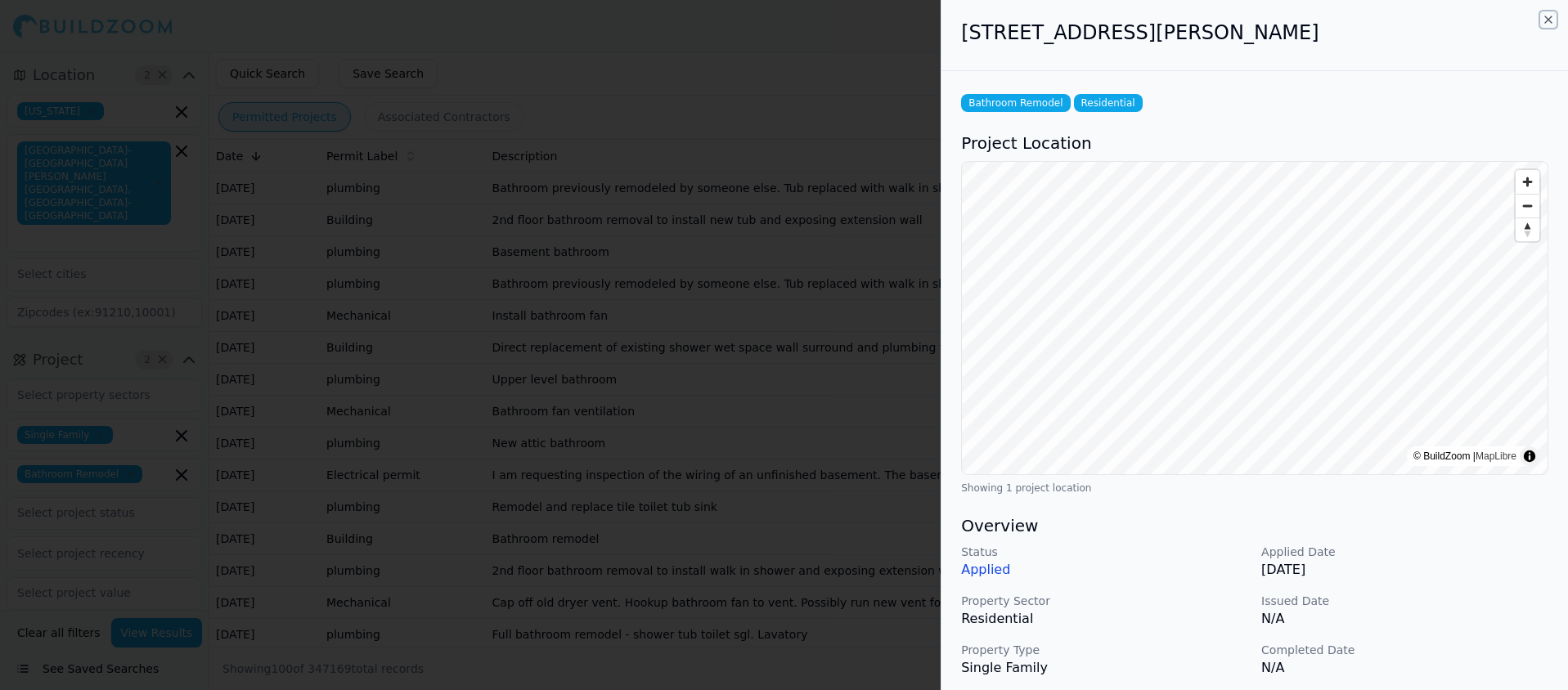
click at [1546, 18] on icon "button" at bounding box center [1548, 20] width 13 height 13
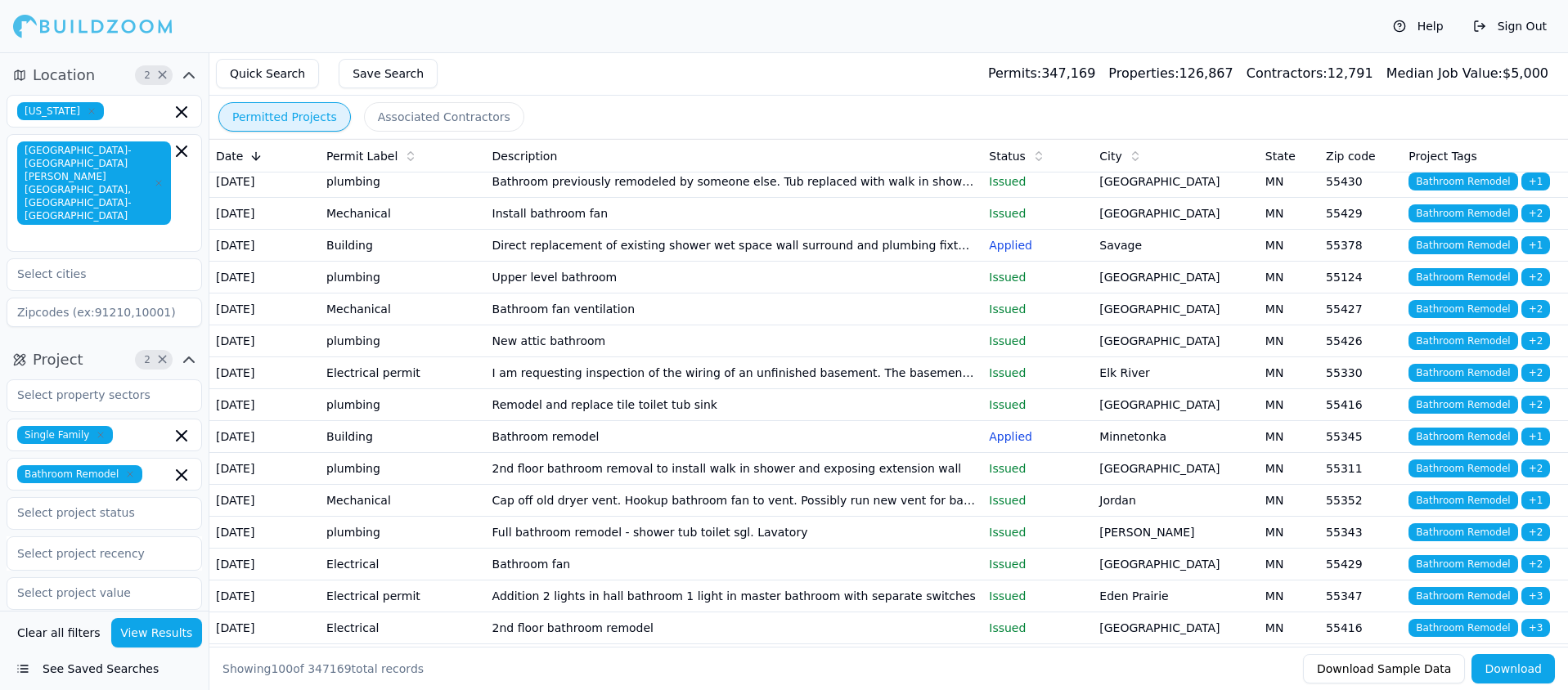
scroll to position [105, 0]
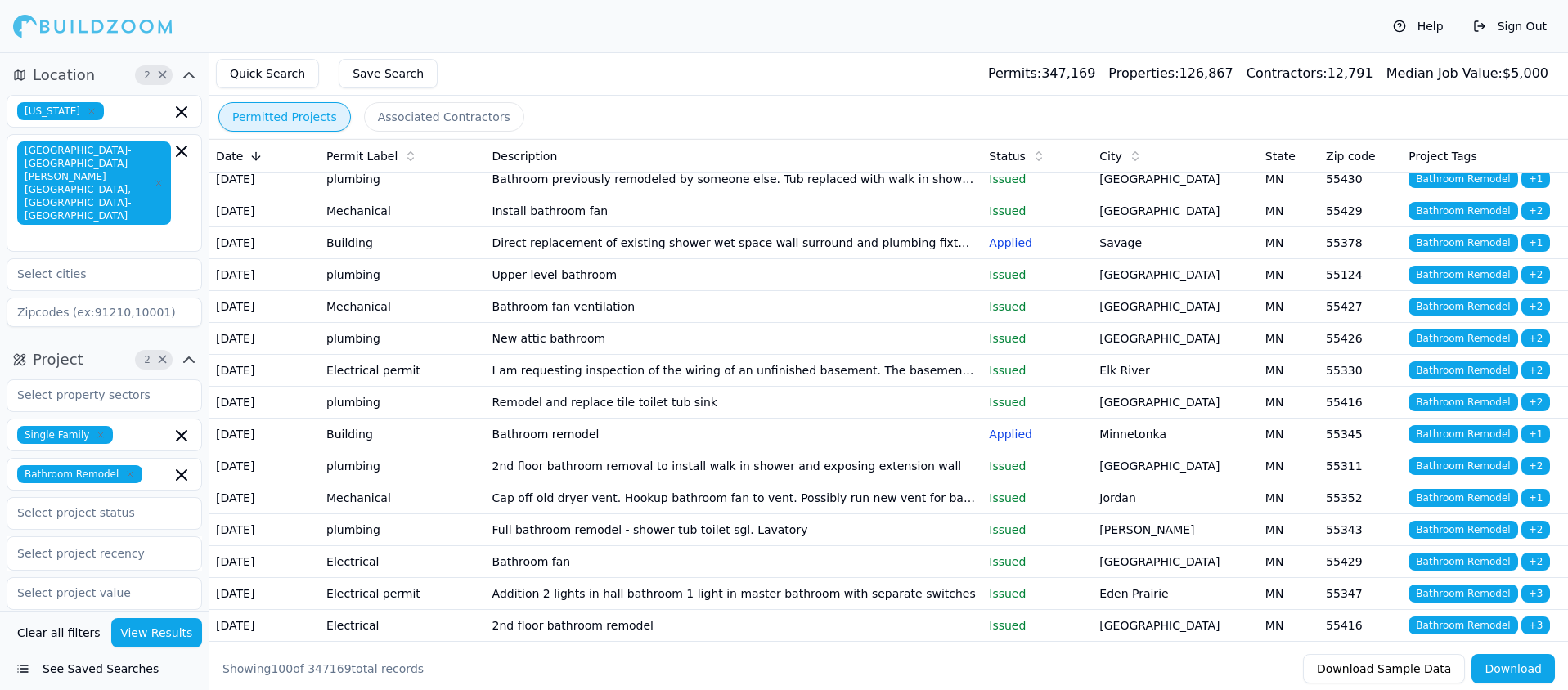
click at [534, 450] on td "Bathroom remodel" at bounding box center [734, 434] width 497 height 32
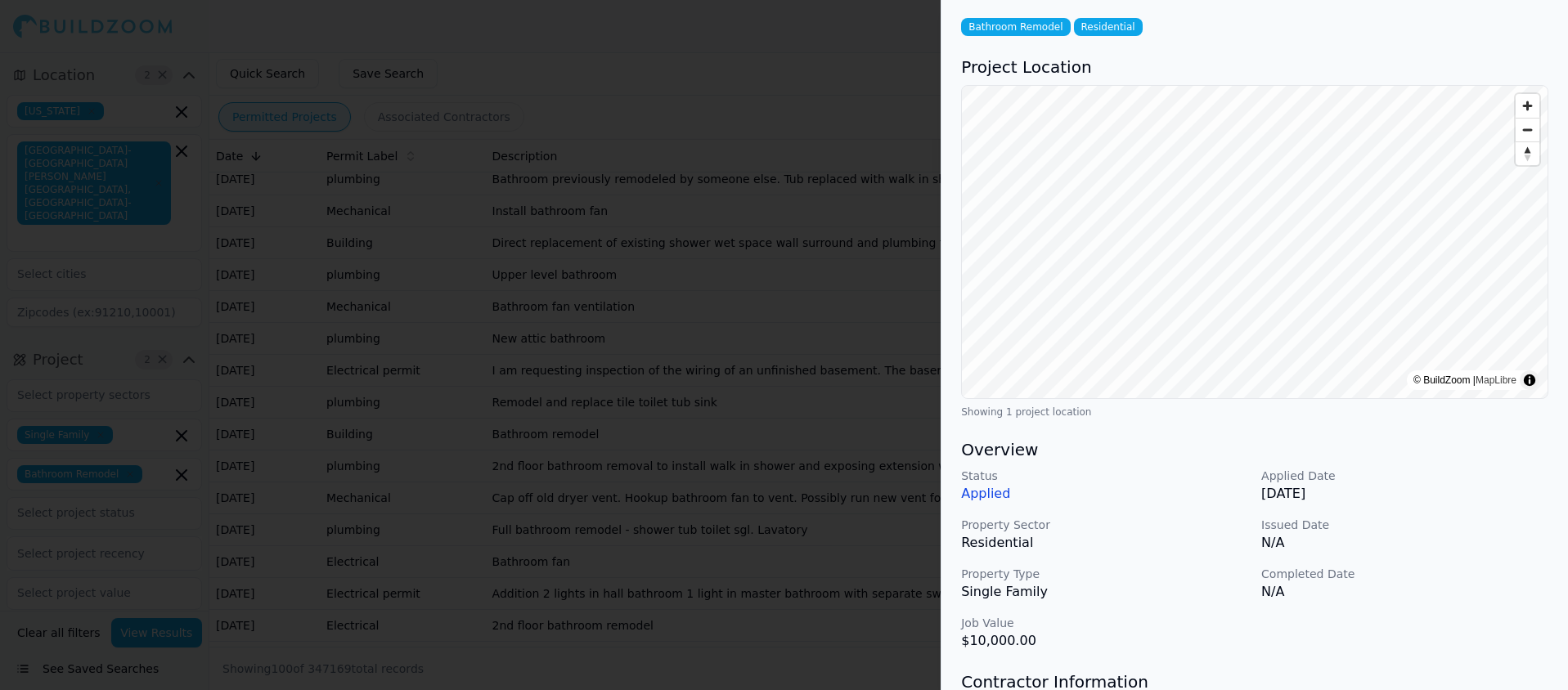
scroll to position [0, 0]
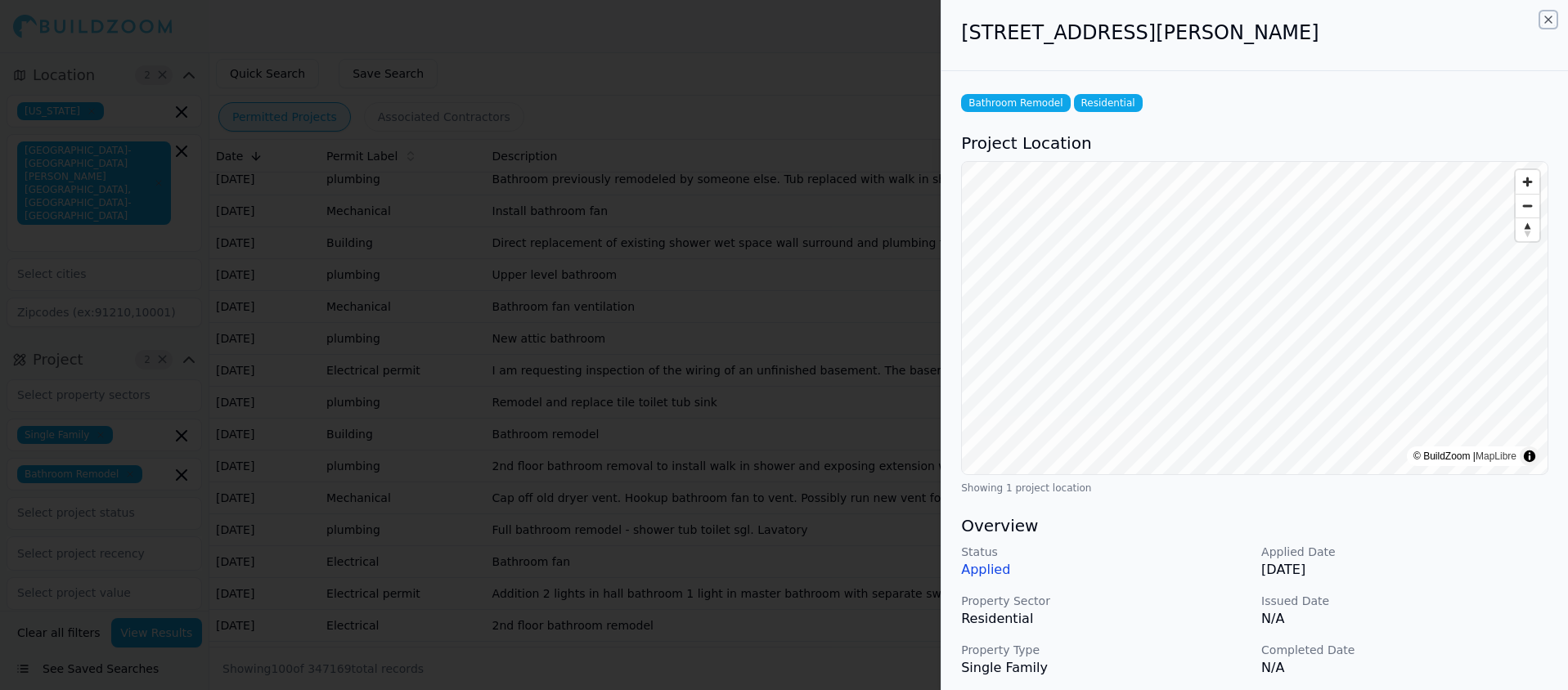
click at [1547, 16] on icon "button" at bounding box center [1548, 20] width 13 height 13
